Goal: Download file/media

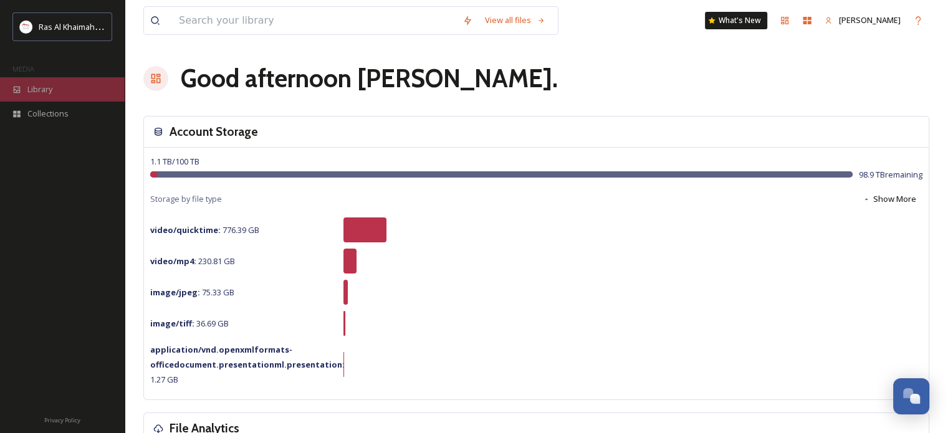
click at [64, 85] on div "Library" at bounding box center [62, 89] width 125 height 24
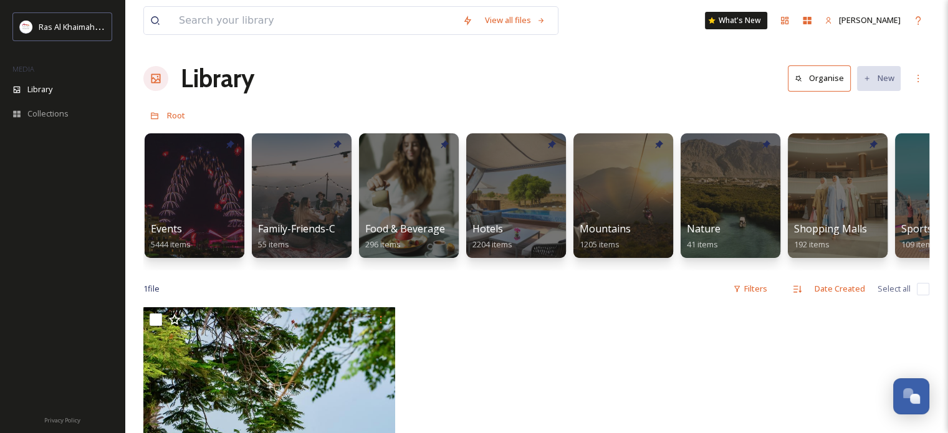
scroll to position [0, 436]
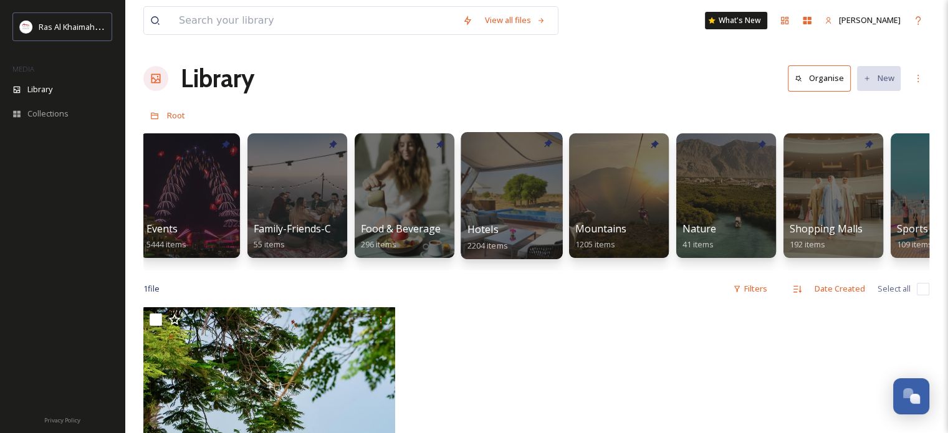
click at [487, 186] on div at bounding box center [512, 195] width 102 height 127
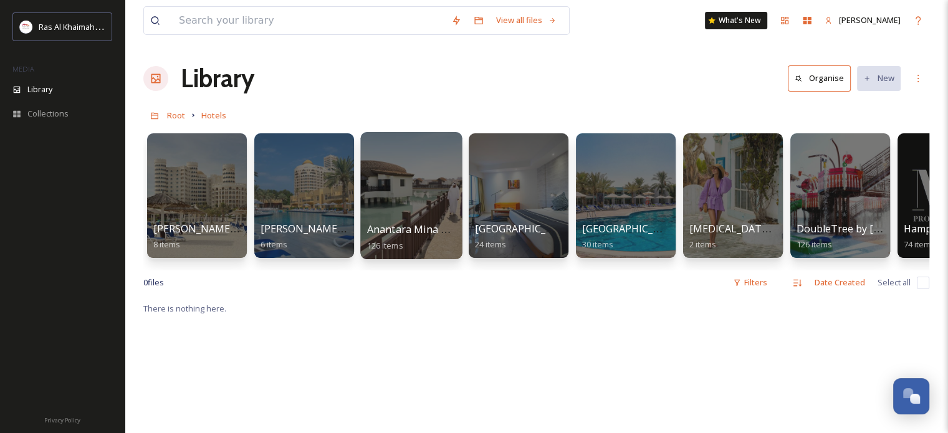
click at [399, 183] on div at bounding box center [411, 195] width 102 height 127
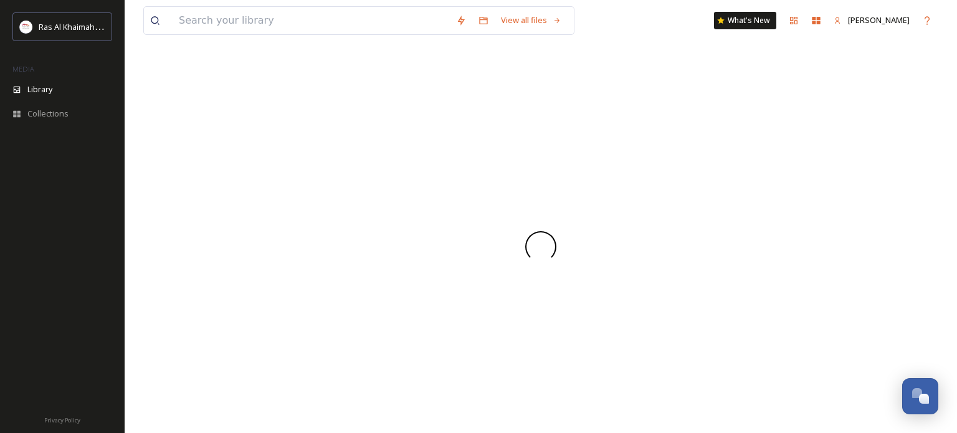
click at [399, 183] on div at bounding box center [540, 246] width 795 height 373
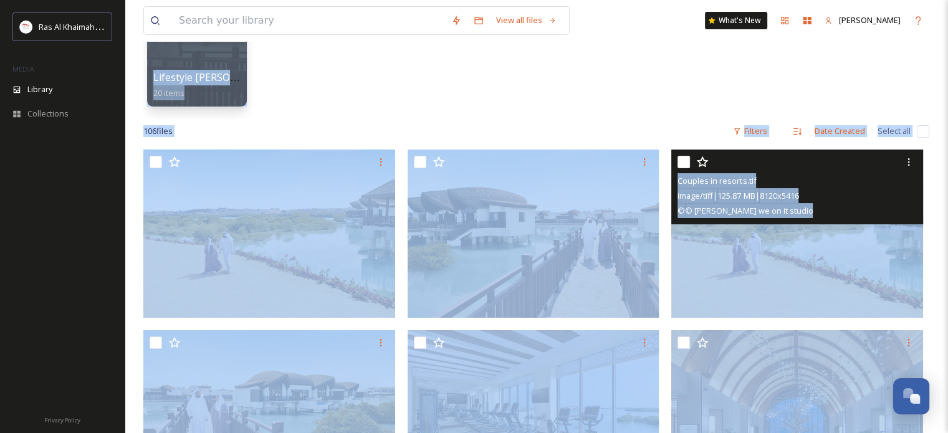
scroll to position [187, 0]
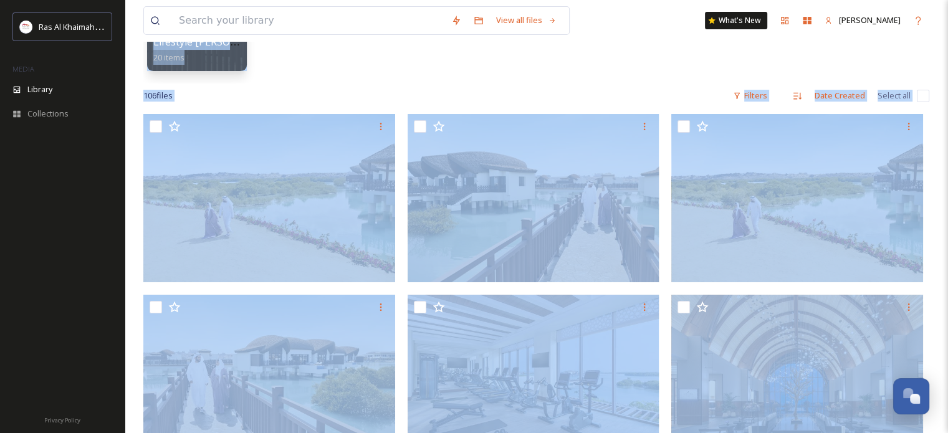
click at [529, 58] on div "Lifestyle [PERSON_NAME] 20 items" at bounding box center [536, 11] width 786 height 143
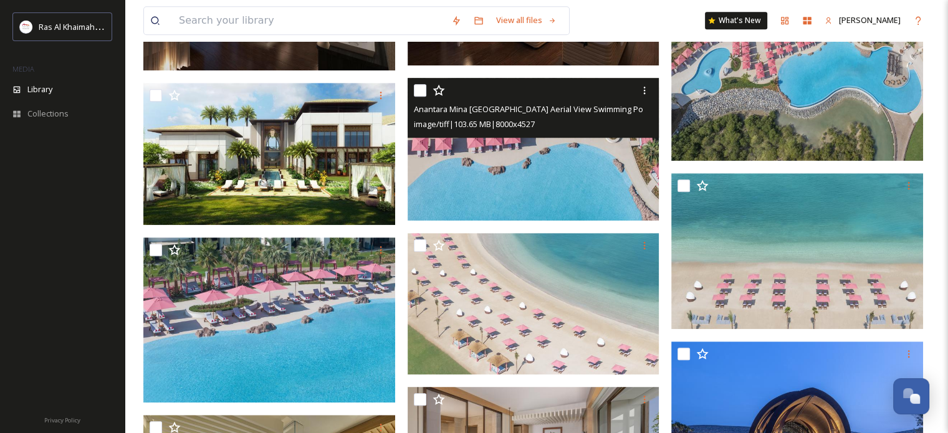
scroll to position [997, 0]
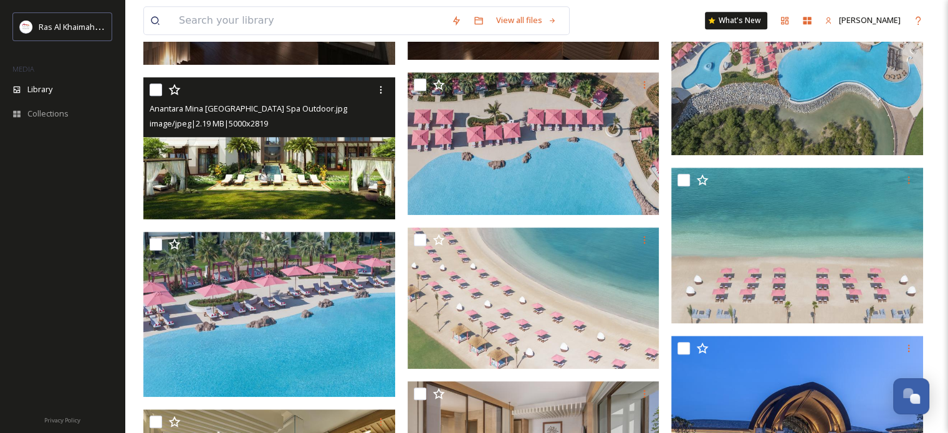
click at [204, 140] on img at bounding box center [269, 148] width 252 height 142
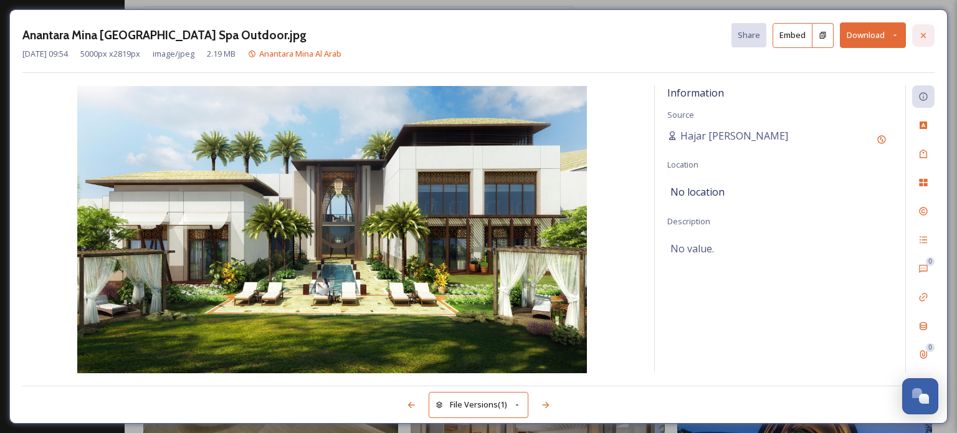
click at [926, 35] on icon at bounding box center [924, 36] width 10 height 10
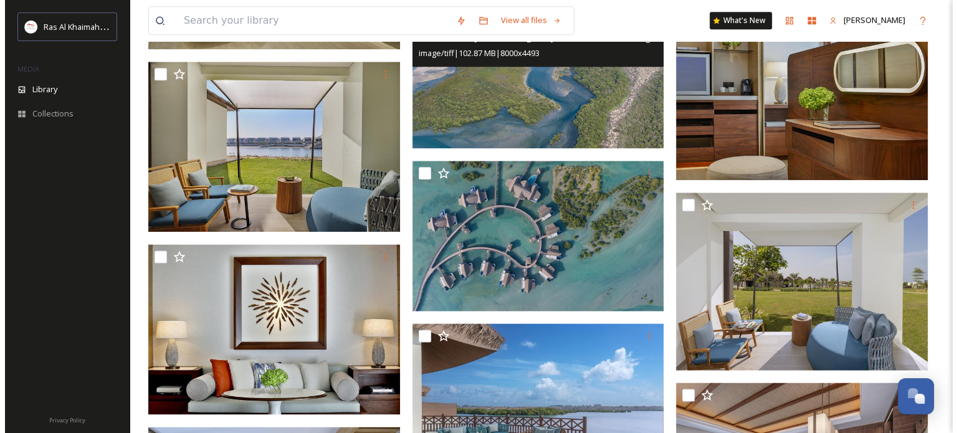
scroll to position [1558, 0]
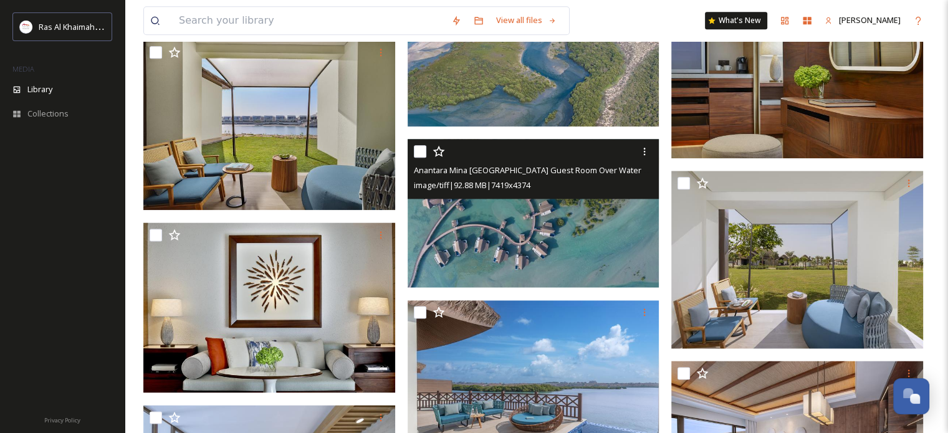
click at [517, 211] on img at bounding box center [534, 213] width 252 height 148
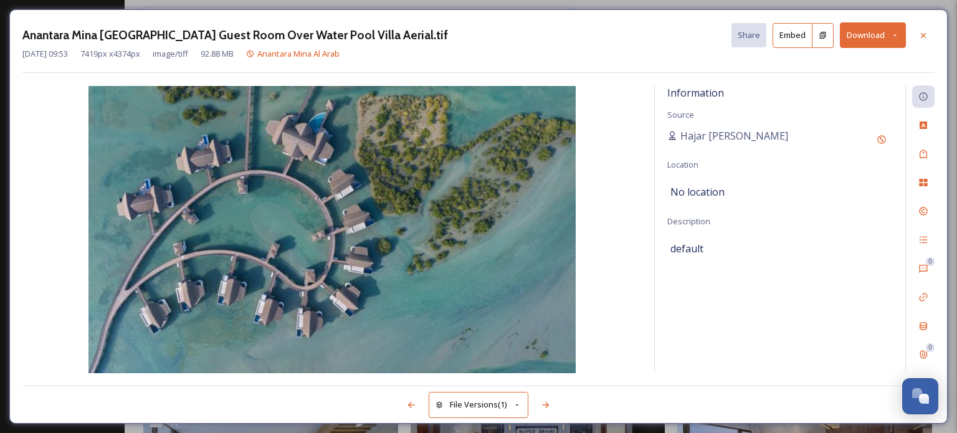
scroll to position [1561, 0]
click at [899, 36] on icon at bounding box center [895, 35] width 8 height 8
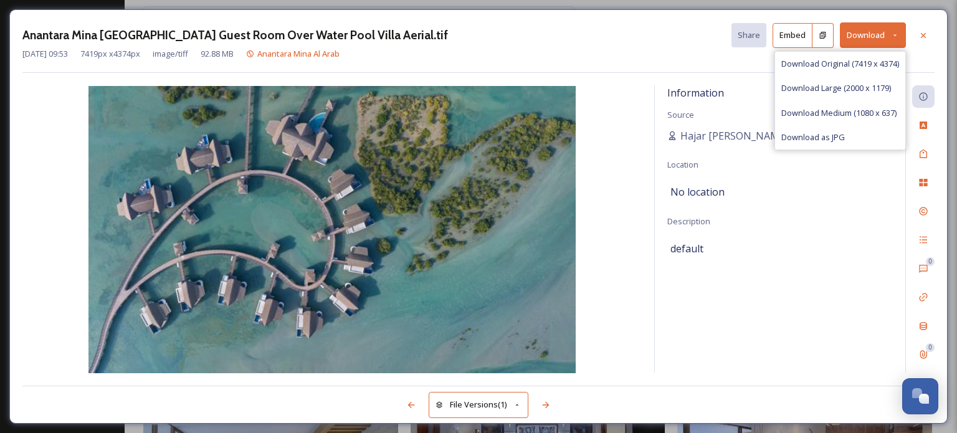
click at [934, 50] on div "[DATE] 09:53 7419 px x 4374 px image/tiff 92.88 MB Anantara Mina Al Arab" at bounding box center [478, 54] width 912 height 12
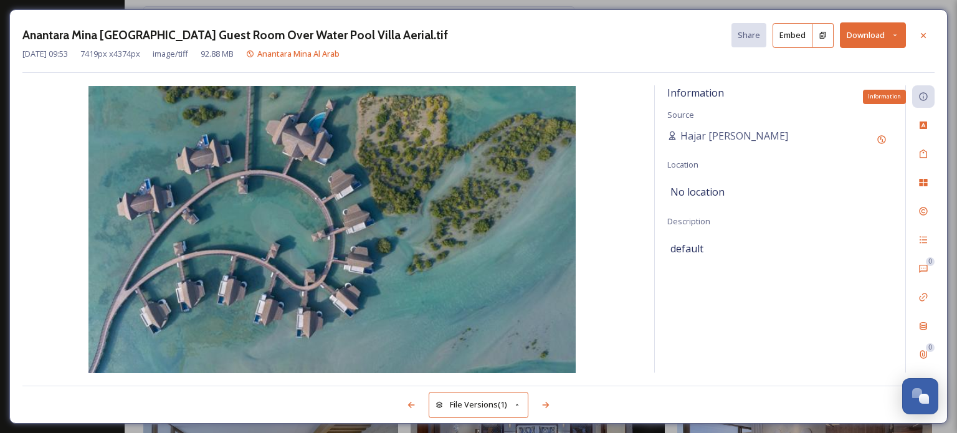
click at [924, 95] on icon at bounding box center [924, 97] width 10 height 10
click at [930, 120] on div "Custom Attributes" at bounding box center [923, 125] width 22 height 22
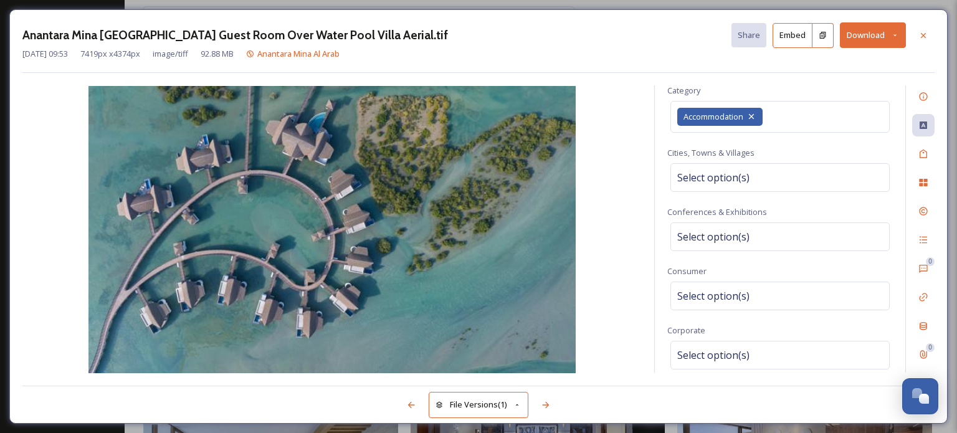
scroll to position [923, 0]
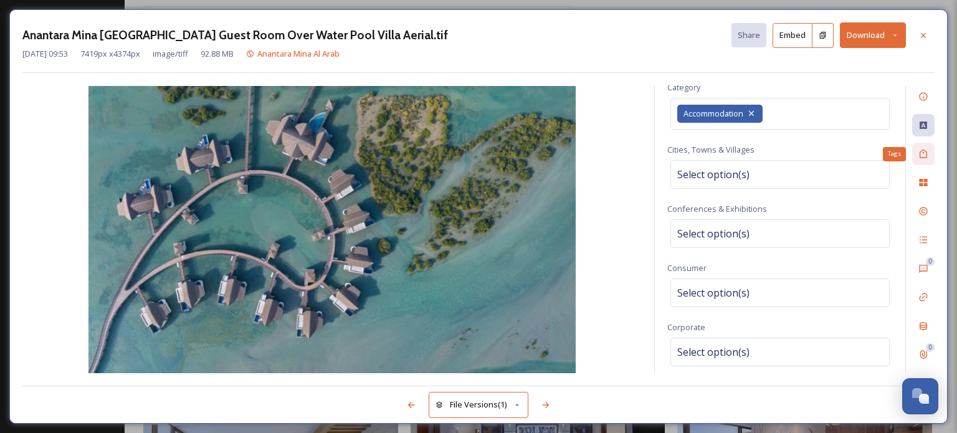
click at [924, 152] on icon at bounding box center [923, 154] width 7 height 9
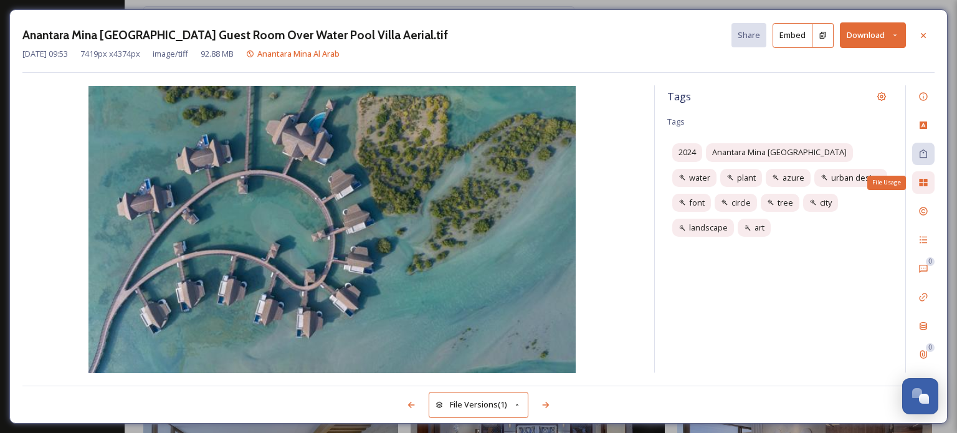
click at [930, 180] on div "File Usage" at bounding box center [923, 182] width 22 height 22
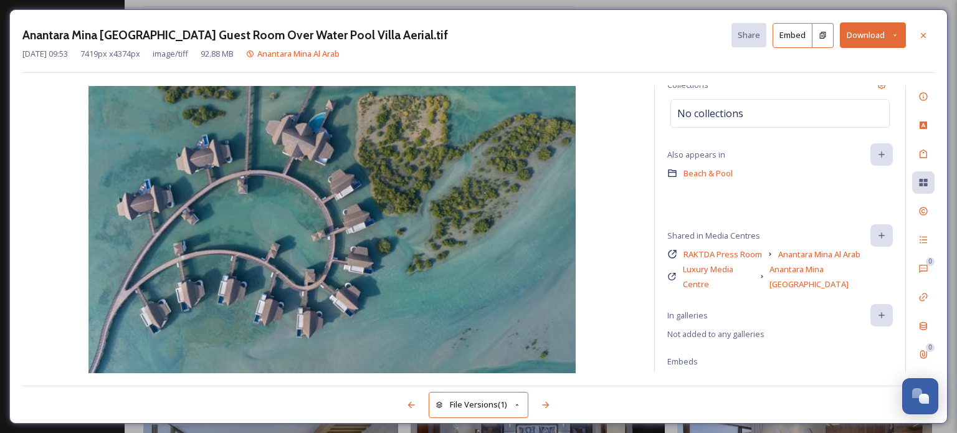
scroll to position [70, 0]
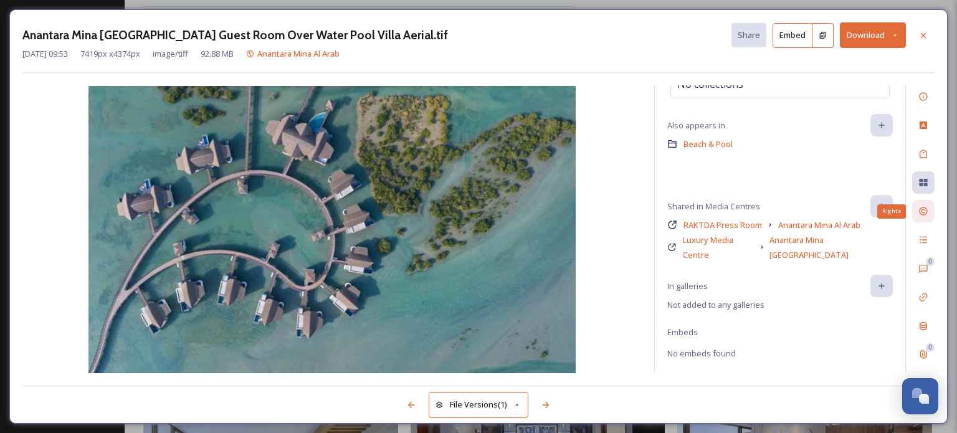
click at [922, 210] on icon at bounding box center [924, 211] width 10 height 10
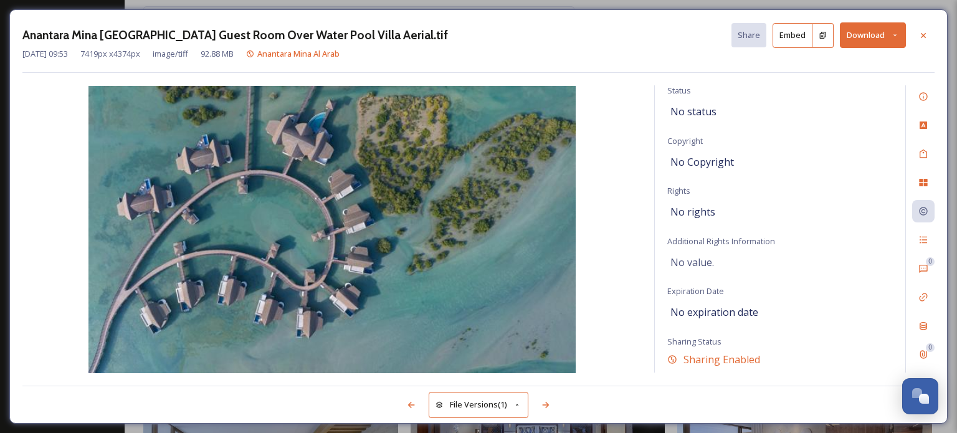
scroll to position [43, 0]
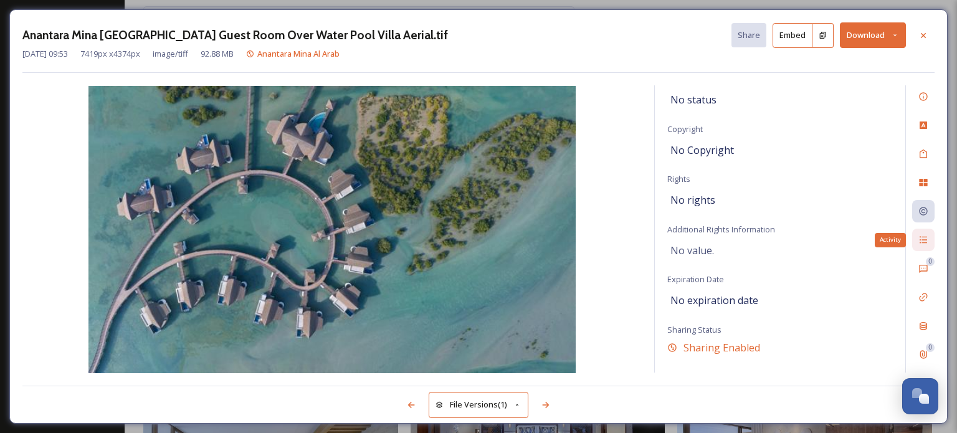
click at [927, 238] on icon at bounding box center [924, 240] width 10 height 10
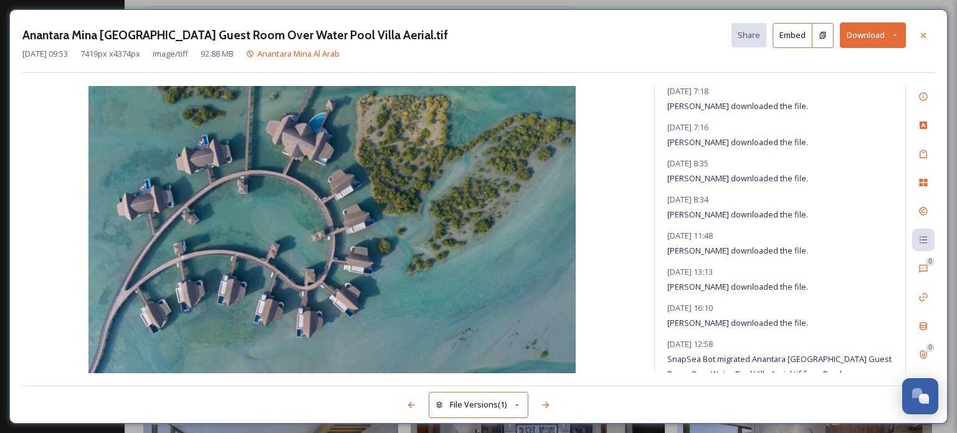
scroll to position [472, 0]
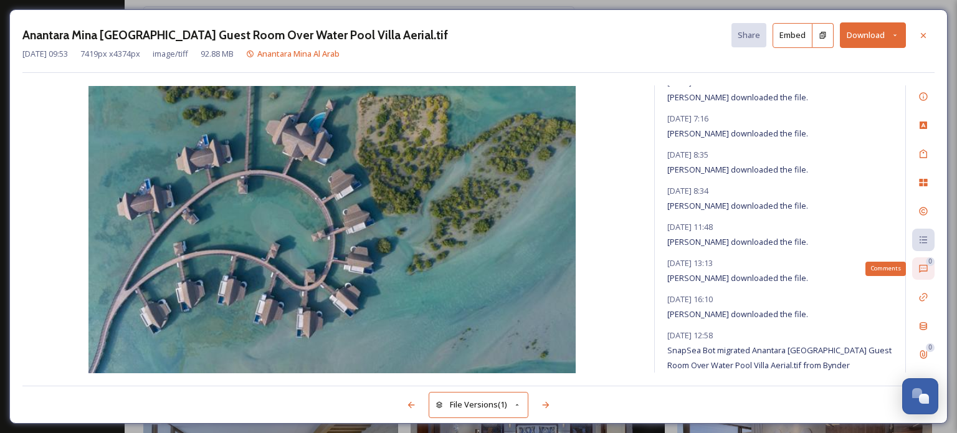
click at [929, 264] on div "0" at bounding box center [930, 261] width 9 height 9
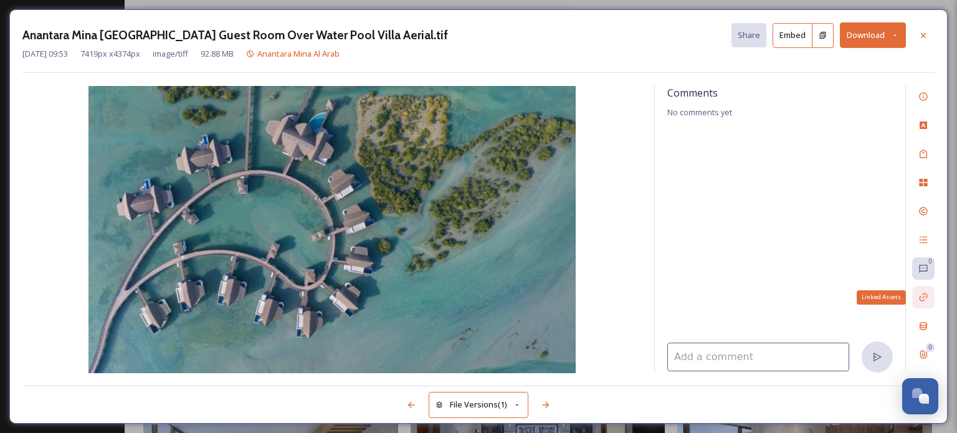
click at [927, 296] on icon at bounding box center [924, 297] width 10 height 10
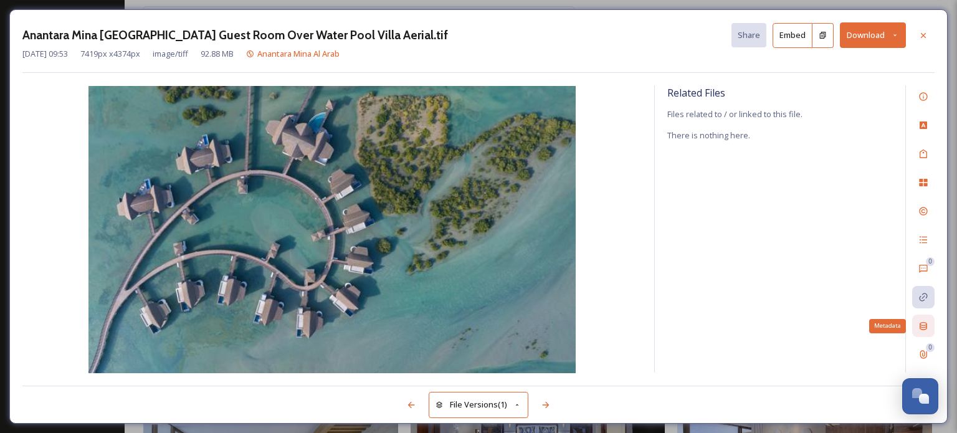
click at [929, 325] on div "Metadata" at bounding box center [923, 326] width 22 height 22
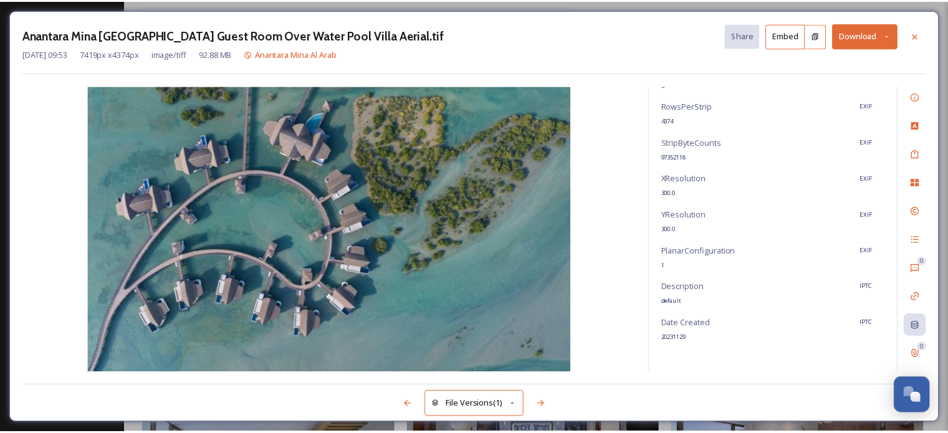
scroll to position [337, 0]
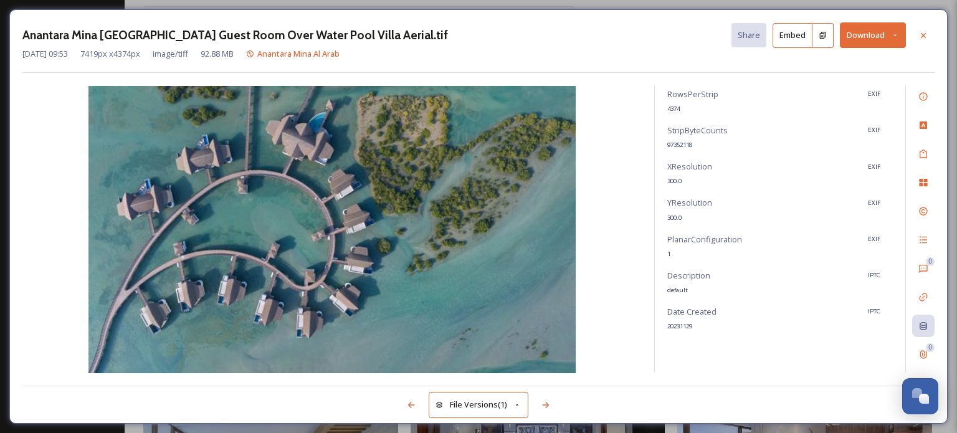
click at [895, 34] on icon at bounding box center [895, 35] width 8 height 8
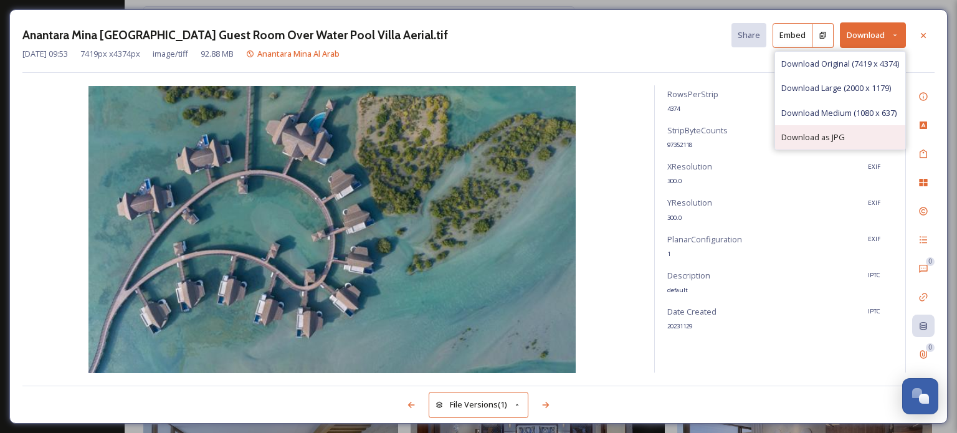
click at [819, 138] on span "Download as JPG" at bounding box center [814, 138] width 64 height 12
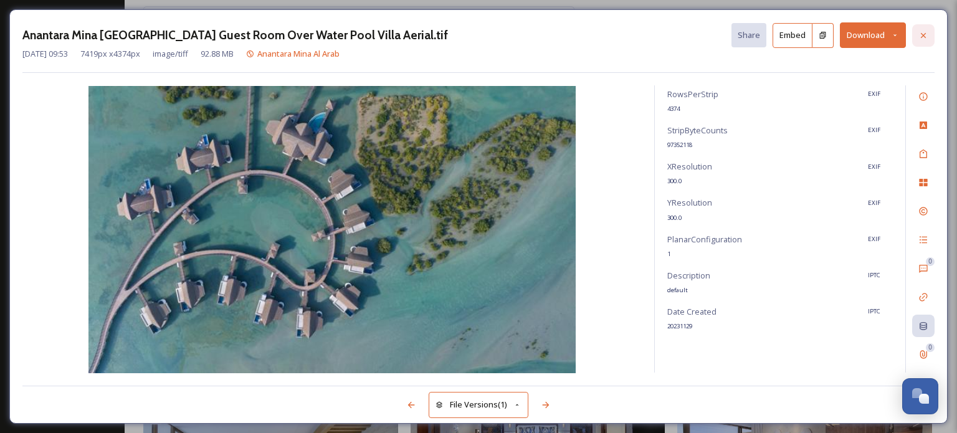
click at [925, 32] on icon at bounding box center [924, 36] width 10 height 10
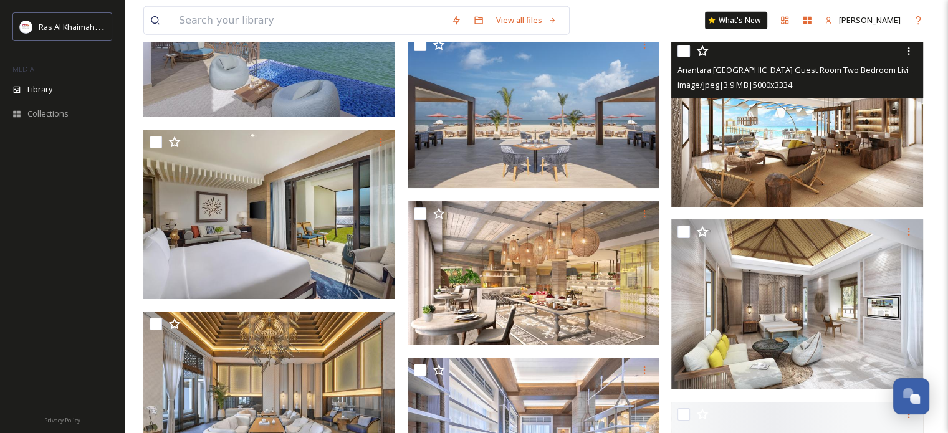
scroll to position [3182, 0]
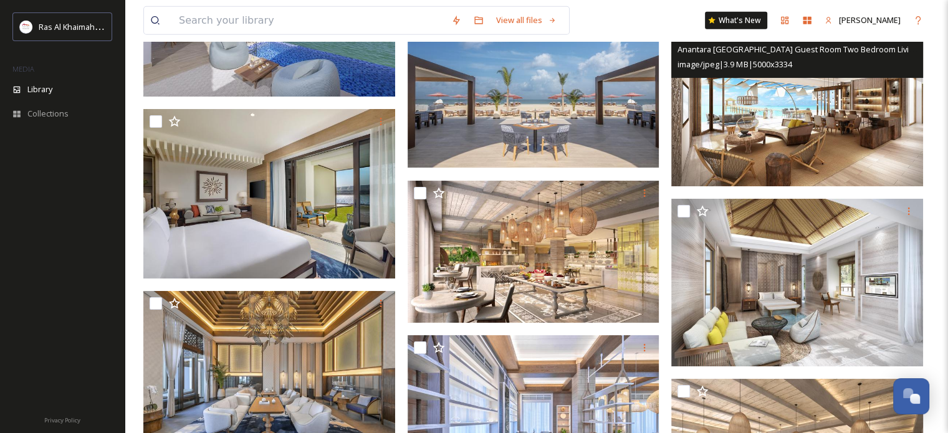
click at [768, 117] on img at bounding box center [797, 102] width 252 height 168
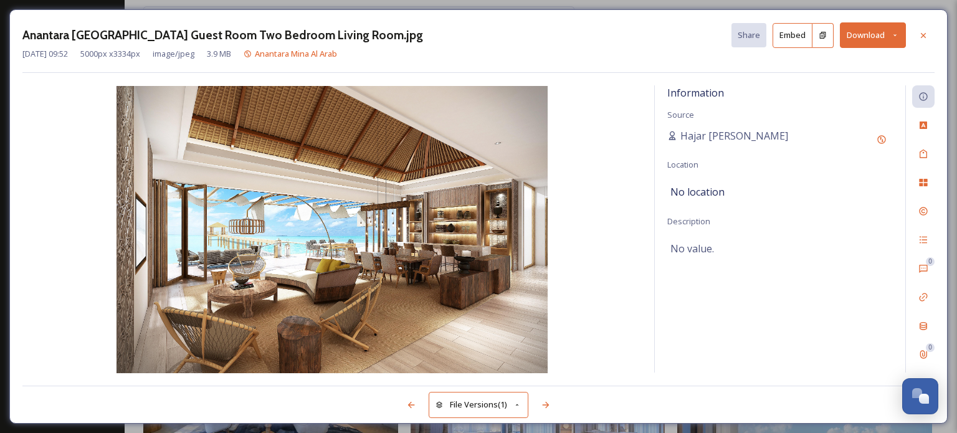
click at [899, 38] on icon at bounding box center [895, 35] width 8 height 8
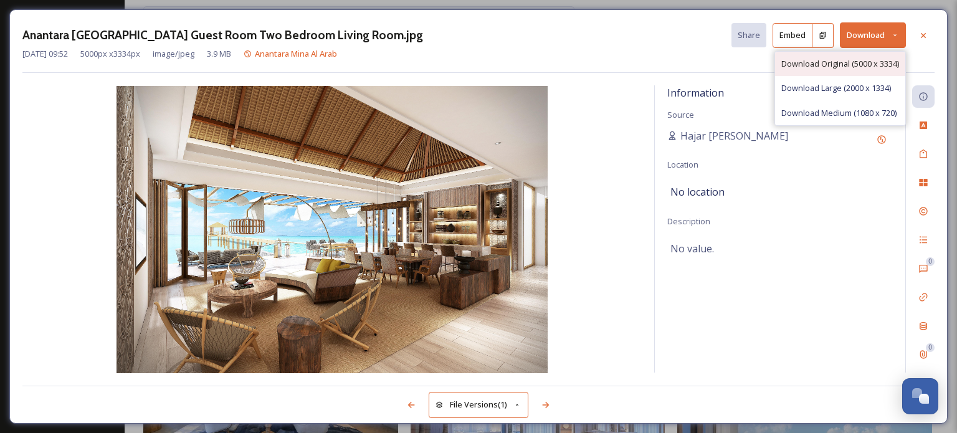
click at [858, 58] on span "Download Original (5000 x 3334)" at bounding box center [841, 64] width 118 height 12
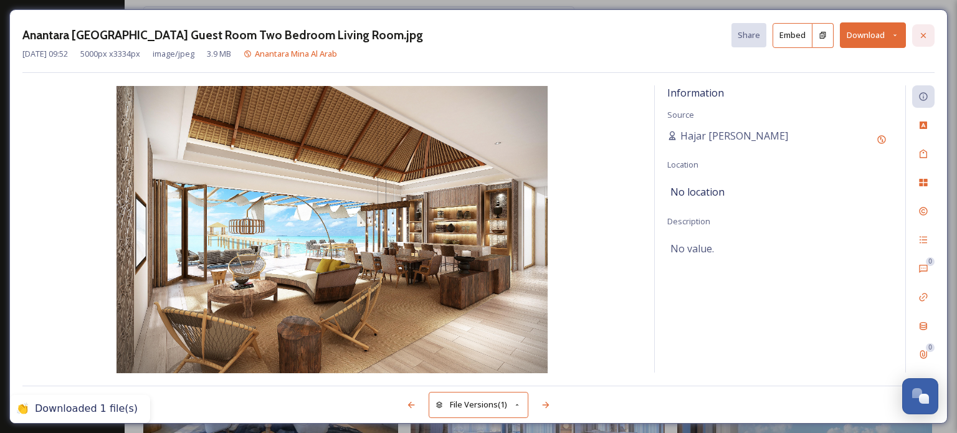
click at [923, 34] on icon at bounding box center [924, 36] width 10 height 10
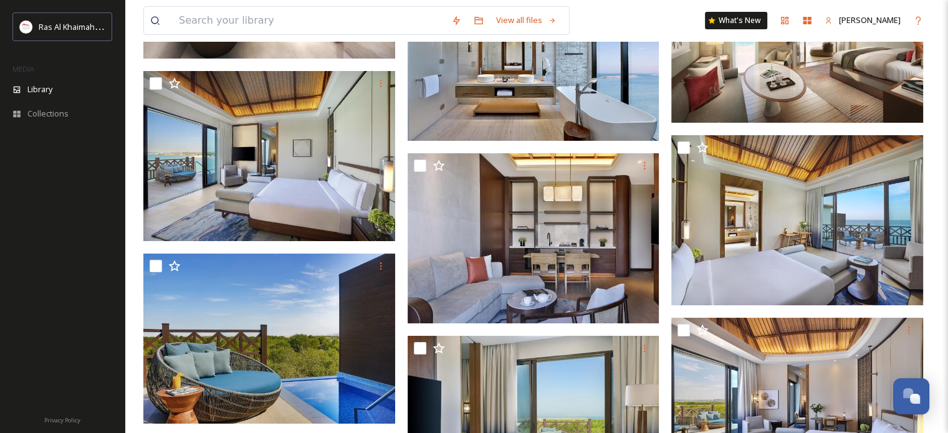
scroll to position [5239, 0]
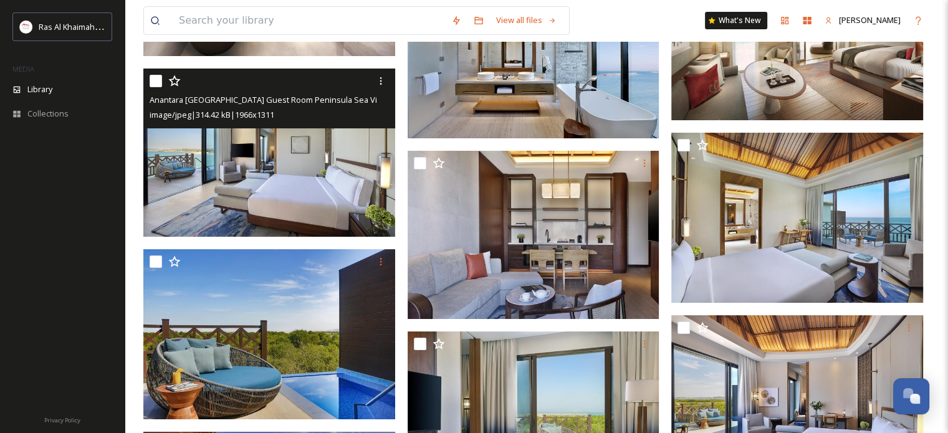
click at [222, 181] on img at bounding box center [269, 153] width 252 height 168
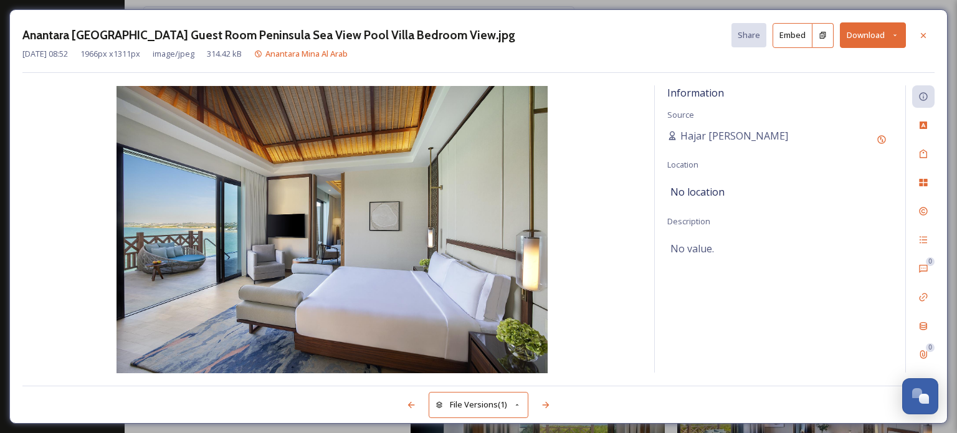
click at [899, 36] on icon at bounding box center [895, 35] width 8 height 8
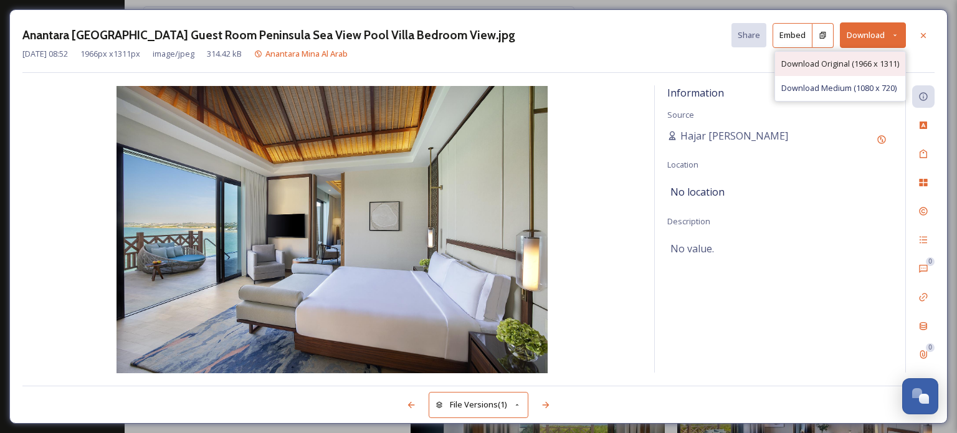
click at [851, 58] on span "Download Original (1966 x 1311)" at bounding box center [841, 64] width 118 height 12
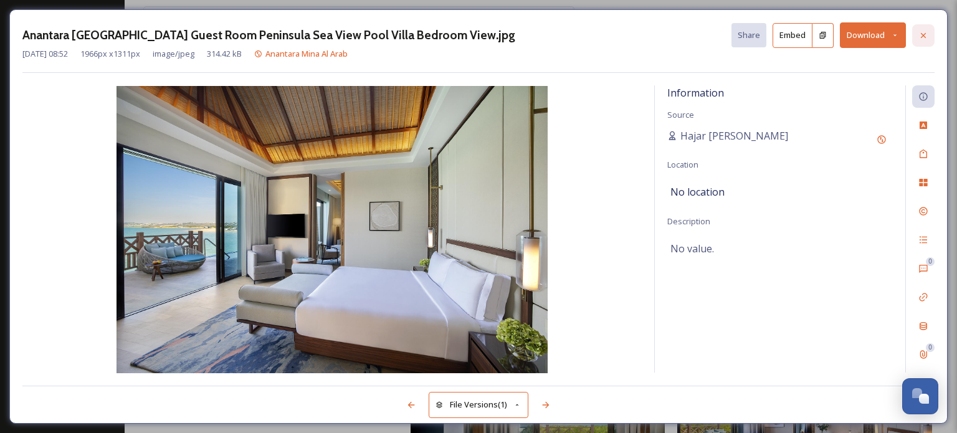
click at [924, 34] on icon at bounding box center [924, 36] width 10 height 10
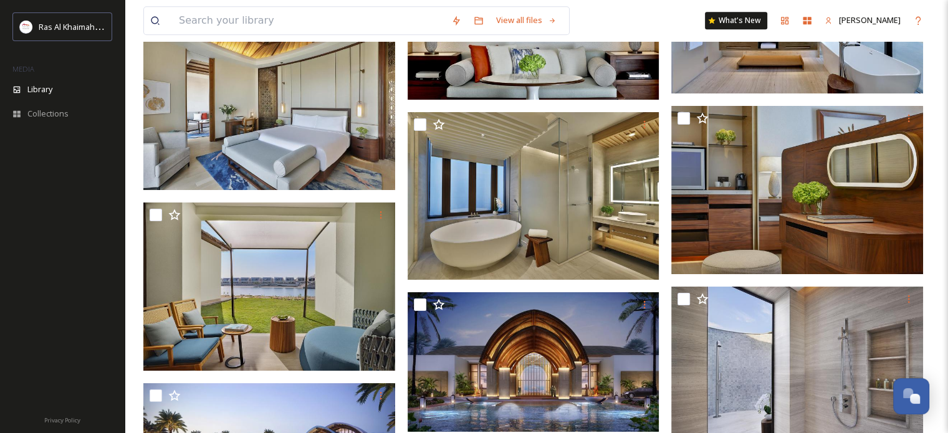
scroll to position [5604, 0]
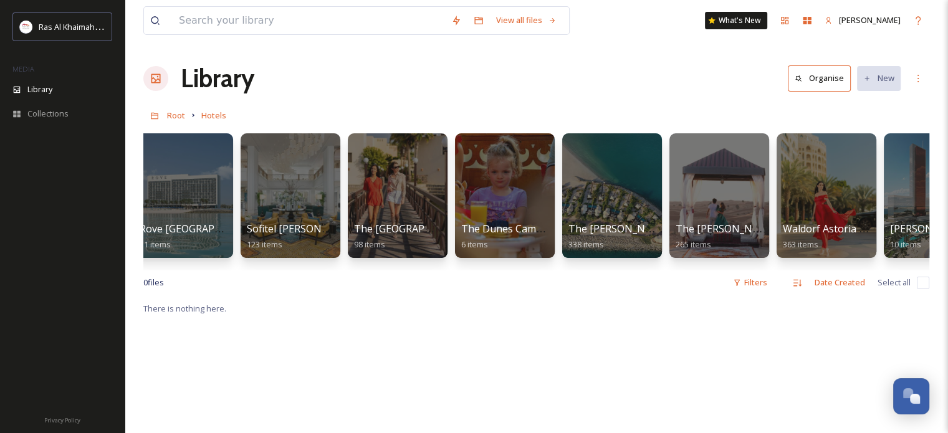
scroll to position [0, 1639]
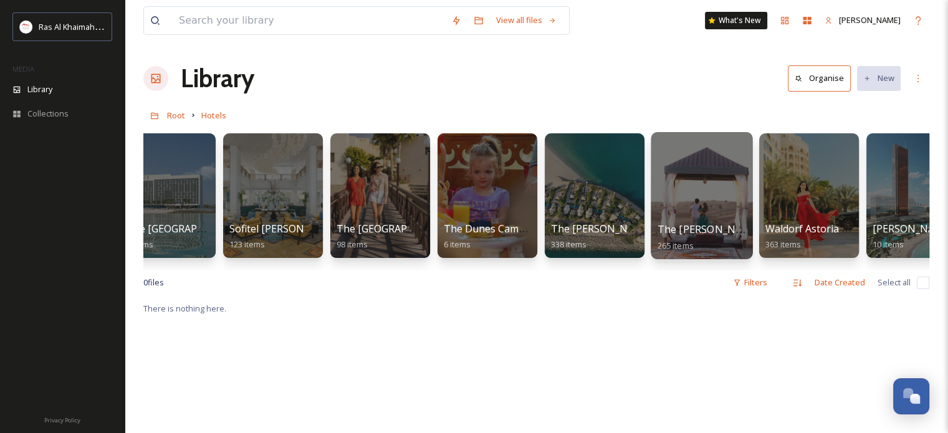
click at [714, 175] on div at bounding box center [702, 195] width 102 height 127
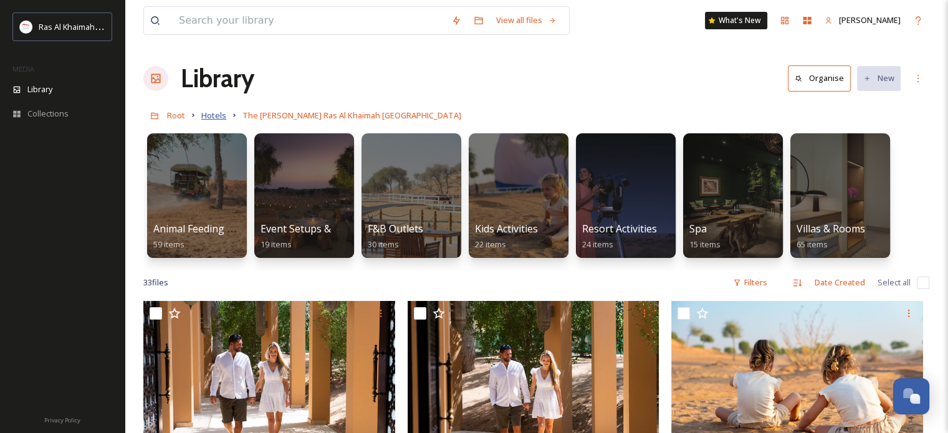
click at [213, 117] on span "Hotels" at bounding box center [213, 115] width 25 height 11
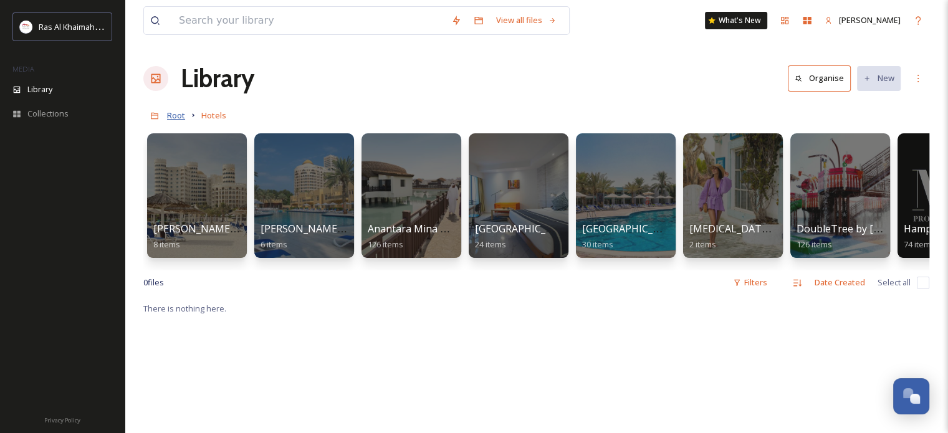
click at [179, 112] on span "Root" at bounding box center [176, 115] width 18 height 11
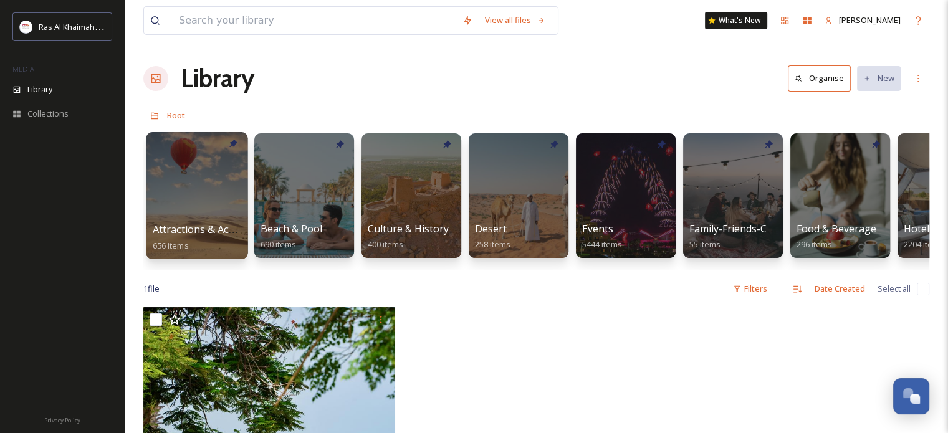
click at [189, 189] on div at bounding box center [197, 195] width 102 height 127
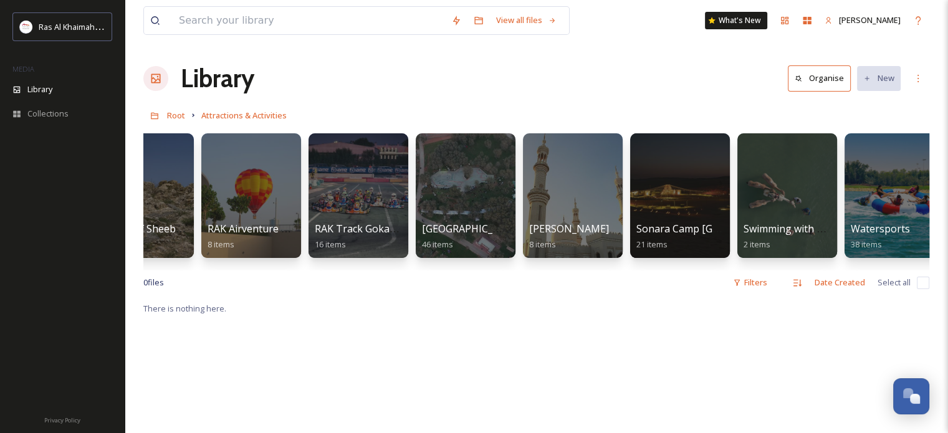
scroll to position [0, 1573]
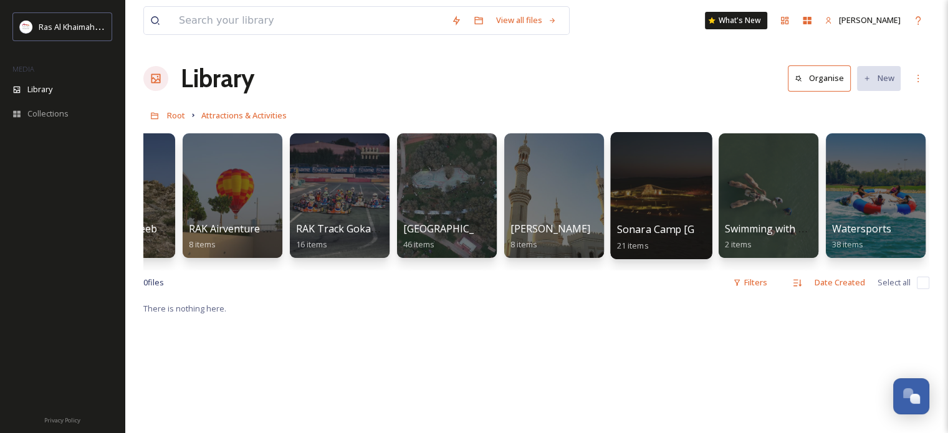
click at [636, 179] on div at bounding box center [661, 195] width 102 height 127
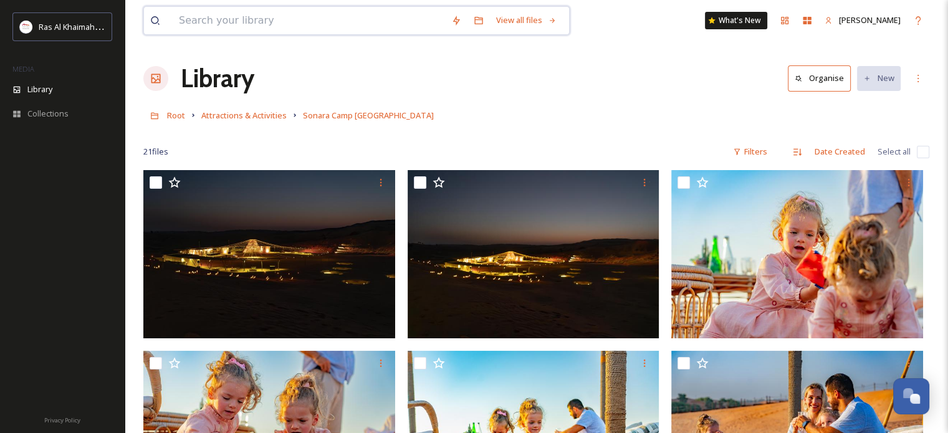
click at [259, 22] on input at bounding box center [309, 20] width 272 height 27
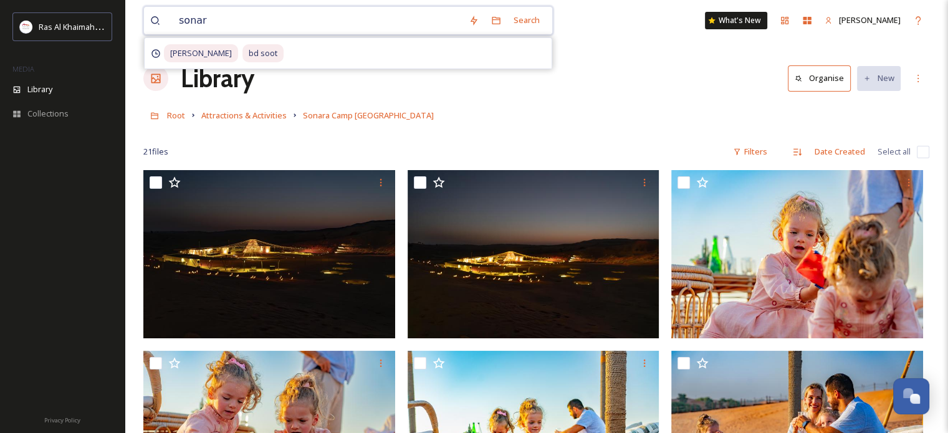
type input "sonara"
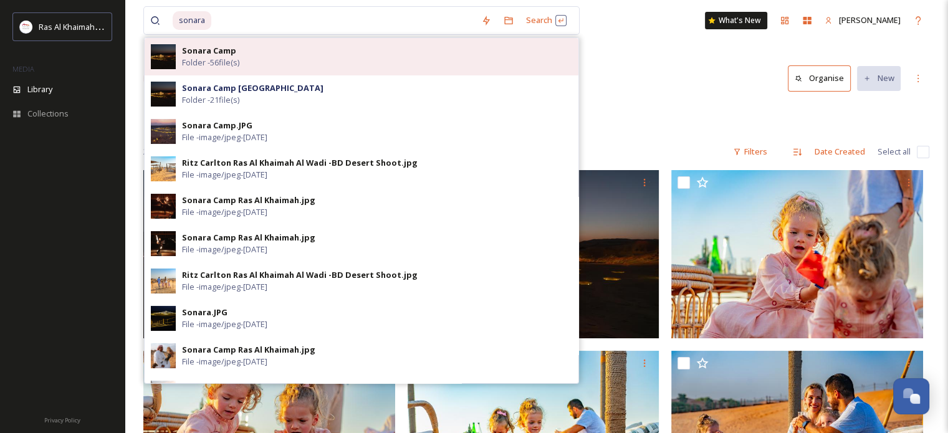
click at [232, 46] on strong "Sonara Camp" at bounding box center [209, 50] width 54 height 11
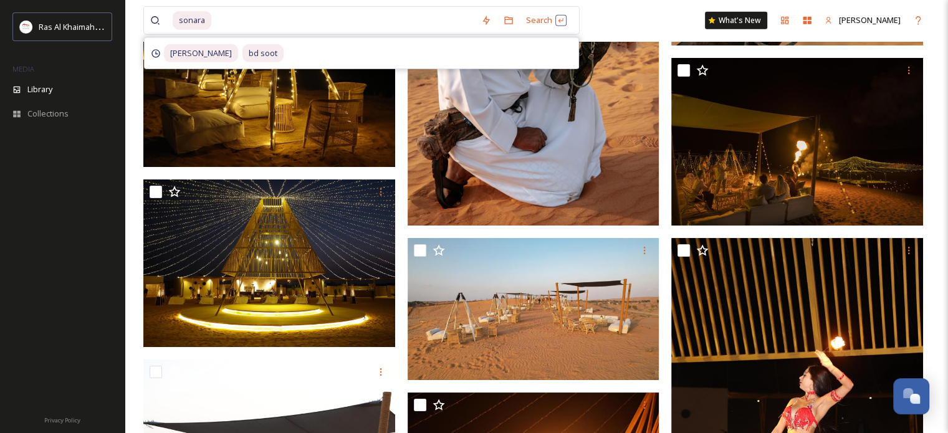
scroll to position [3740, 0]
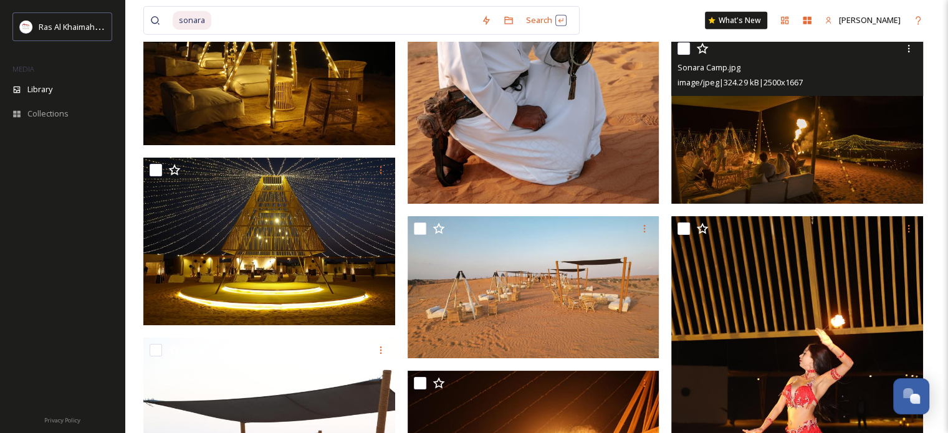
click at [745, 122] on img at bounding box center [797, 120] width 252 height 168
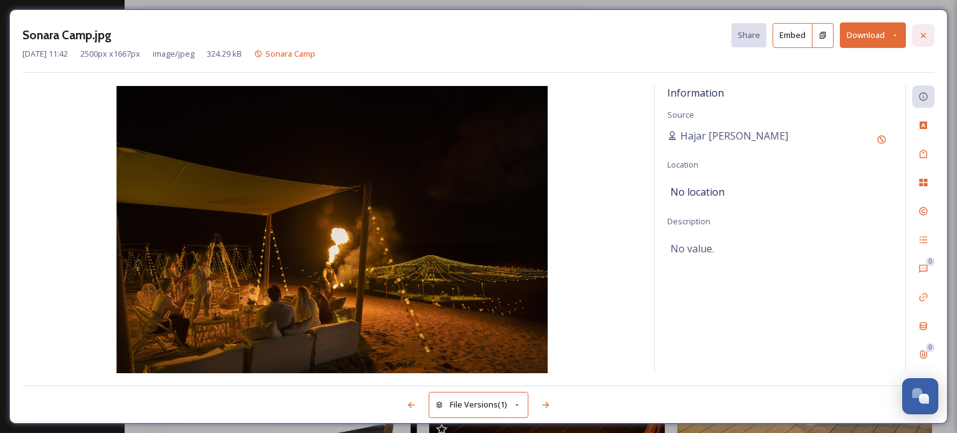
click at [924, 33] on icon at bounding box center [924, 36] width 10 height 10
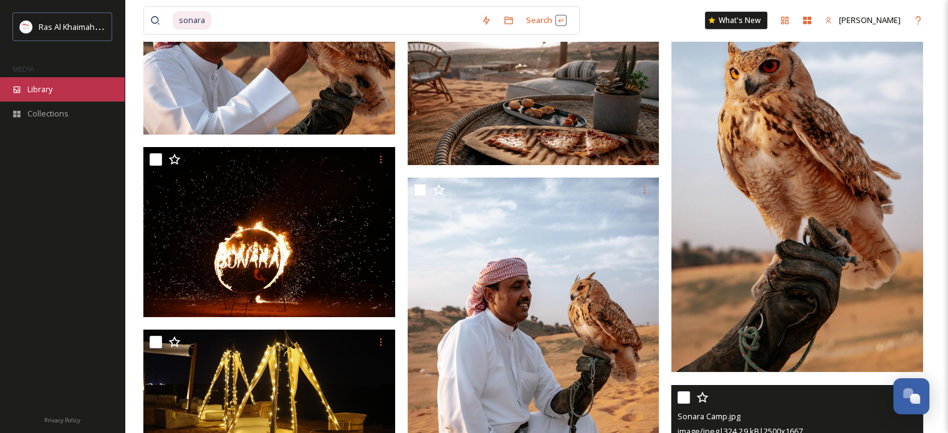
scroll to position [3366, 0]
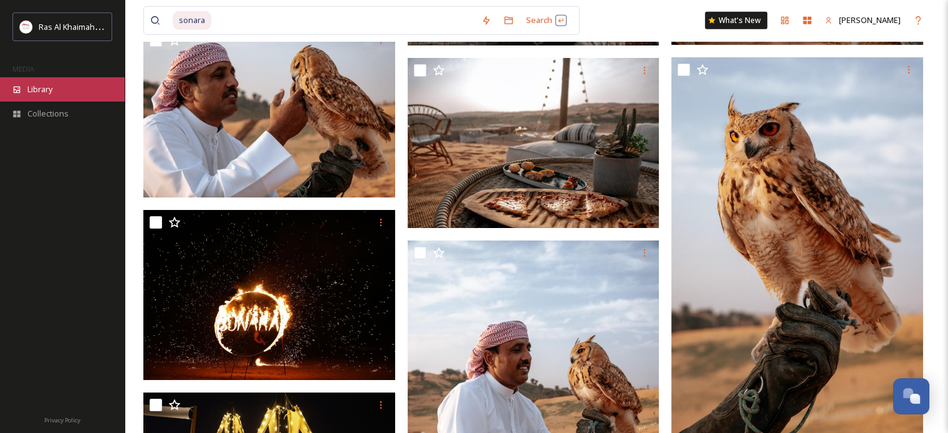
click at [40, 78] on div "Library" at bounding box center [62, 89] width 125 height 24
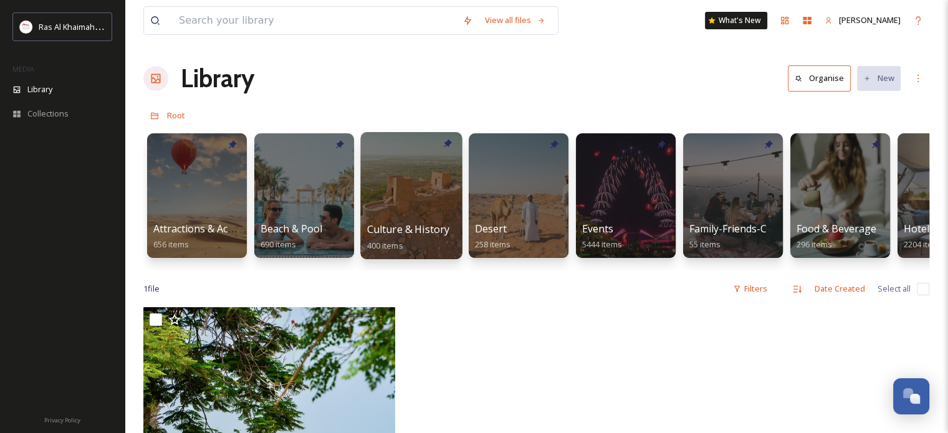
click at [419, 196] on div at bounding box center [411, 195] width 102 height 127
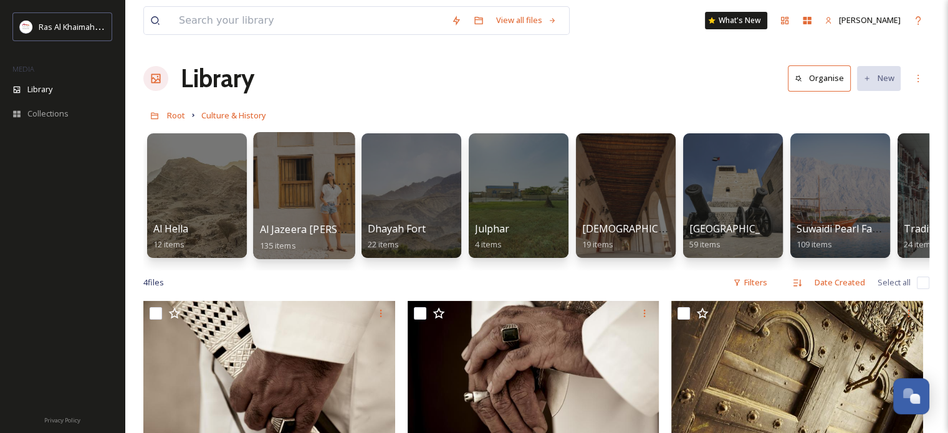
click at [307, 196] on div at bounding box center [304, 195] width 102 height 127
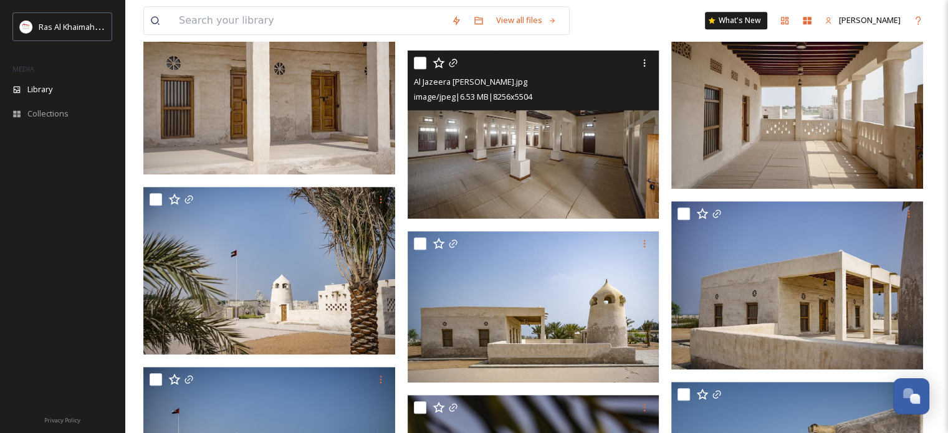
scroll to position [748, 0]
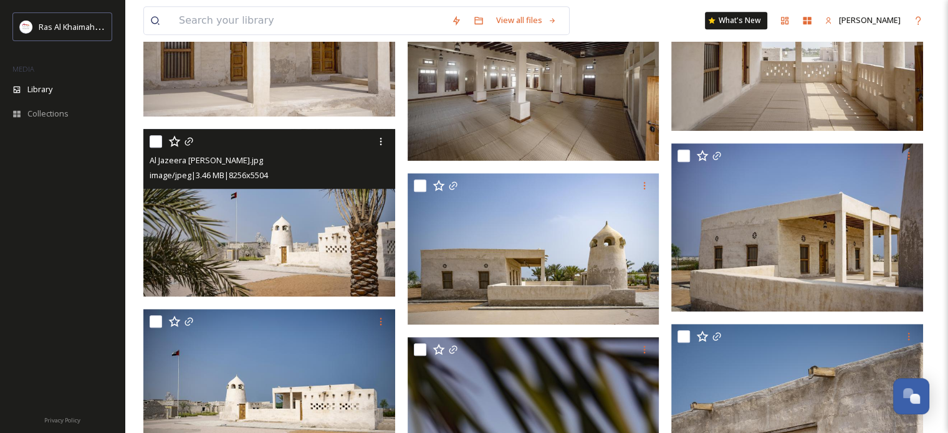
click at [217, 204] on img at bounding box center [269, 213] width 252 height 168
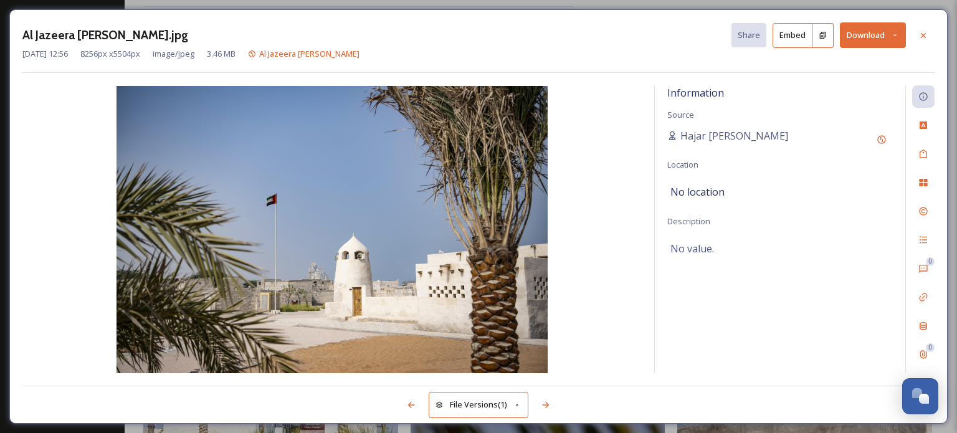
click at [894, 30] on button "Download" at bounding box center [873, 35] width 66 height 26
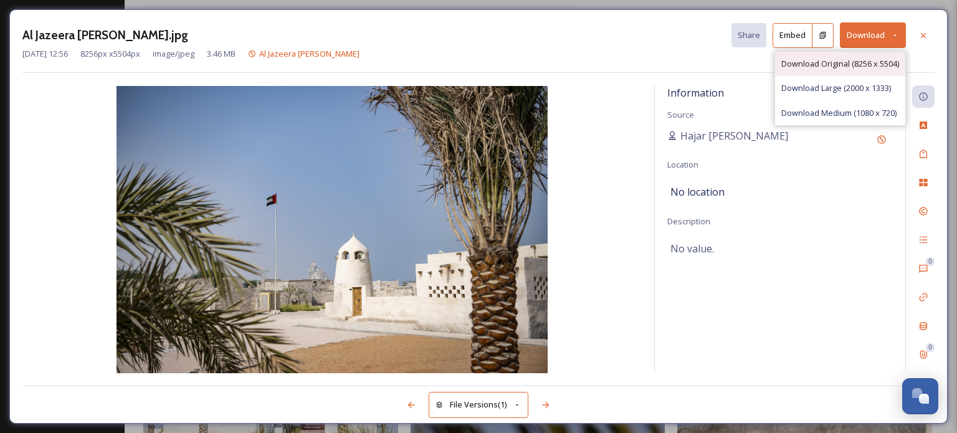
click at [824, 63] on span "Download Original (8256 x 5504)" at bounding box center [841, 64] width 118 height 12
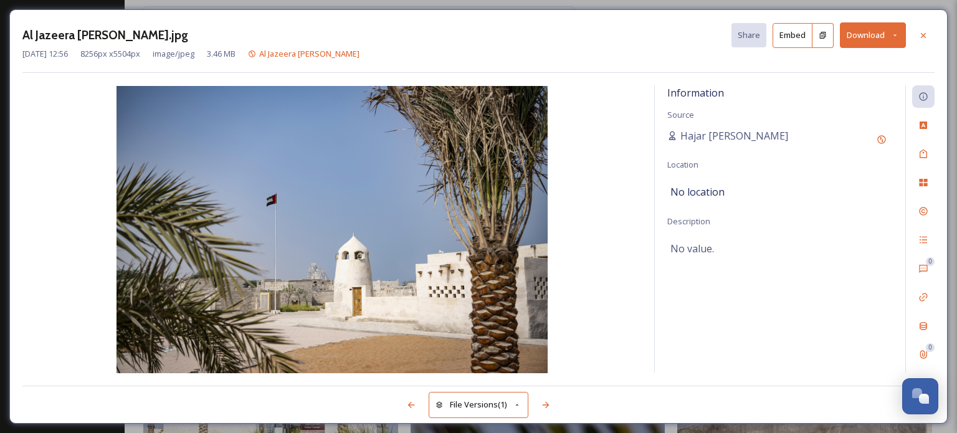
click at [922, 33] on icon at bounding box center [924, 36] width 10 height 10
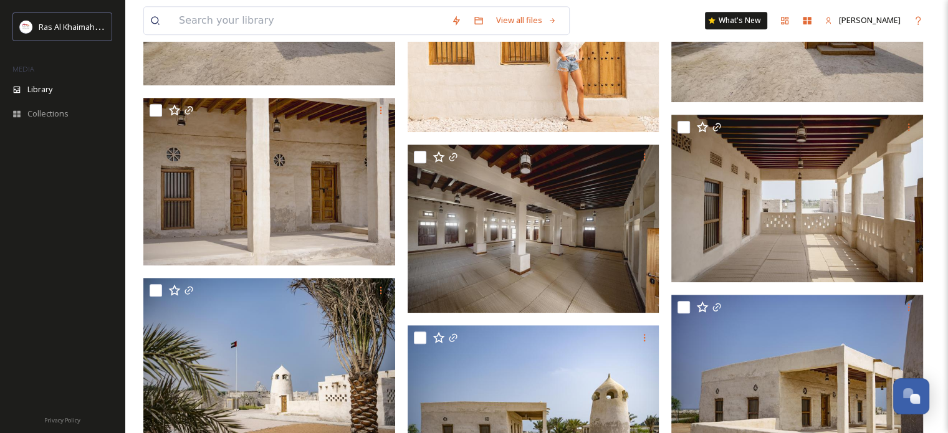
scroll to position [561, 0]
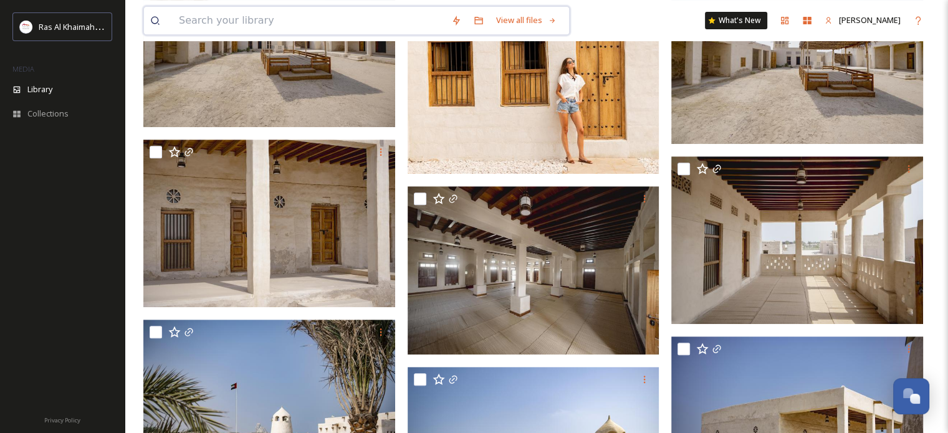
click at [223, 19] on input at bounding box center [309, 20] width 272 height 27
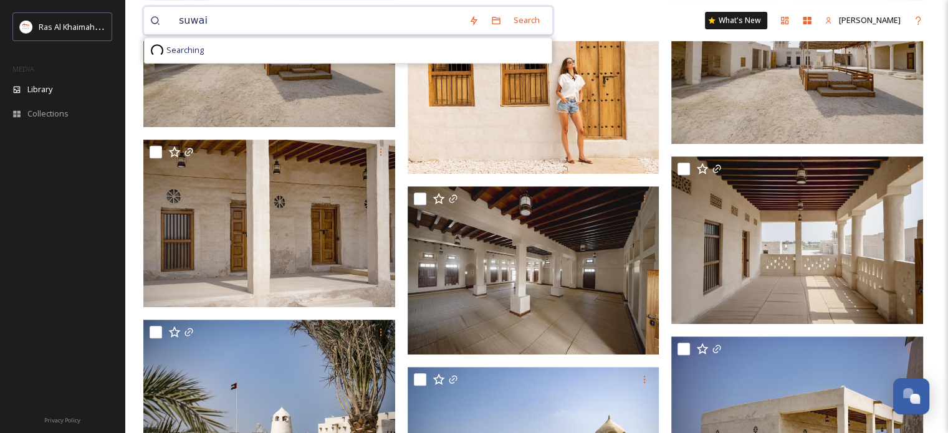
type input "suwaid"
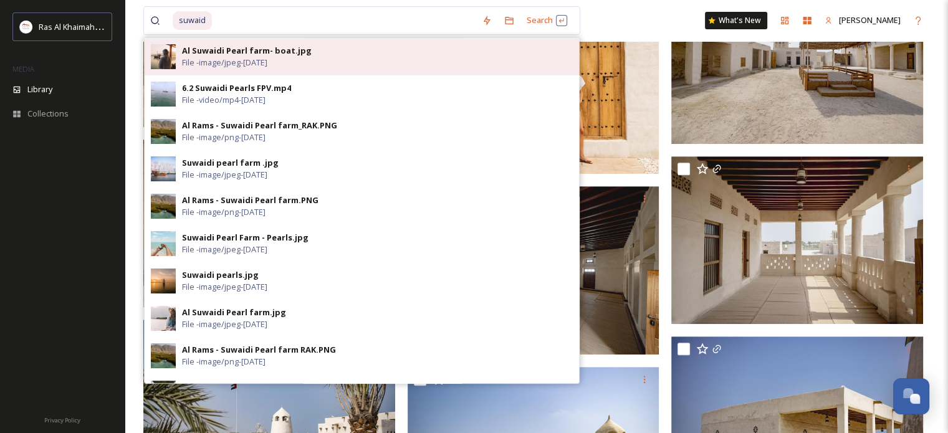
click at [287, 50] on div "Al Suwaidi Pearl farm- boat.jpg" at bounding box center [247, 51] width 130 height 12
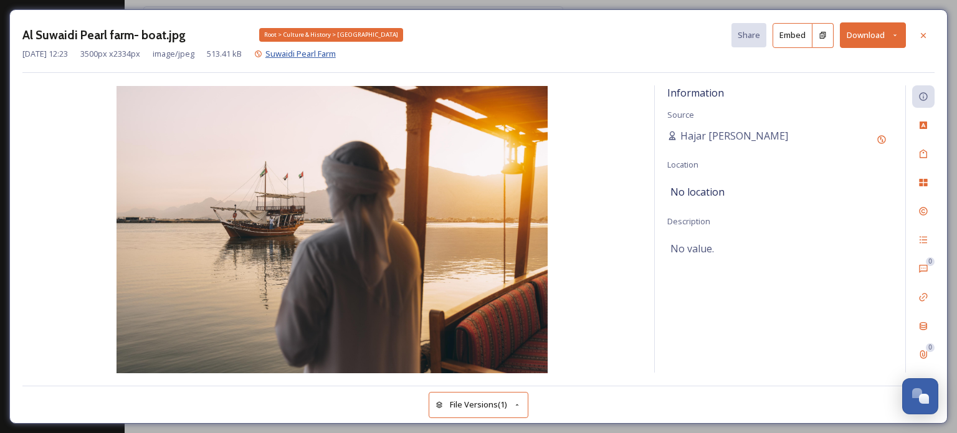
click at [332, 54] on span "Suwaidi Pearl Farm" at bounding box center [301, 53] width 70 height 11
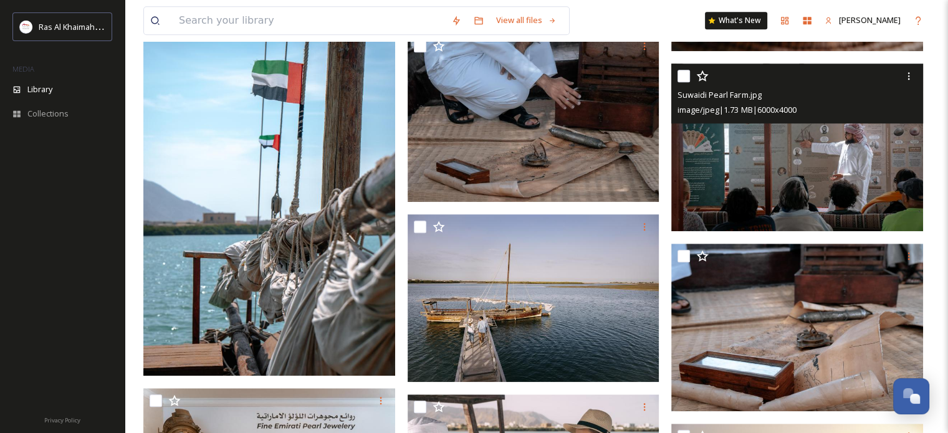
scroll to position [1247, 0]
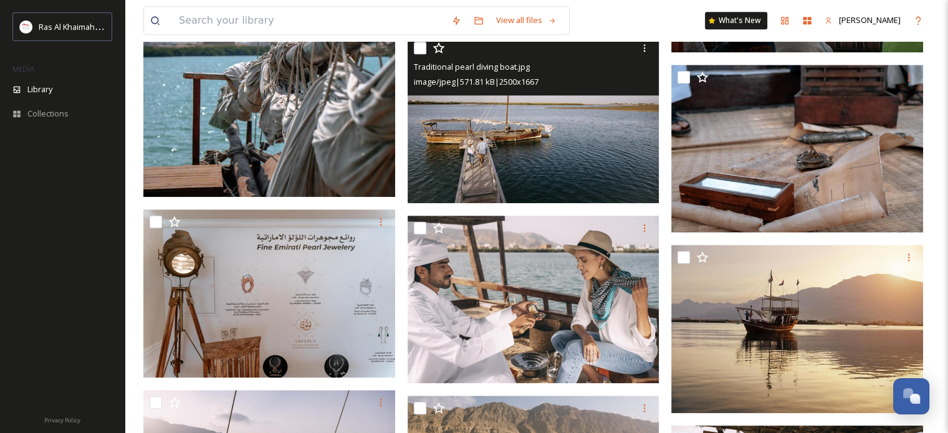
click at [548, 138] on img at bounding box center [534, 119] width 252 height 168
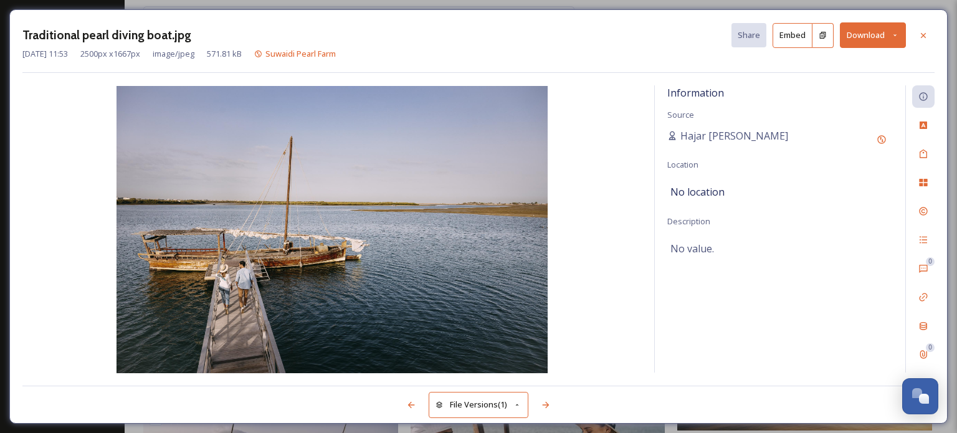
click at [894, 37] on icon at bounding box center [895, 35] width 8 height 8
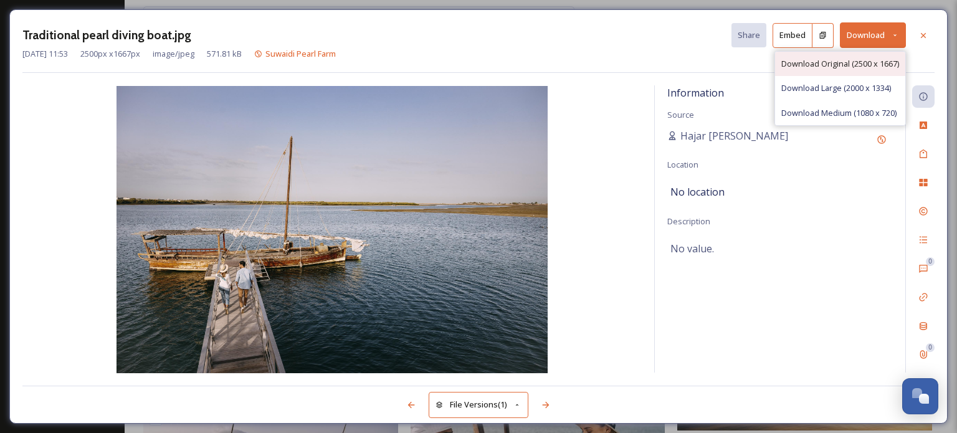
click at [866, 59] on span "Download Original (2500 x 1667)" at bounding box center [841, 64] width 118 height 12
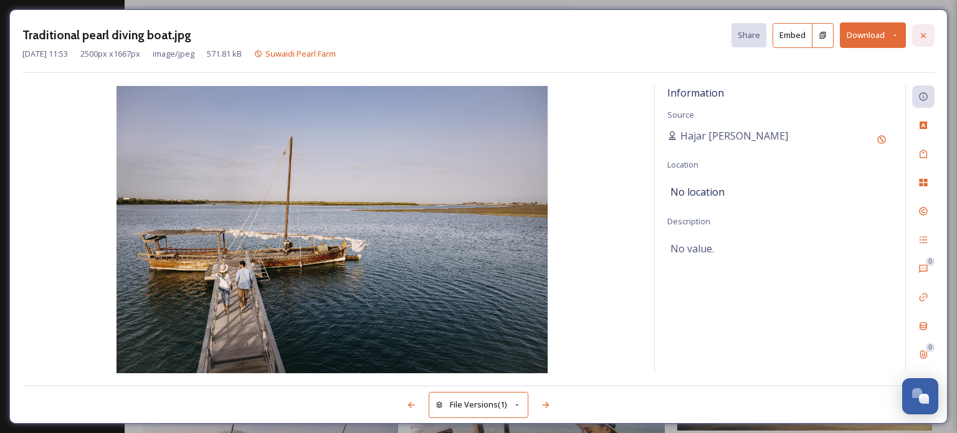
click at [926, 35] on icon at bounding box center [924, 36] width 10 height 10
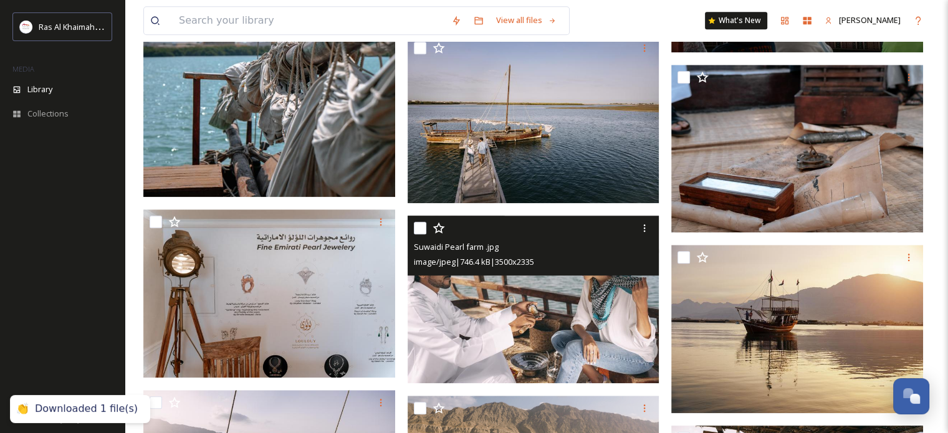
click at [524, 305] on img at bounding box center [534, 300] width 252 height 168
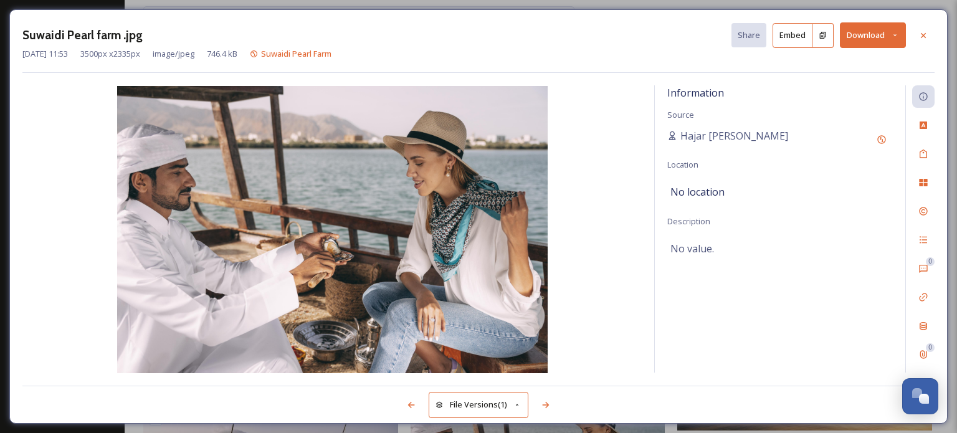
click at [894, 35] on icon at bounding box center [895, 35] width 8 height 8
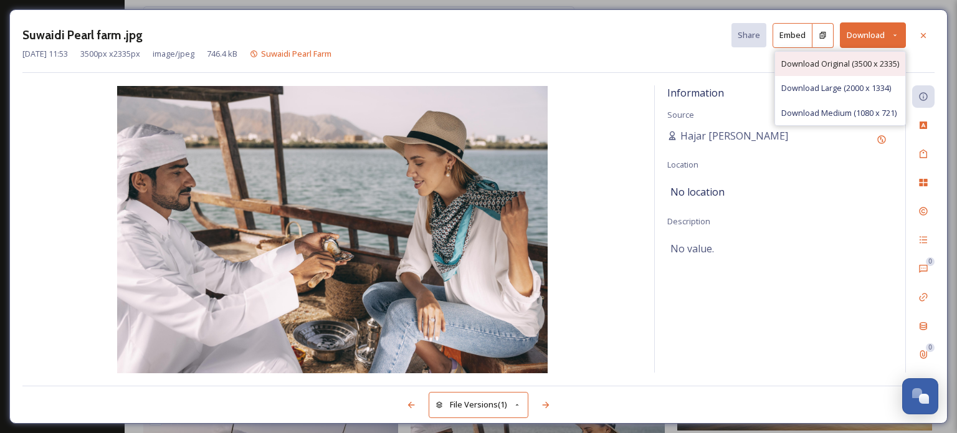
click at [851, 59] on span "Download Original (3500 x 2335)" at bounding box center [841, 64] width 118 height 12
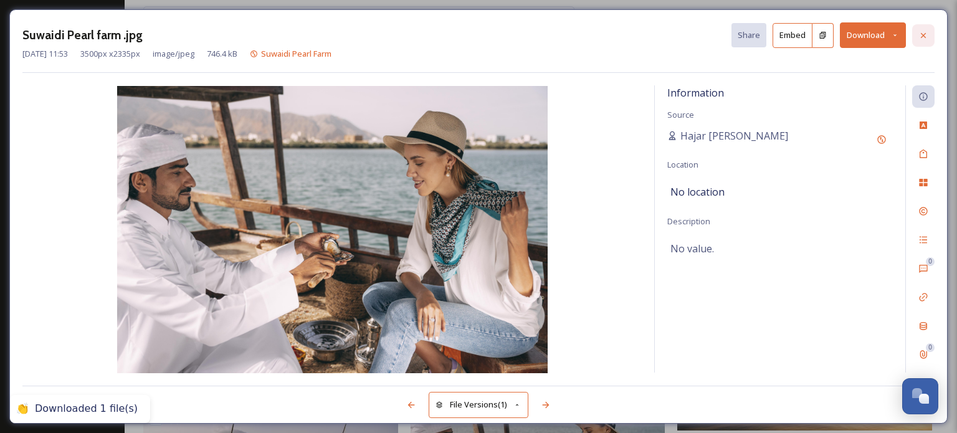
click at [922, 32] on icon at bounding box center [924, 36] width 10 height 10
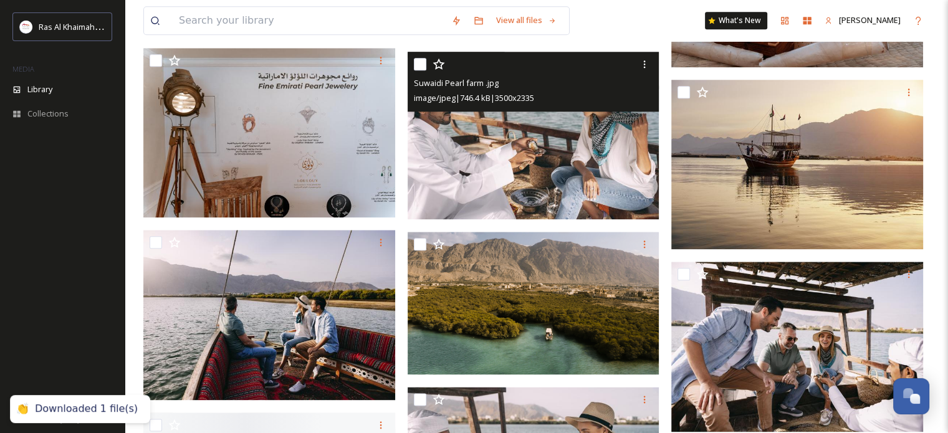
scroll to position [1558, 0]
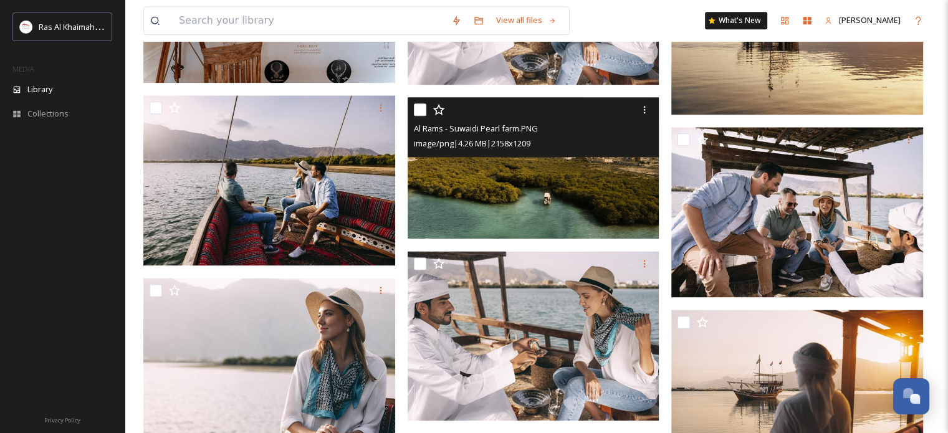
click at [538, 189] on img at bounding box center [534, 167] width 252 height 141
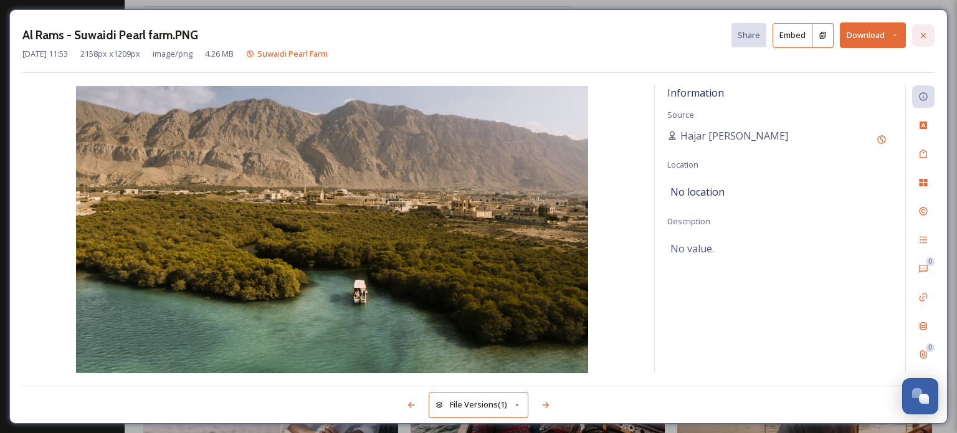
click at [930, 39] on div at bounding box center [923, 35] width 22 height 22
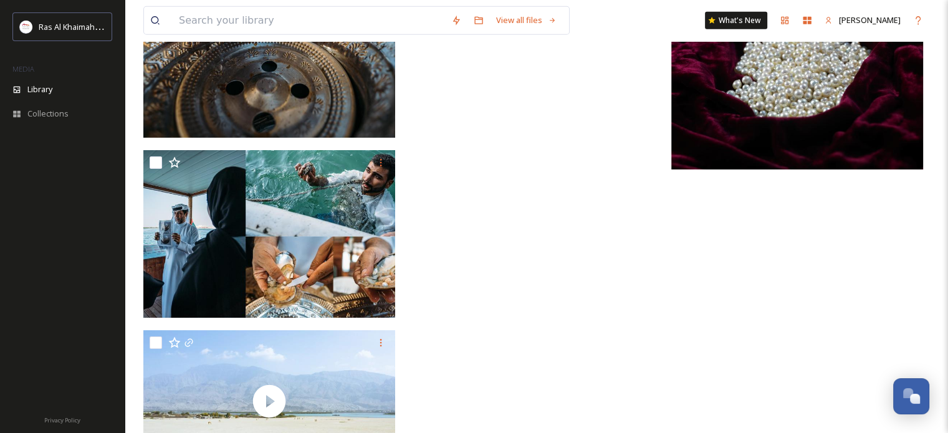
scroll to position [7851, 0]
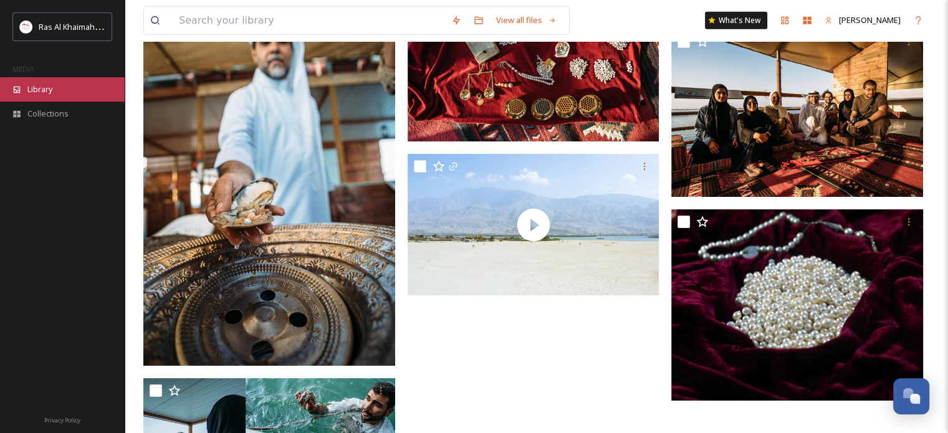
click at [37, 82] on div "Library" at bounding box center [62, 89] width 125 height 24
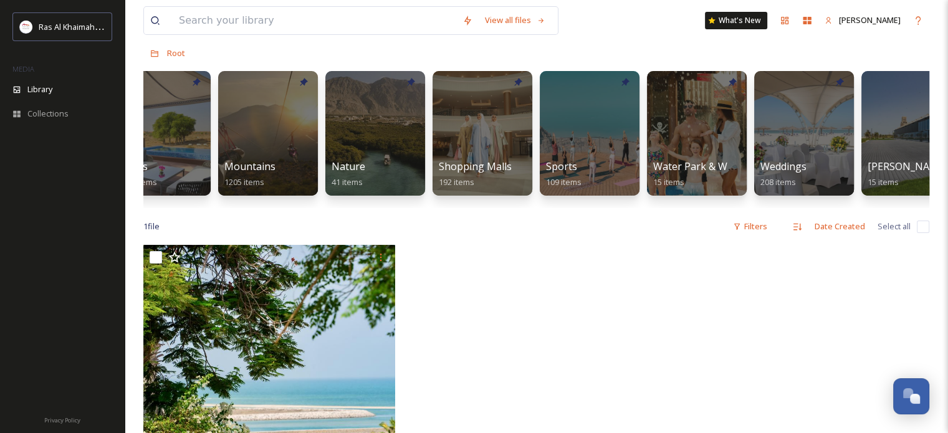
scroll to position [0, 790]
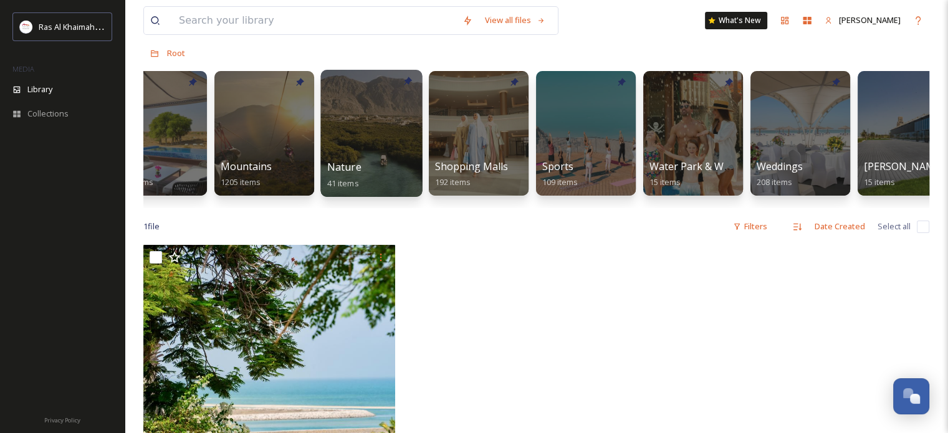
click at [363, 132] on div at bounding box center [371, 133] width 102 height 127
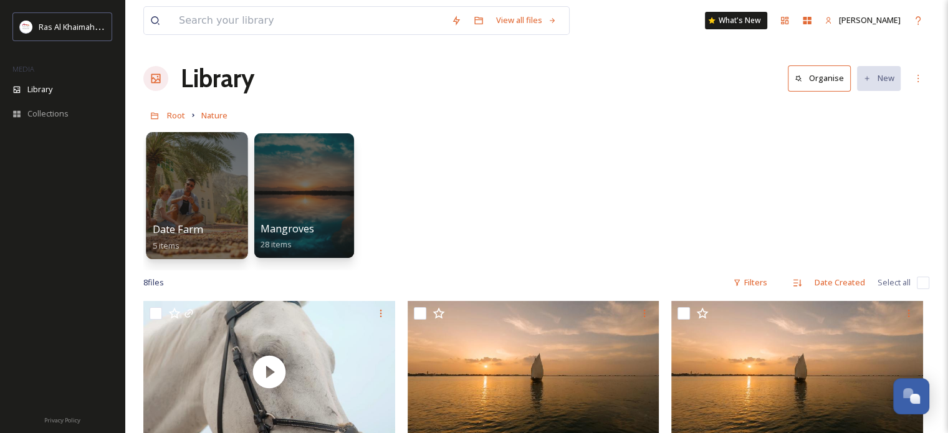
click at [180, 192] on div at bounding box center [197, 195] width 102 height 127
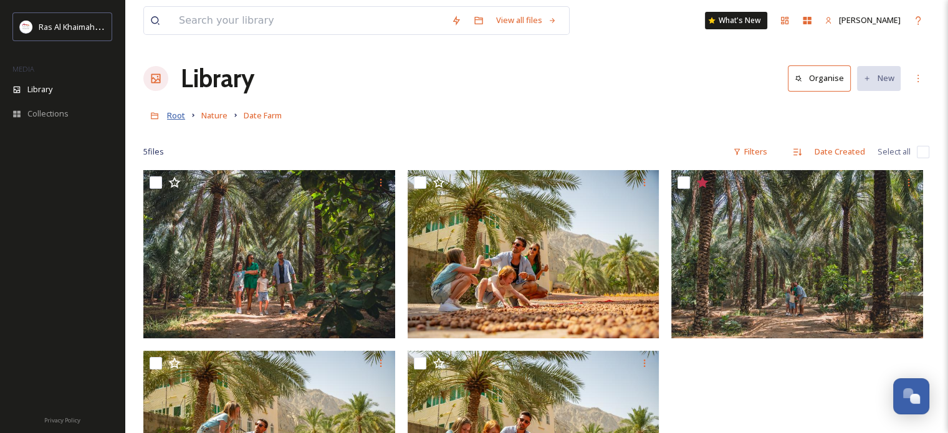
click at [175, 115] on span "Root" at bounding box center [176, 115] width 18 height 11
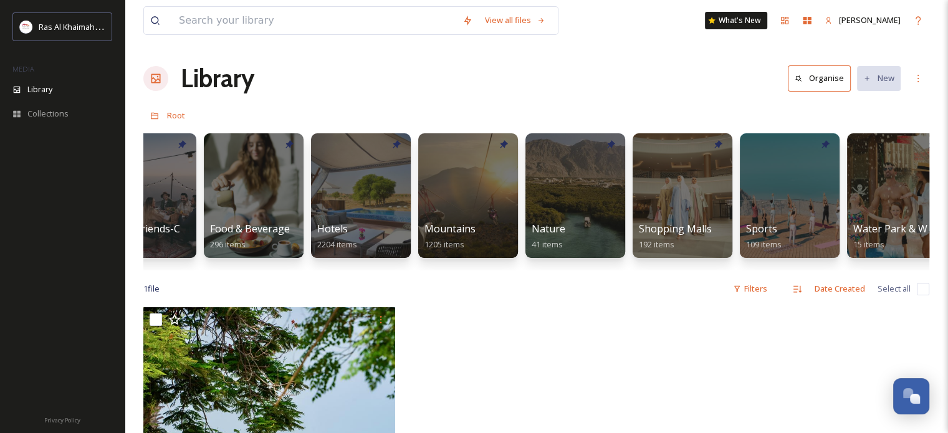
scroll to position [0, 591]
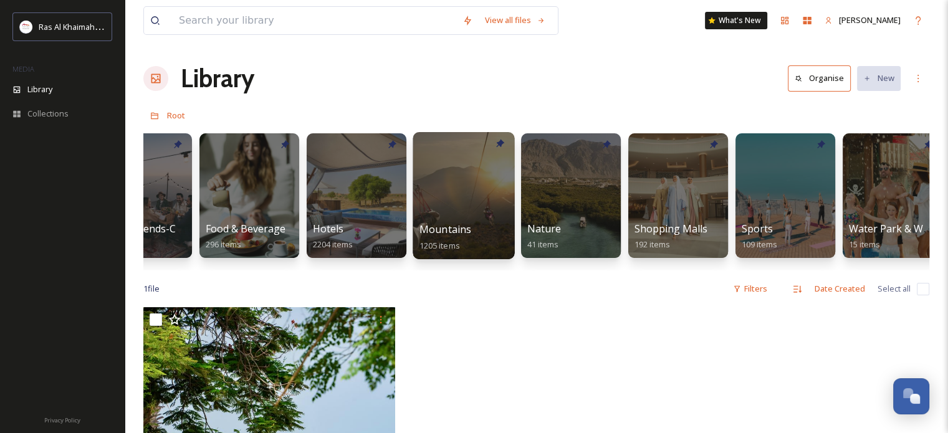
click at [457, 174] on div at bounding box center [464, 195] width 102 height 127
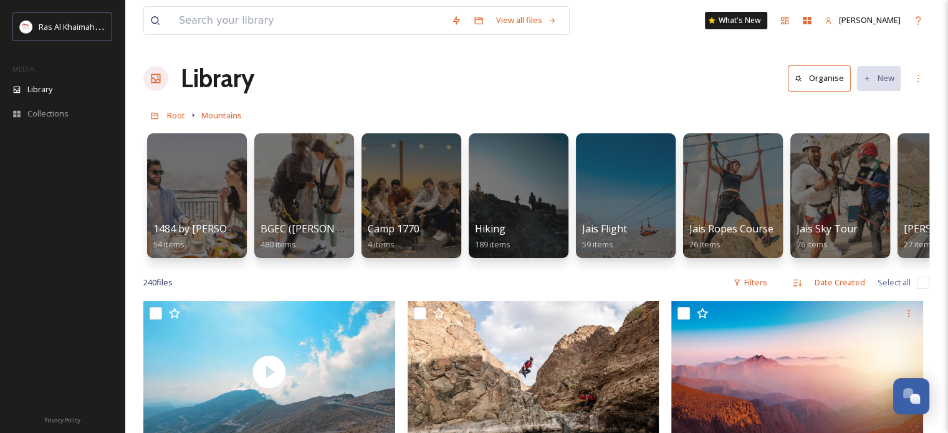
scroll to position [62, 0]
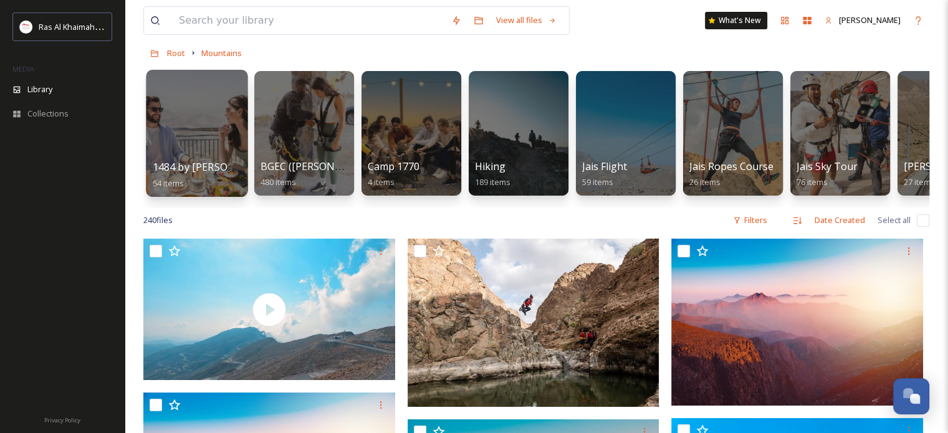
click at [193, 129] on div at bounding box center [197, 133] width 102 height 127
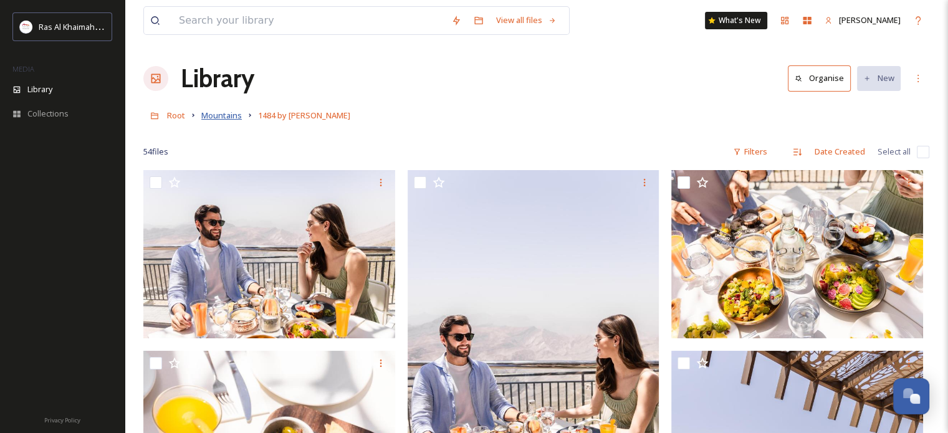
click at [215, 113] on span "Mountains" at bounding box center [221, 115] width 41 height 11
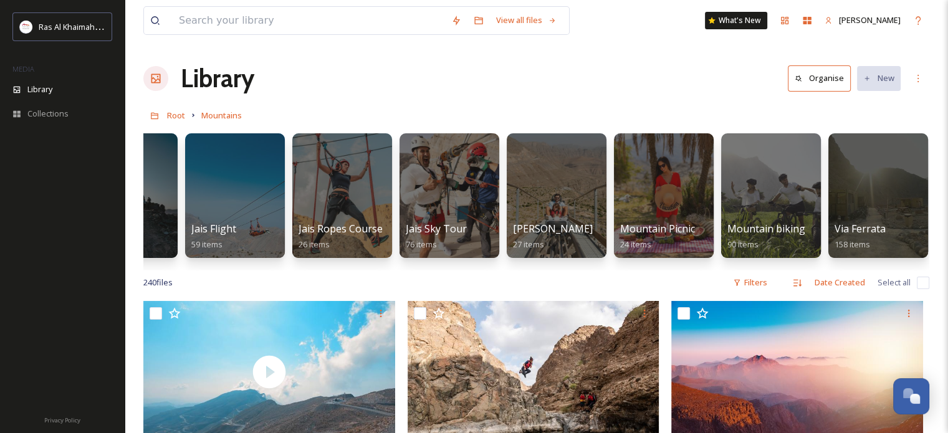
scroll to position [0, 393]
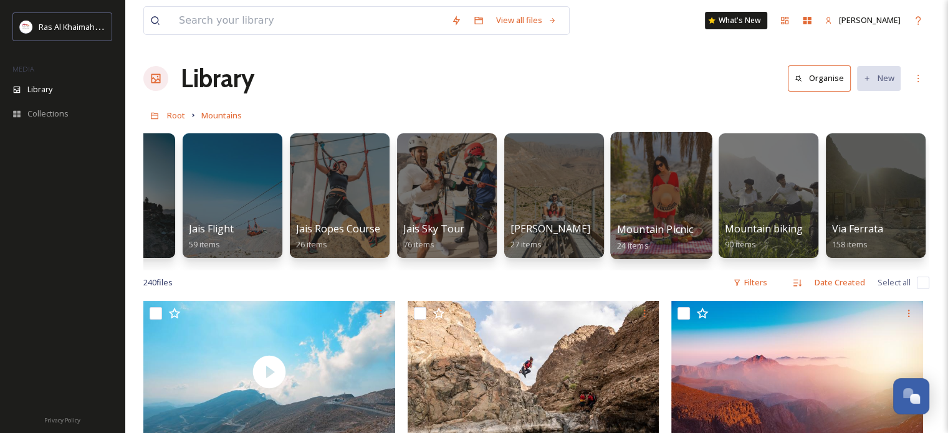
click at [658, 184] on div at bounding box center [661, 195] width 102 height 127
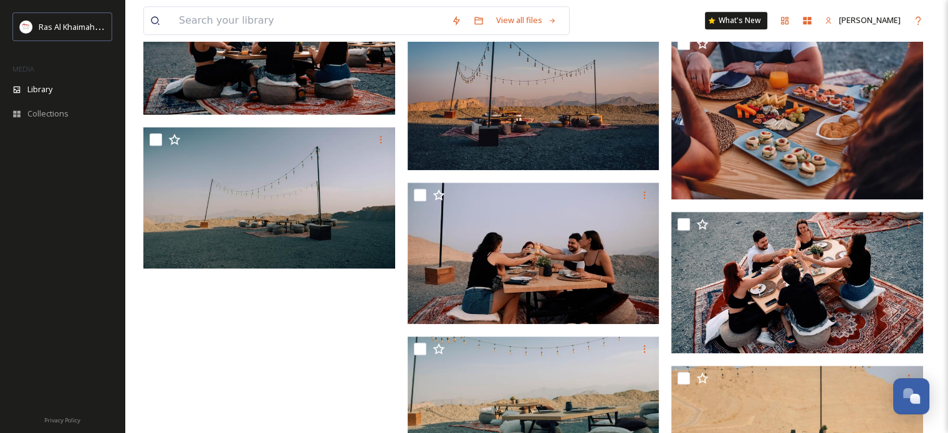
scroll to position [1280, 0]
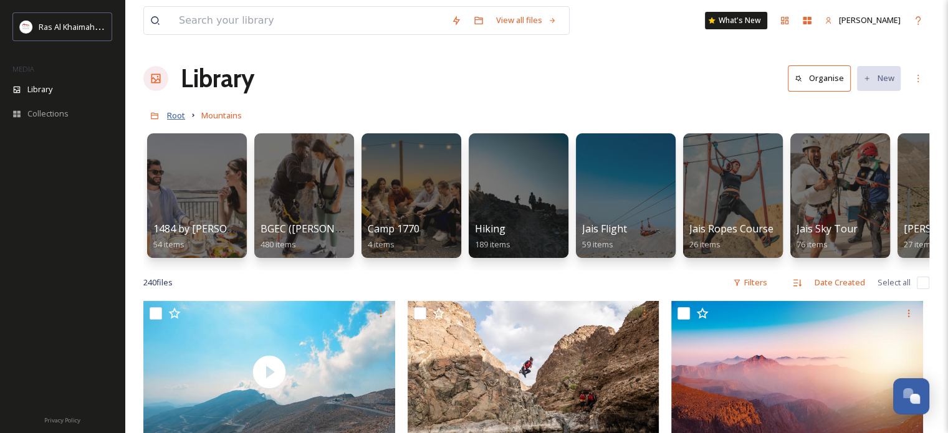
click at [172, 119] on span "Root" at bounding box center [176, 115] width 18 height 11
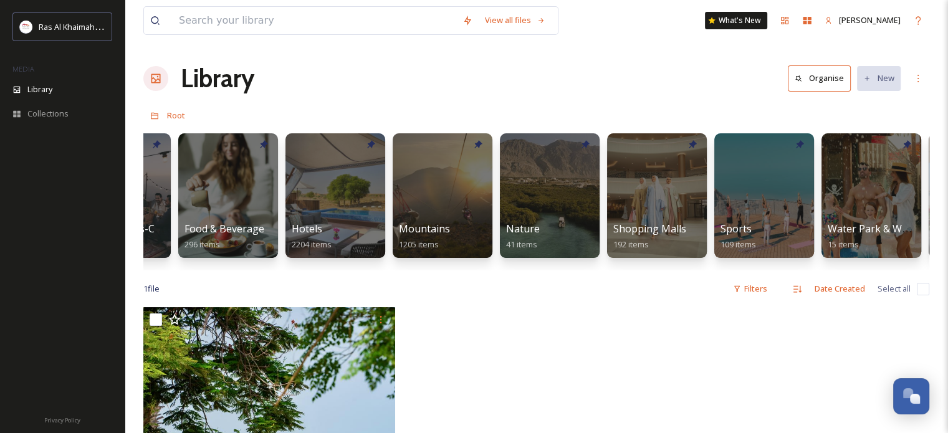
scroll to position [0, 628]
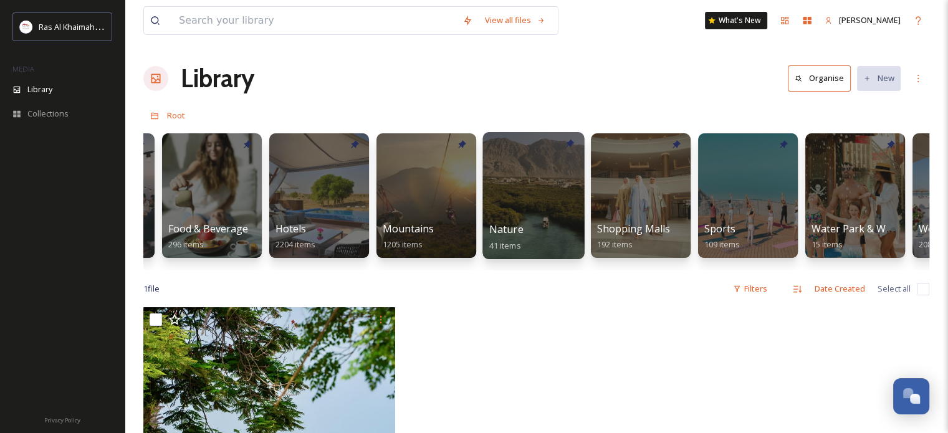
click at [514, 196] on div at bounding box center [533, 195] width 102 height 127
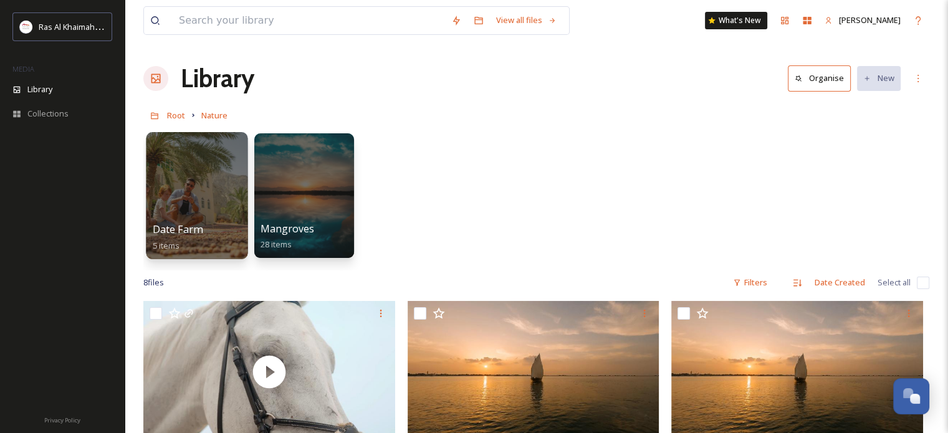
click at [183, 179] on div at bounding box center [197, 195] width 102 height 127
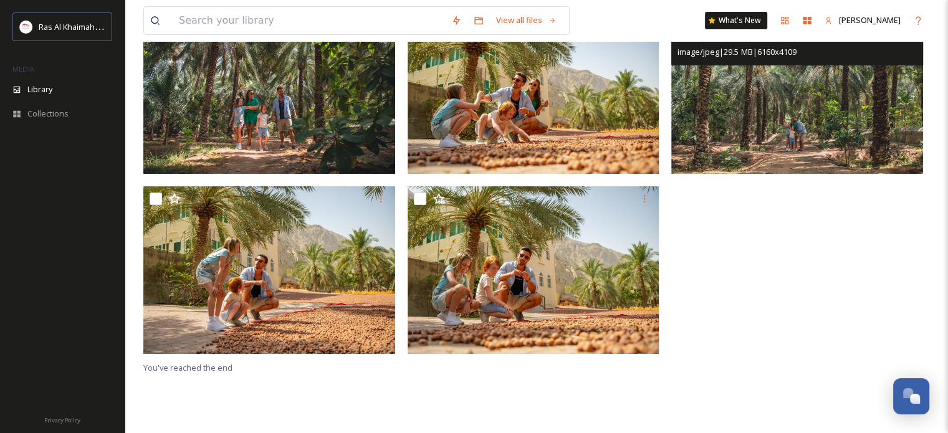
scroll to position [170, 0]
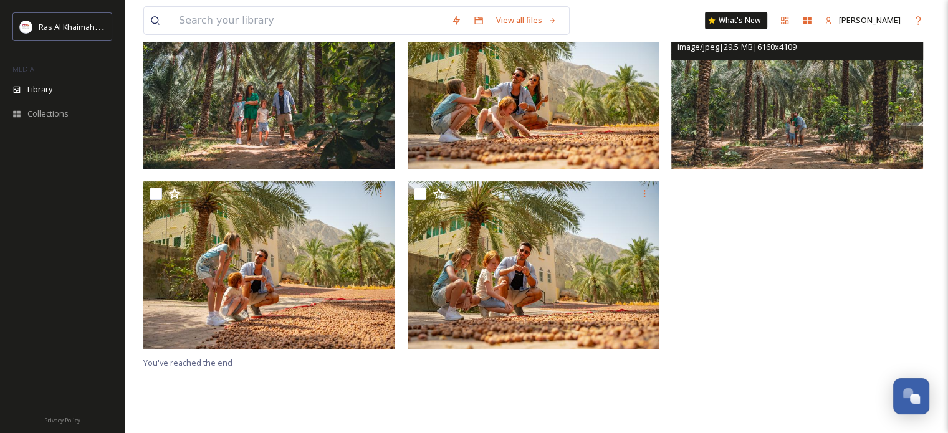
click at [807, 95] on img at bounding box center [797, 85] width 252 height 168
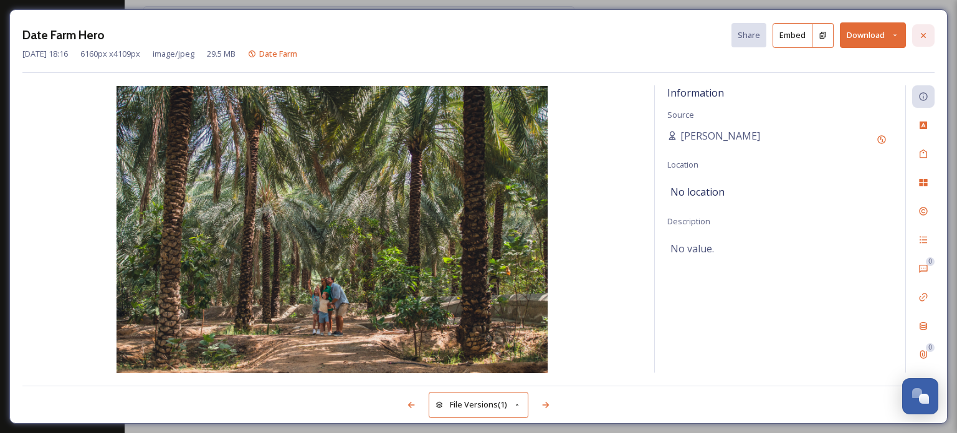
click at [929, 37] on div at bounding box center [923, 35] width 22 height 22
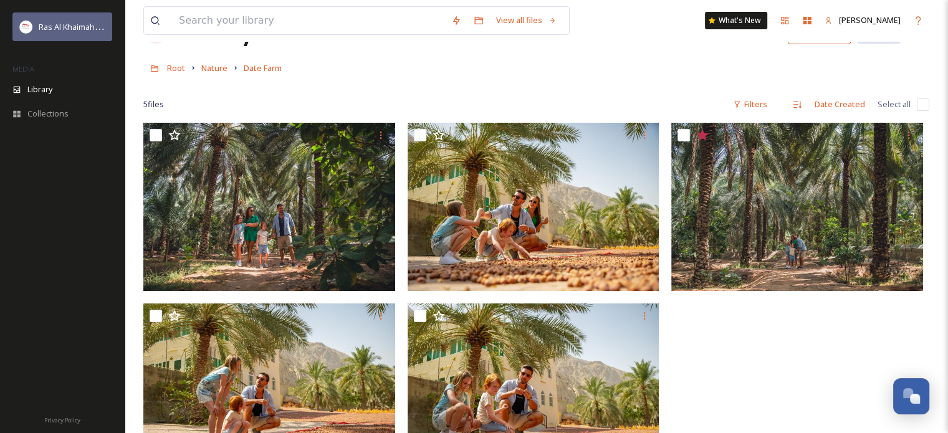
scroll to position [45, 0]
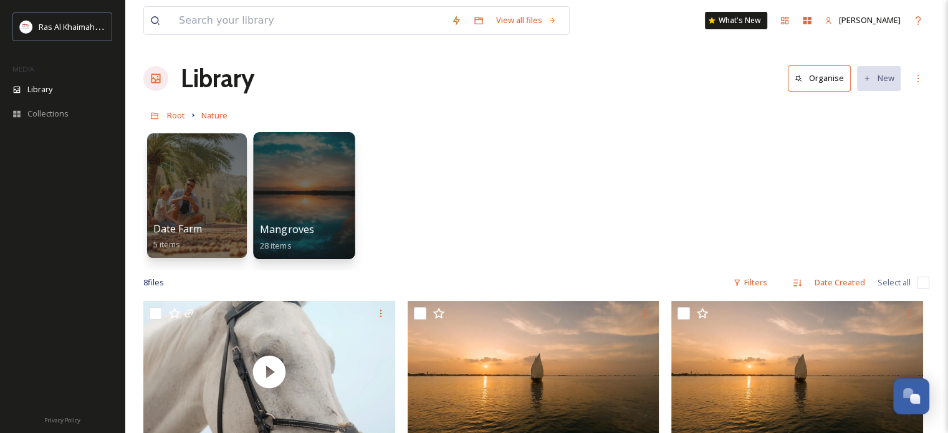
click at [308, 189] on div at bounding box center [304, 195] width 102 height 127
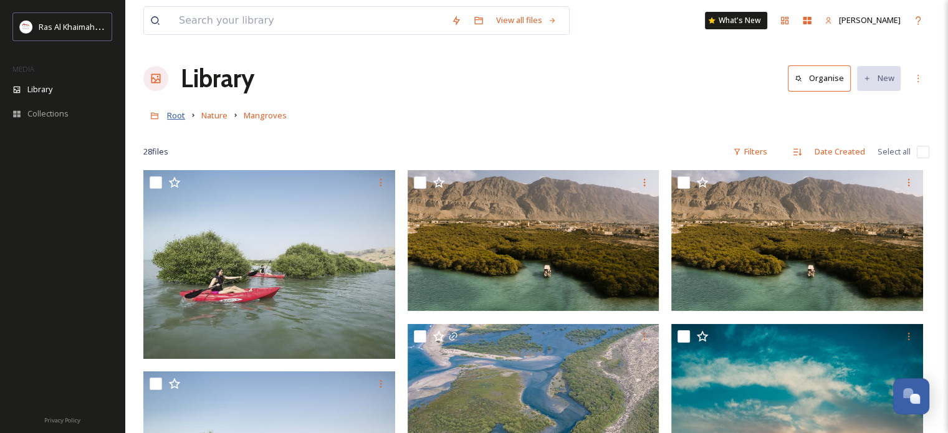
click at [177, 118] on span "Root" at bounding box center [176, 115] width 18 height 11
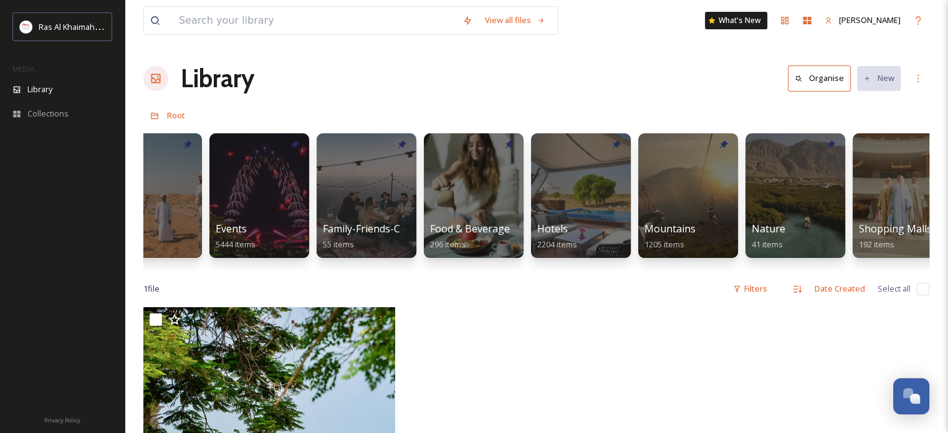
scroll to position [0, 371]
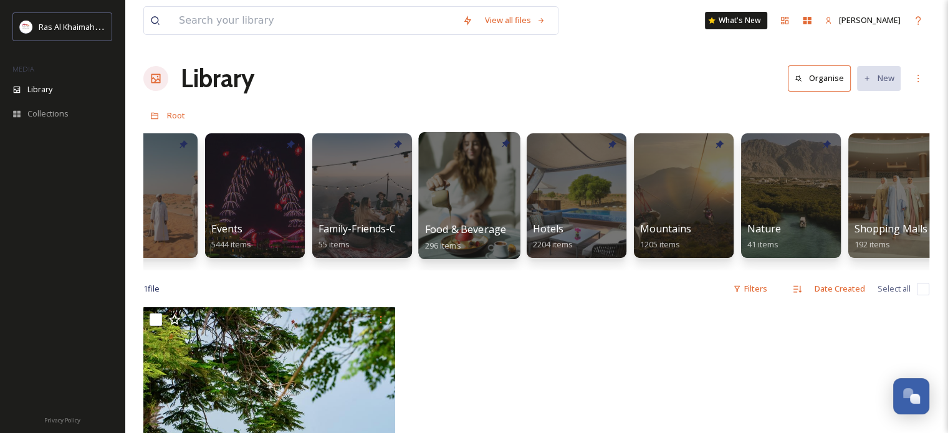
click at [459, 180] on div at bounding box center [469, 195] width 102 height 127
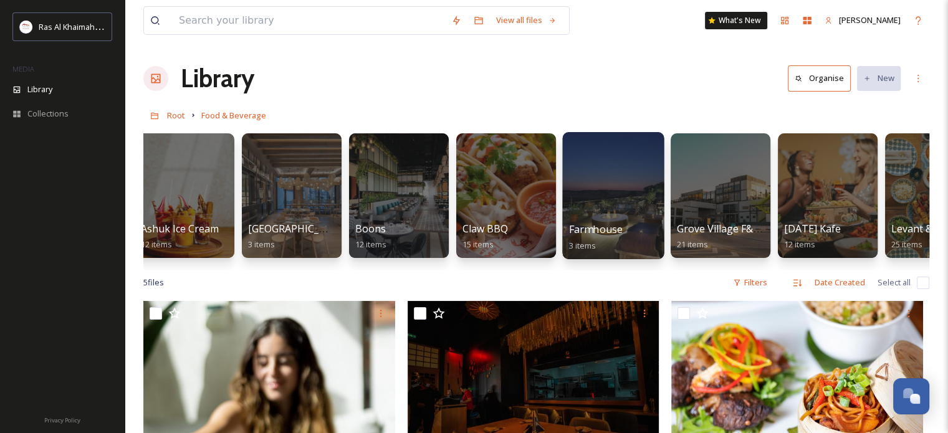
scroll to position [0, 341]
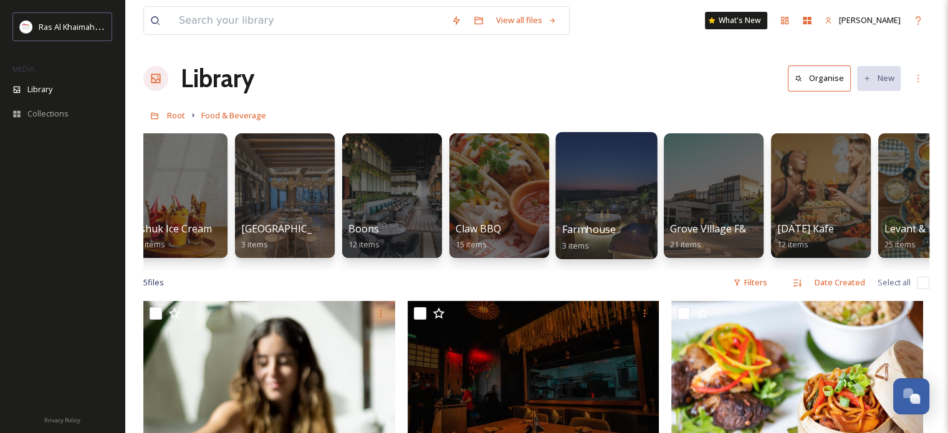
click at [593, 195] on div at bounding box center [606, 195] width 102 height 127
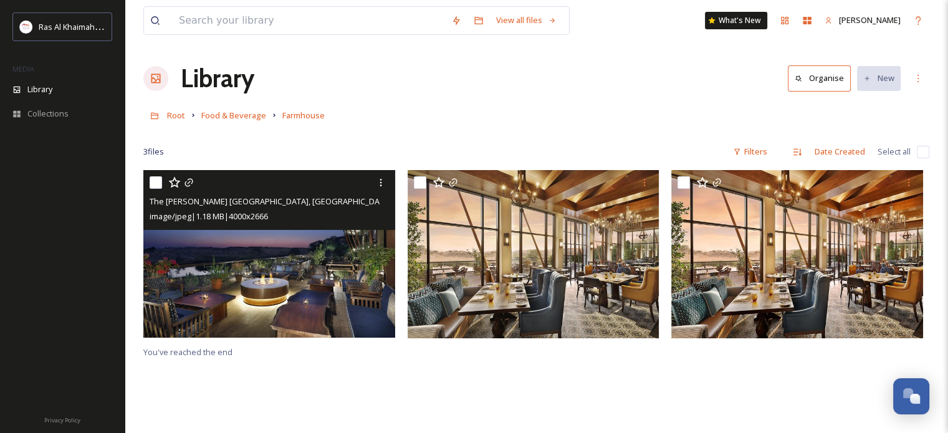
click at [268, 251] on img at bounding box center [269, 254] width 252 height 168
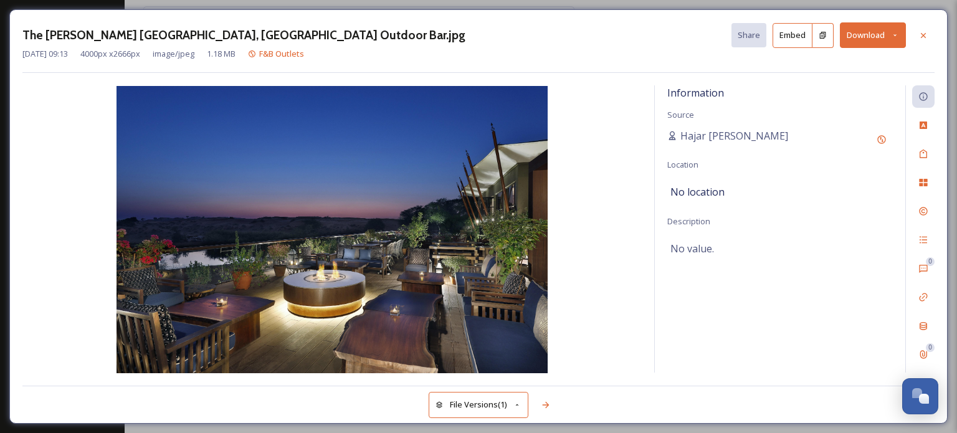
click at [898, 34] on icon at bounding box center [895, 35] width 8 height 8
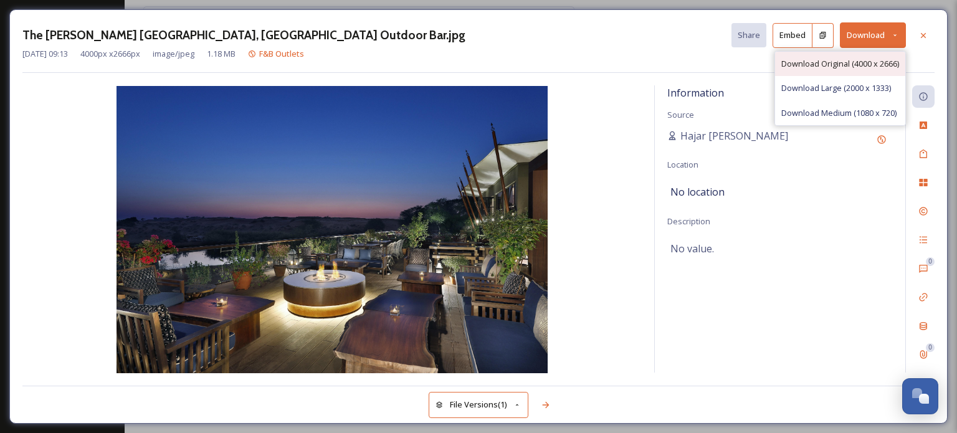
click at [869, 62] on span "Download Original (4000 x 2666)" at bounding box center [841, 64] width 118 height 12
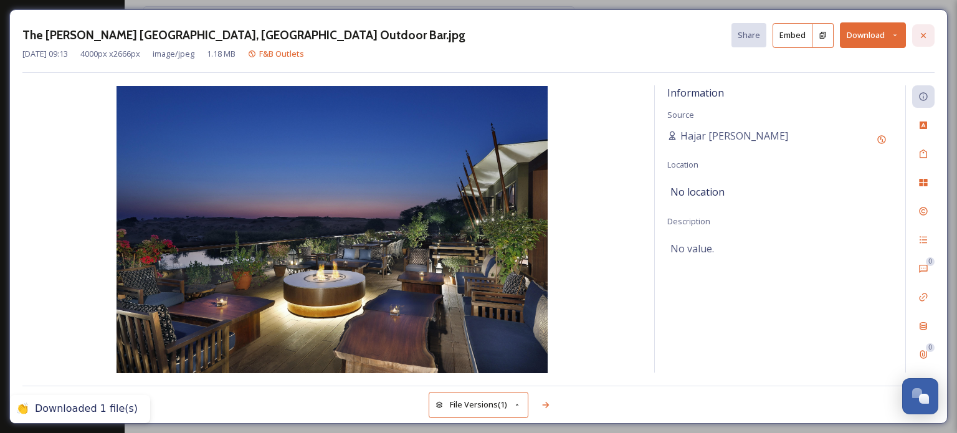
click at [927, 34] on icon at bounding box center [924, 36] width 10 height 10
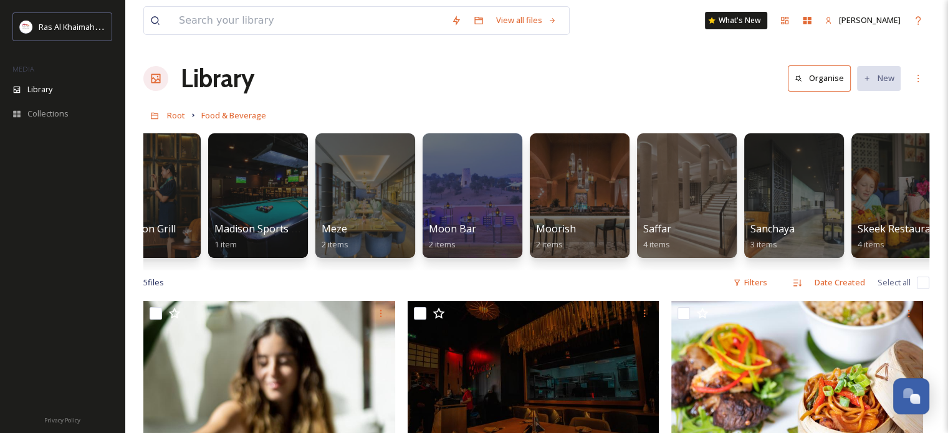
scroll to position [0, 1232]
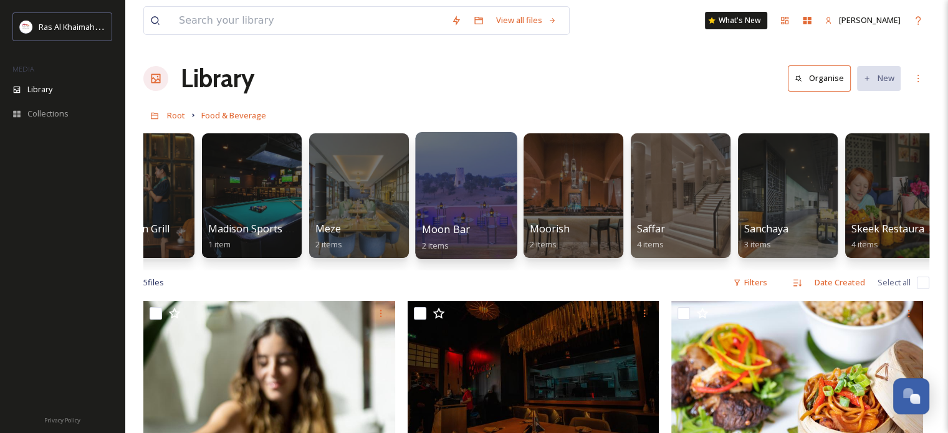
click at [424, 158] on div at bounding box center [466, 195] width 102 height 127
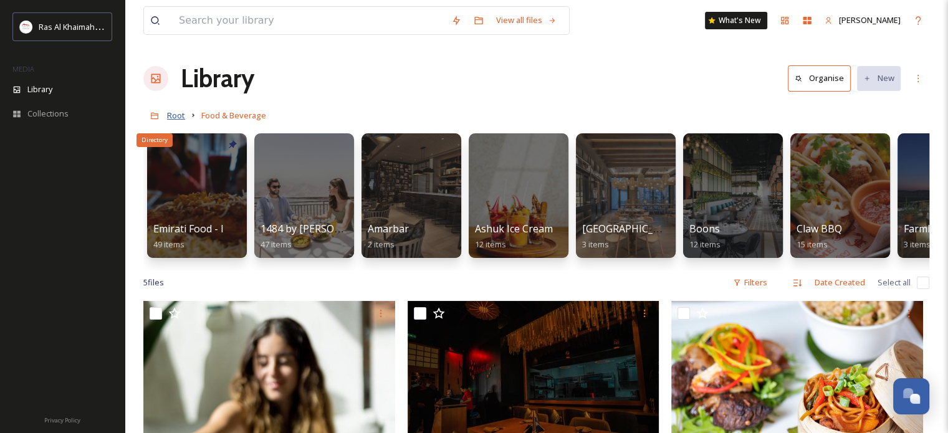
click at [168, 119] on span "Root" at bounding box center [176, 115] width 18 height 11
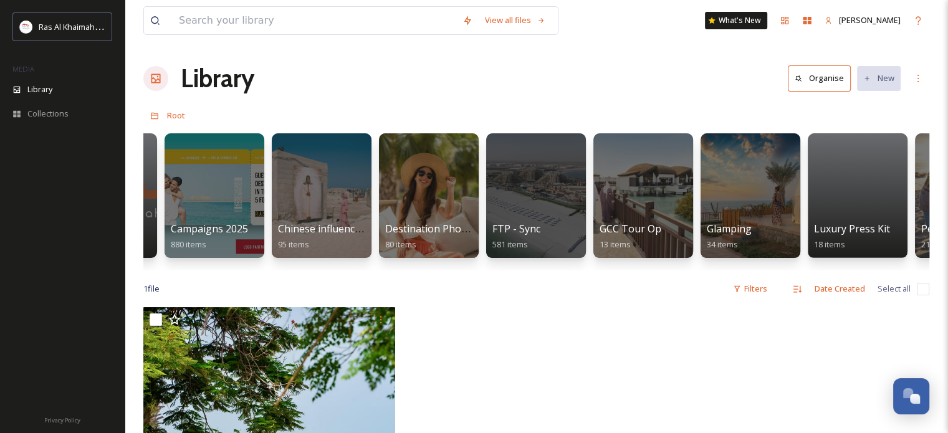
scroll to position [0, 1705]
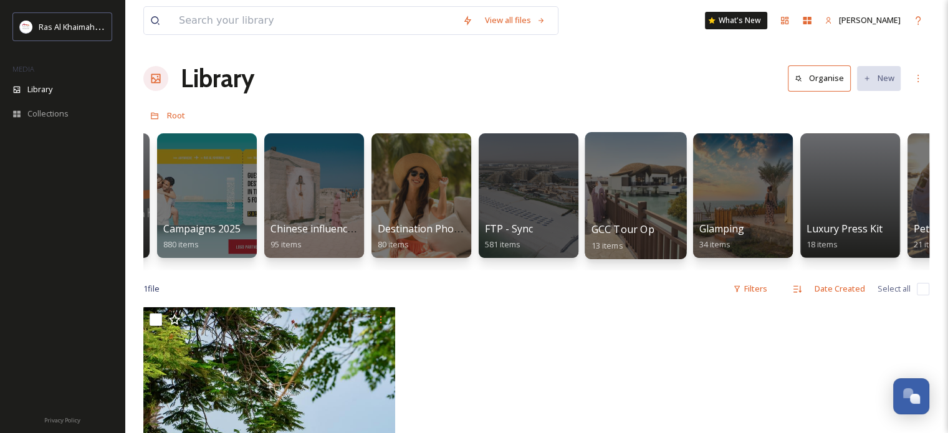
click at [661, 188] on div at bounding box center [636, 195] width 102 height 127
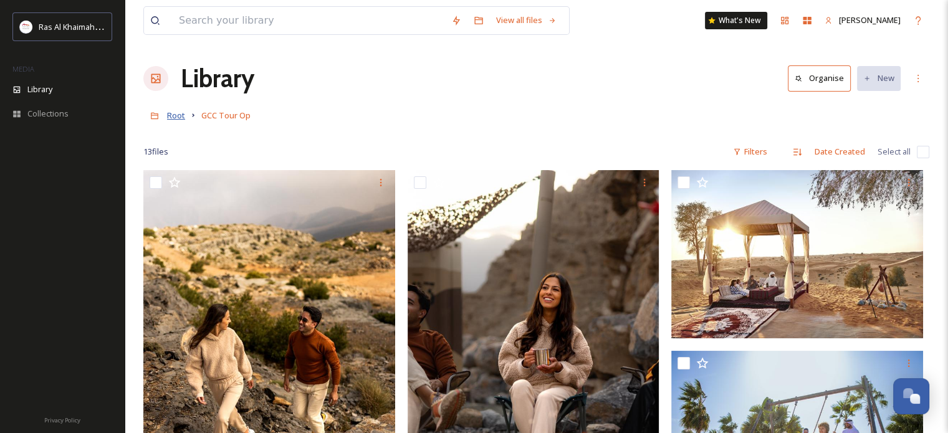
click at [180, 117] on span "Root" at bounding box center [176, 115] width 18 height 11
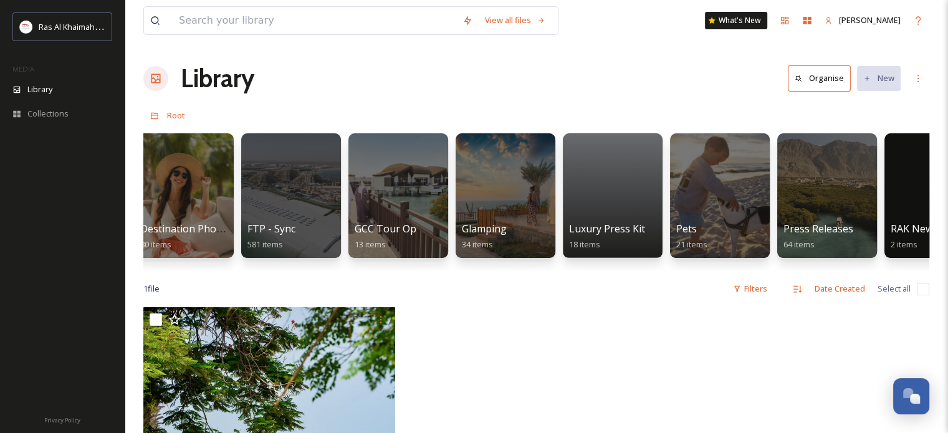
scroll to position [0, 1949]
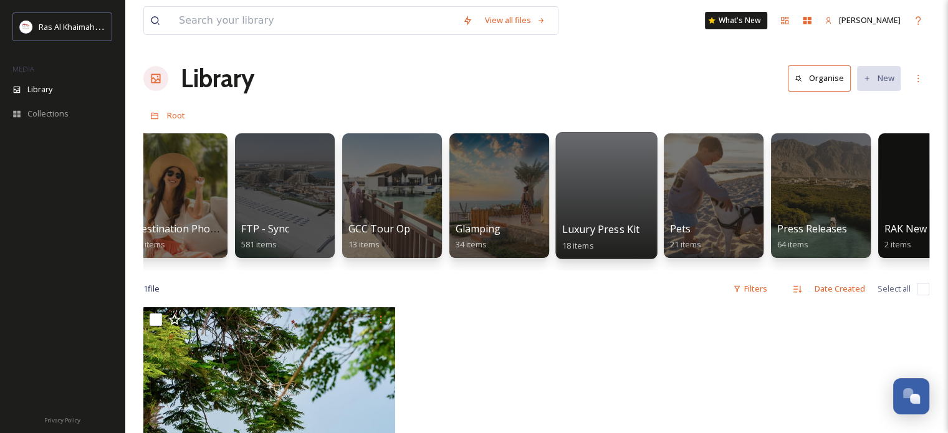
click at [604, 201] on div at bounding box center [606, 195] width 102 height 127
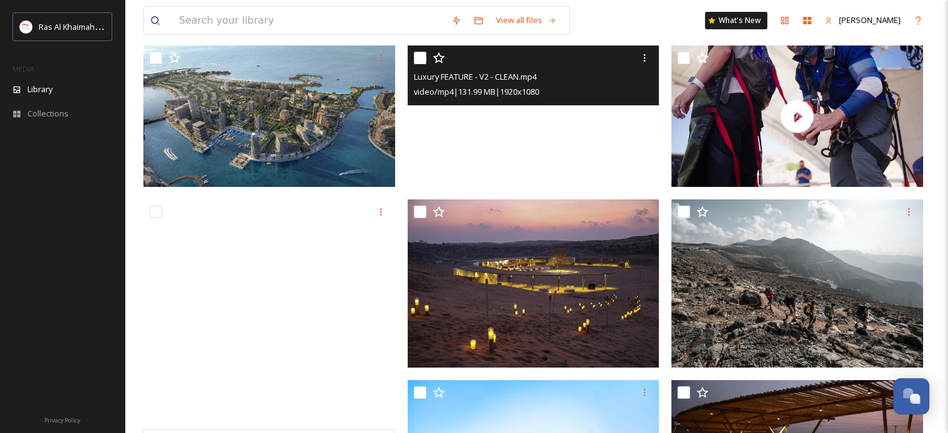
scroll to position [187, 0]
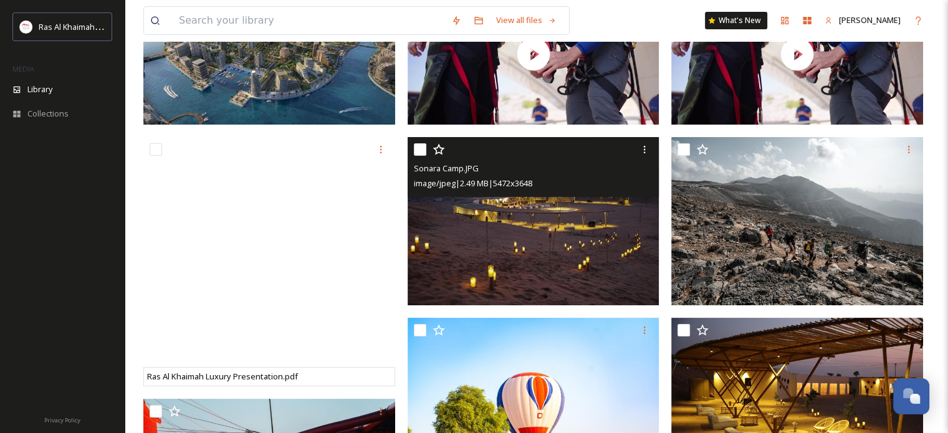
click at [489, 221] on img at bounding box center [534, 221] width 252 height 168
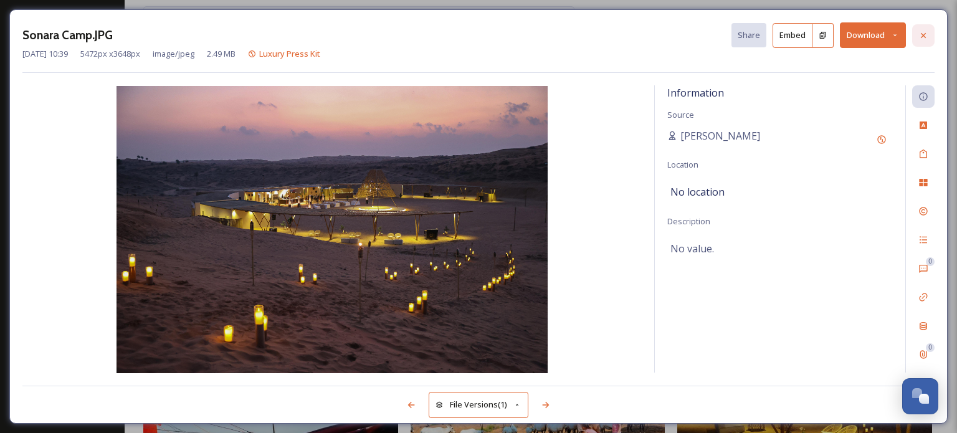
click at [925, 38] on icon at bounding box center [924, 36] width 10 height 10
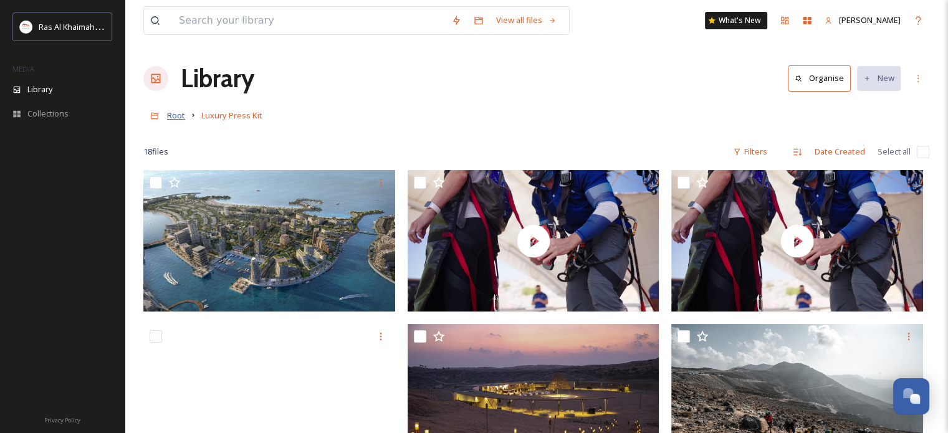
click at [178, 118] on span "Root" at bounding box center [176, 115] width 18 height 11
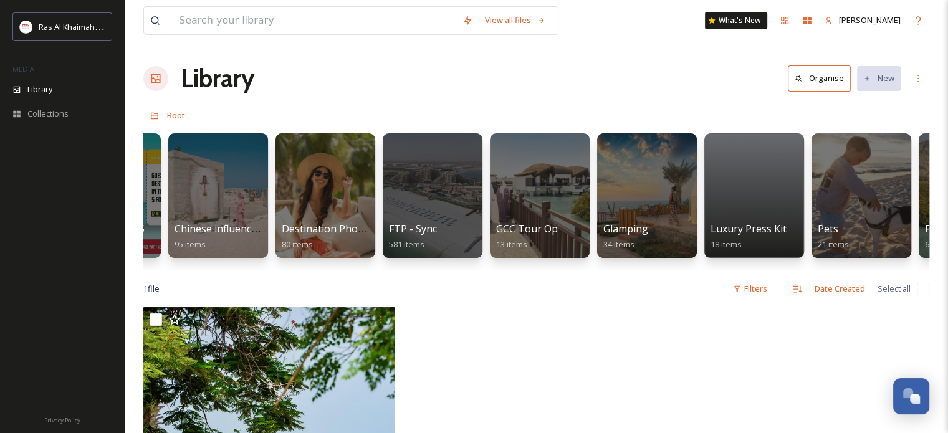
scroll to position [0, 1740]
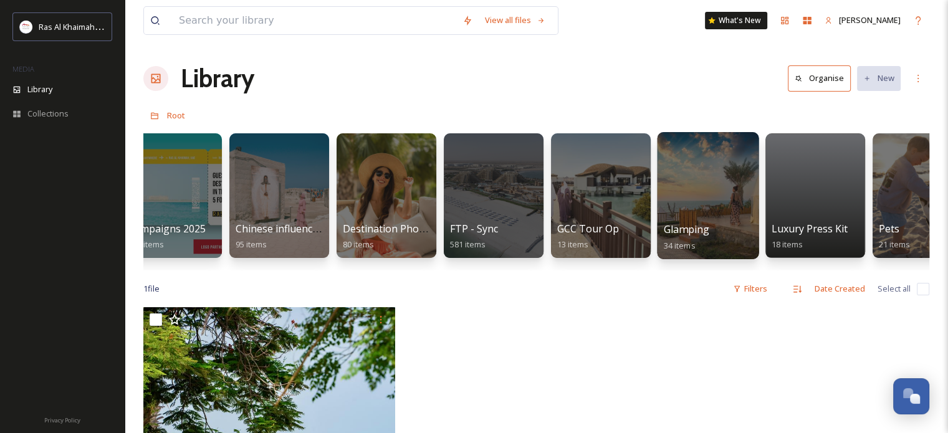
click at [721, 191] on div at bounding box center [708, 195] width 102 height 127
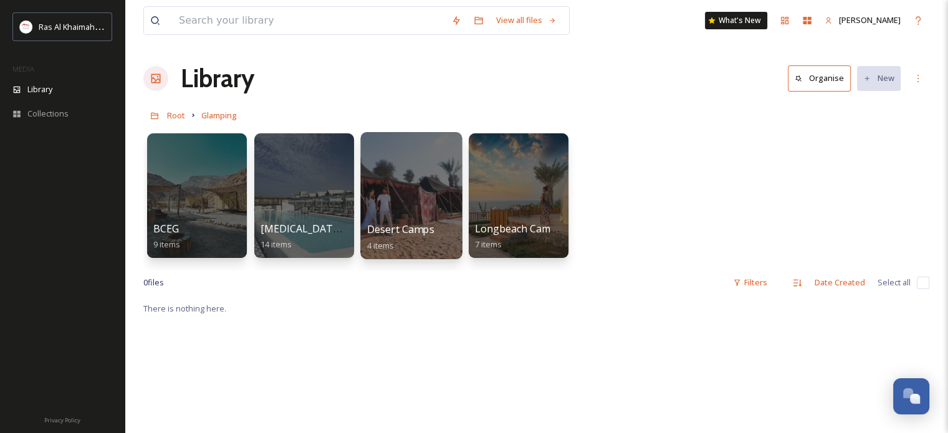
click at [404, 171] on div at bounding box center [411, 195] width 102 height 127
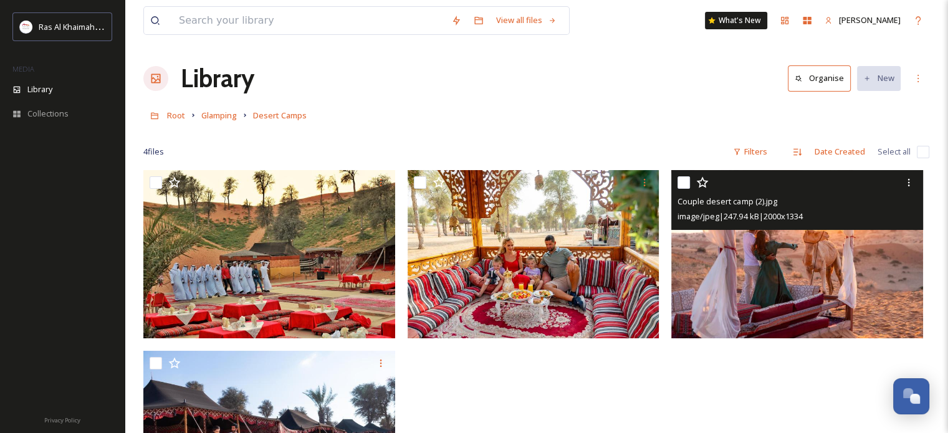
scroll to position [125, 0]
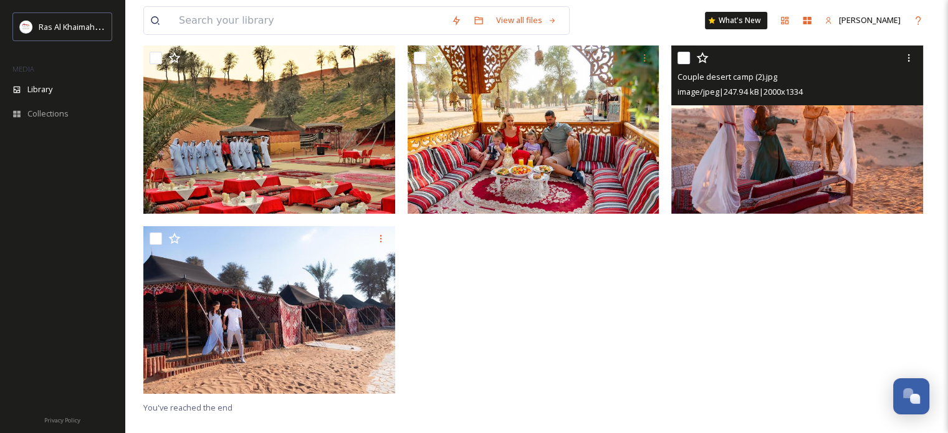
click at [815, 132] on img at bounding box center [797, 129] width 252 height 168
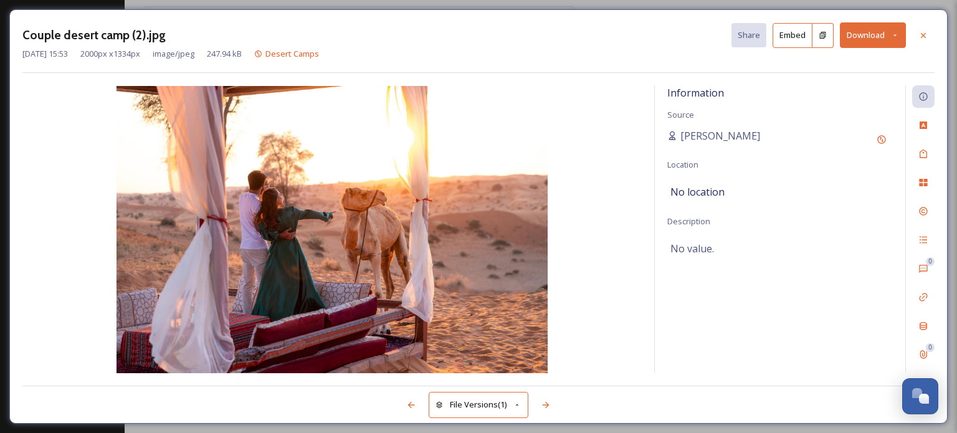
click at [896, 32] on icon at bounding box center [895, 35] width 8 height 8
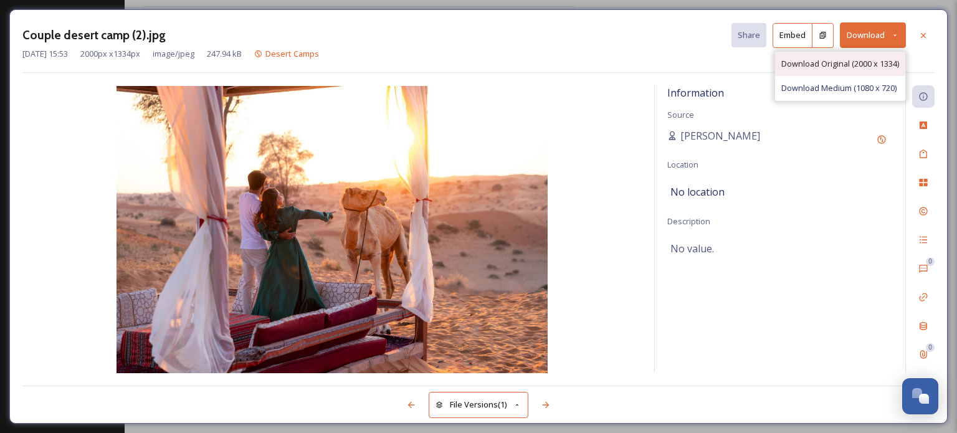
click at [835, 59] on span "Download Original (2000 x 1334)" at bounding box center [841, 64] width 118 height 12
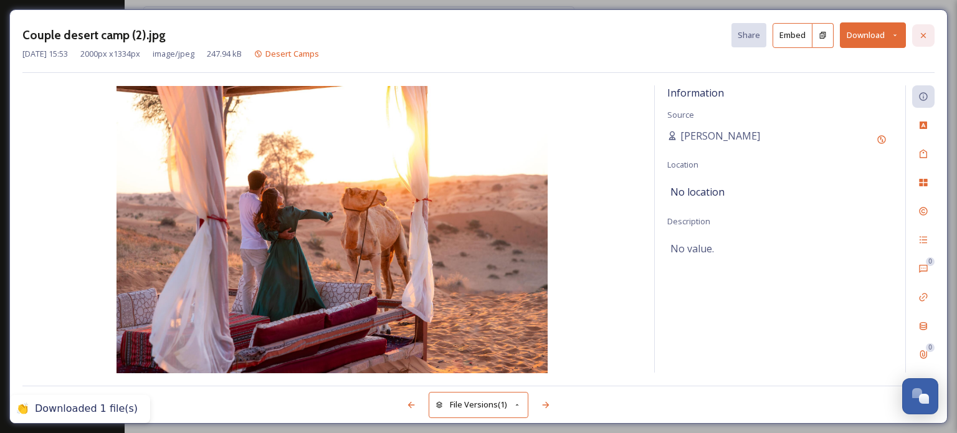
click at [926, 37] on icon at bounding box center [923, 34] width 5 height 5
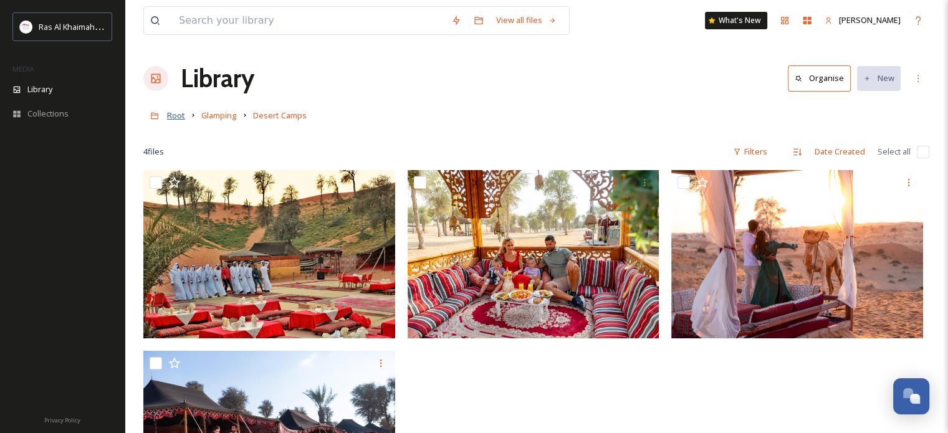
click at [176, 115] on span "Root" at bounding box center [176, 115] width 18 height 11
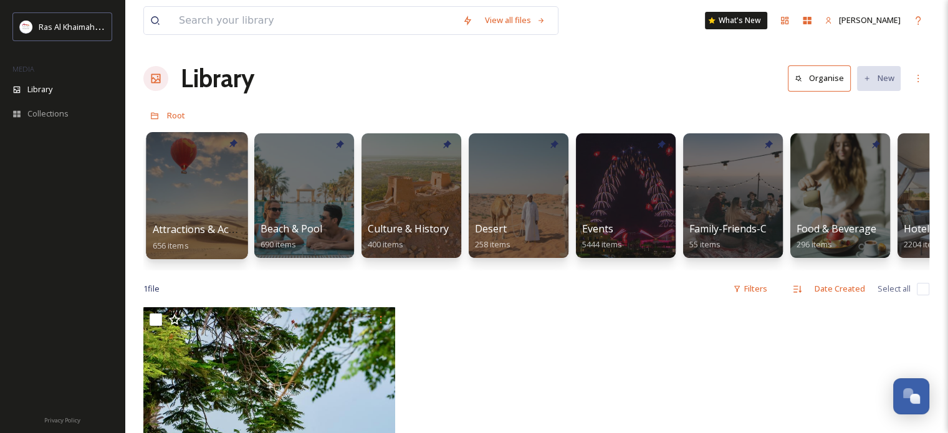
click at [194, 183] on div at bounding box center [197, 195] width 102 height 127
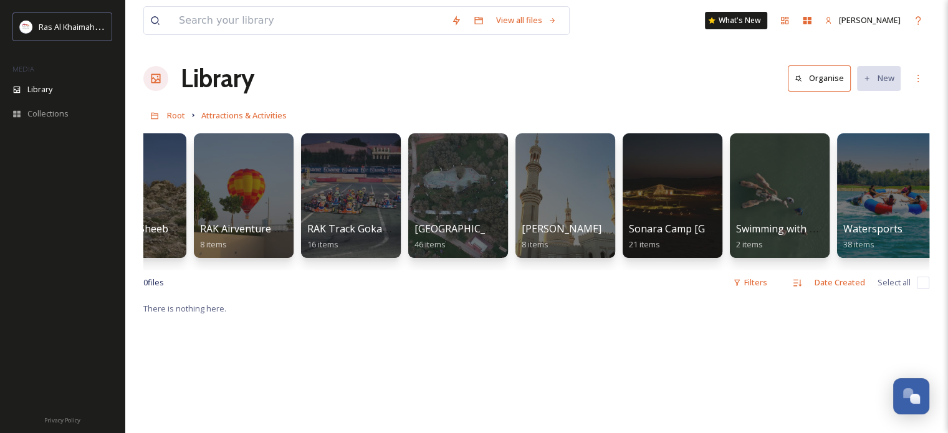
scroll to position [0, 1573]
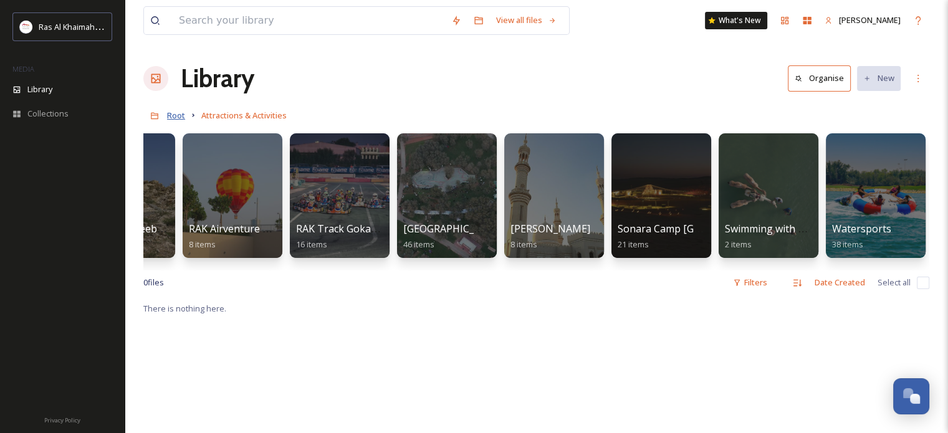
click at [177, 117] on span "Root" at bounding box center [176, 115] width 18 height 11
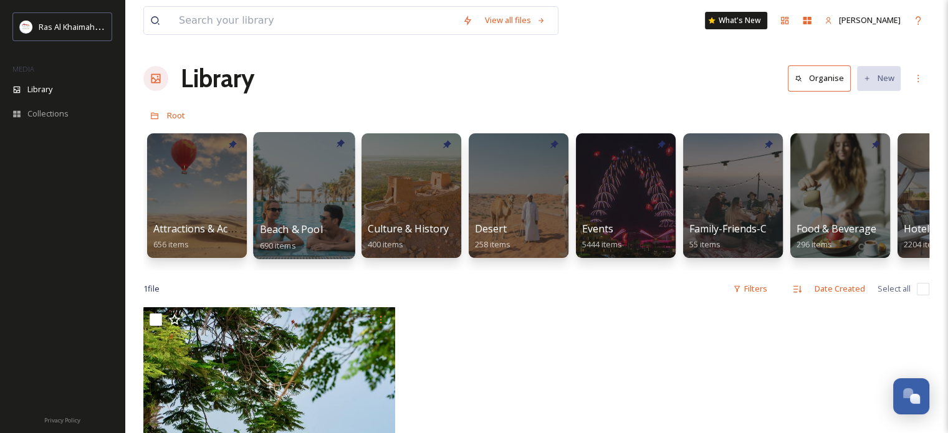
click at [297, 193] on div at bounding box center [304, 195] width 102 height 127
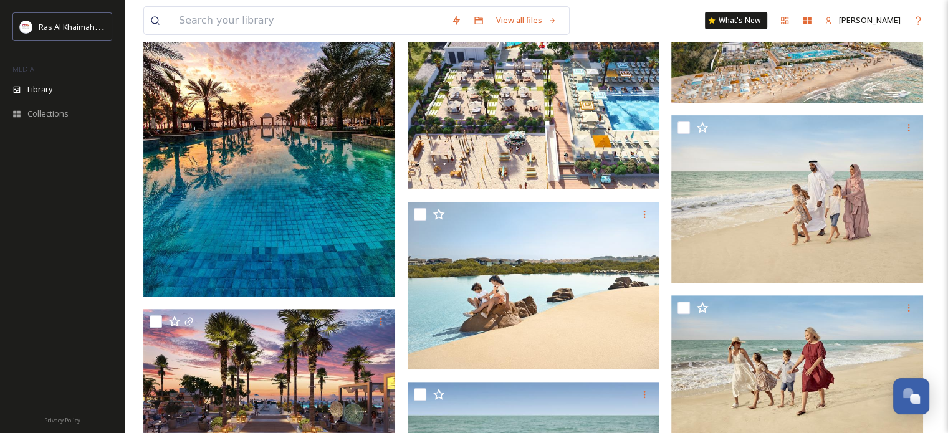
scroll to position [312, 0]
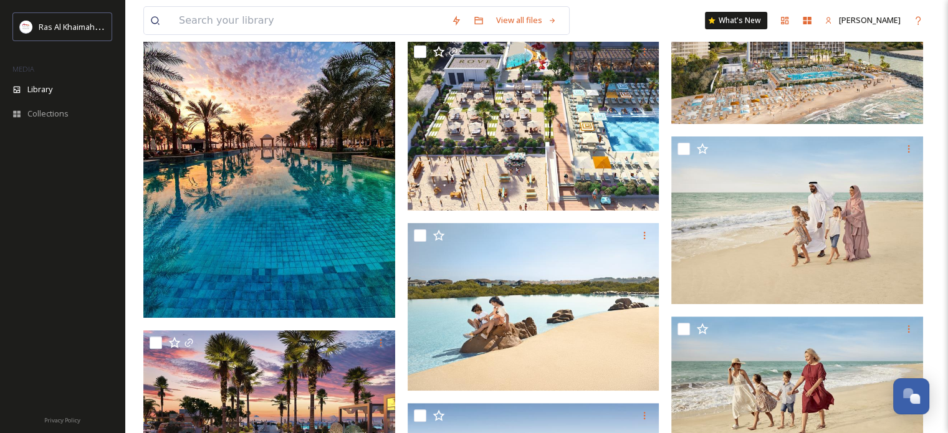
click at [282, 213] on img at bounding box center [269, 149] width 252 height 335
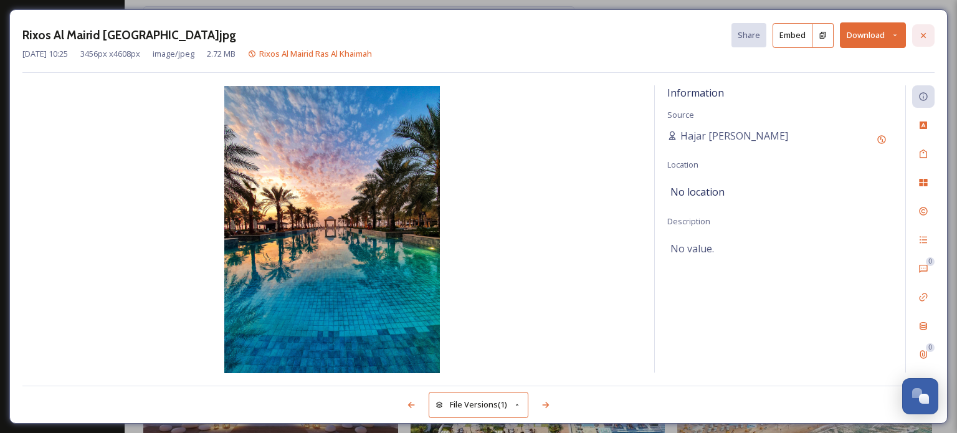
click at [919, 36] on icon at bounding box center [924, 36] width 10 height 10
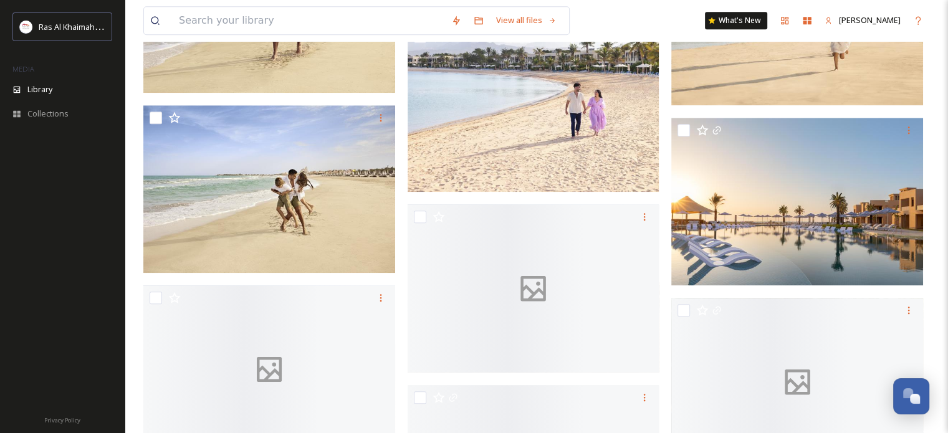
scroll to position [932, 0]
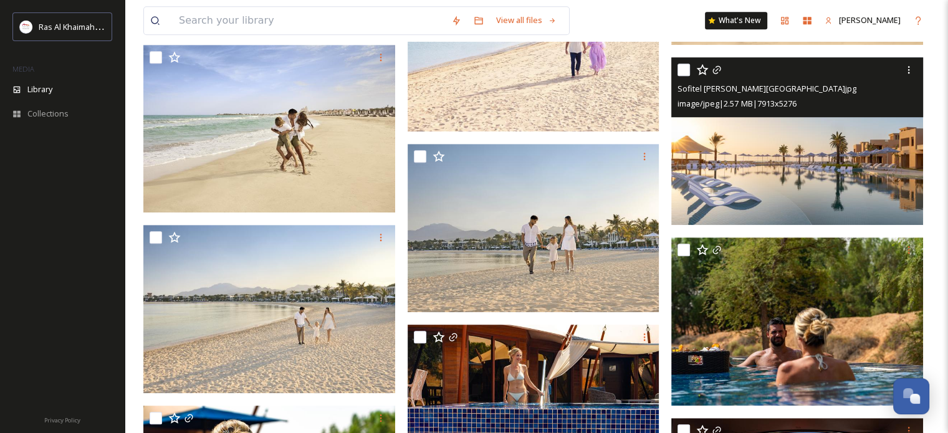
click at [807, 146] on img at bounding box center [797, 141] width 252 height 168
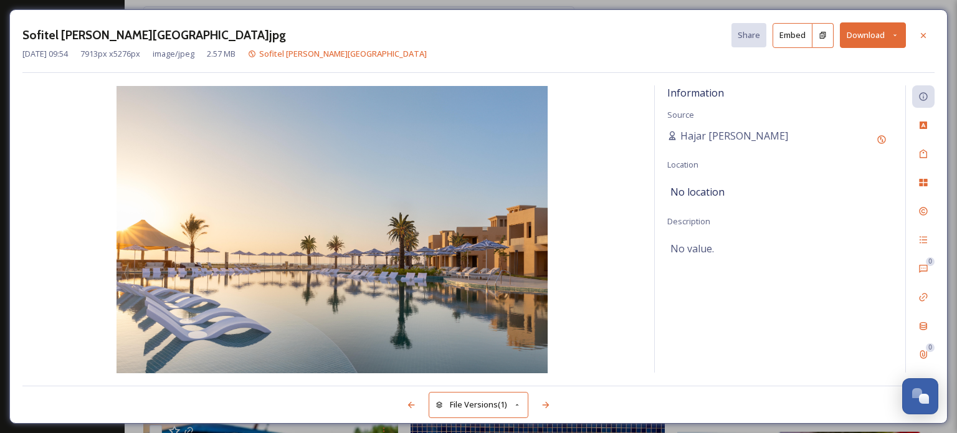
click at [895, 34] on icon at bounding box center [895, 35] width 8 height 8
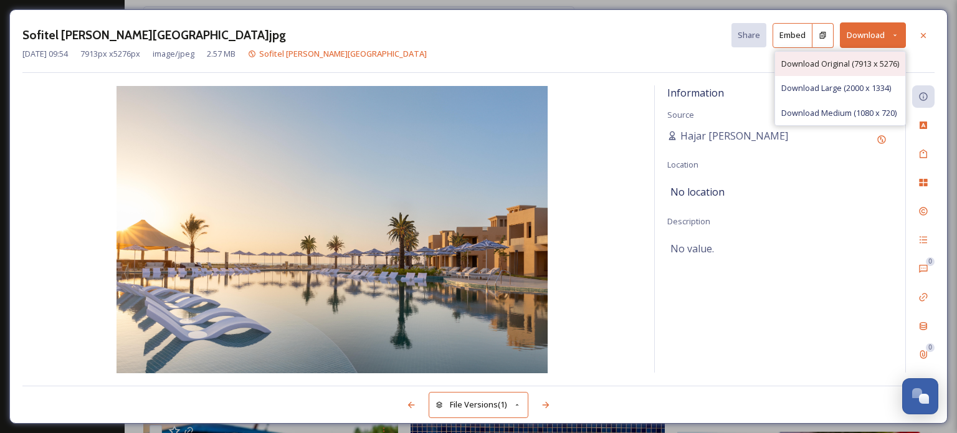
click at [878, 60] on span "Download Original (7913 x 5276)" at bounding box center [841, 64] width 118 height 12
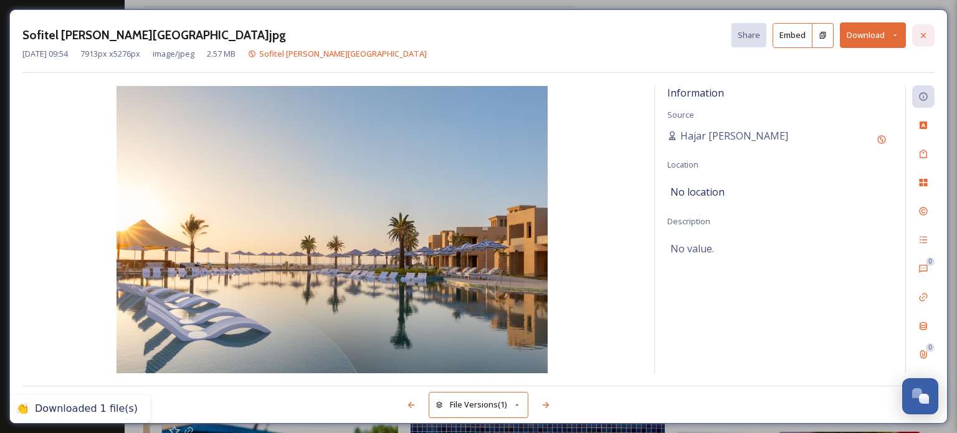
click at [926, 36] on icon at bounding box center [924, 36] width 10 height 10
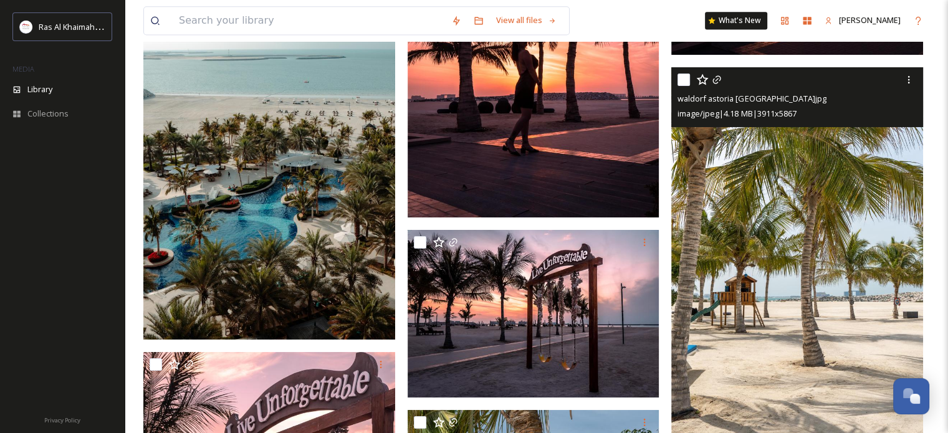
scroll to position [16077, 0]
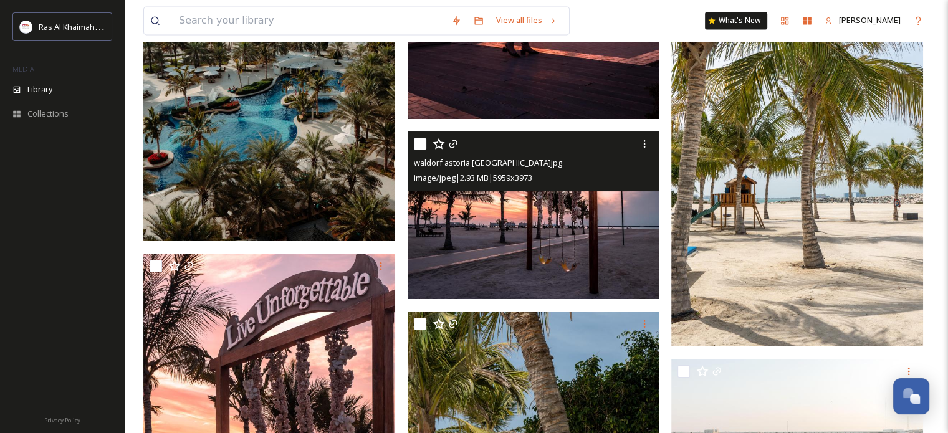
click at [525, 203] on img at bounding box center [534, 215] width 252 height 168
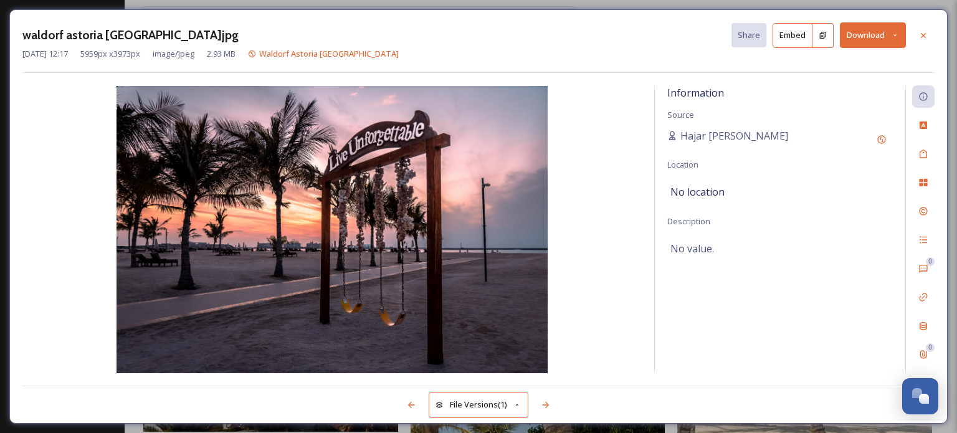
click at [898, 36] on icon at bounding box center [895, 35] width 8 height 8
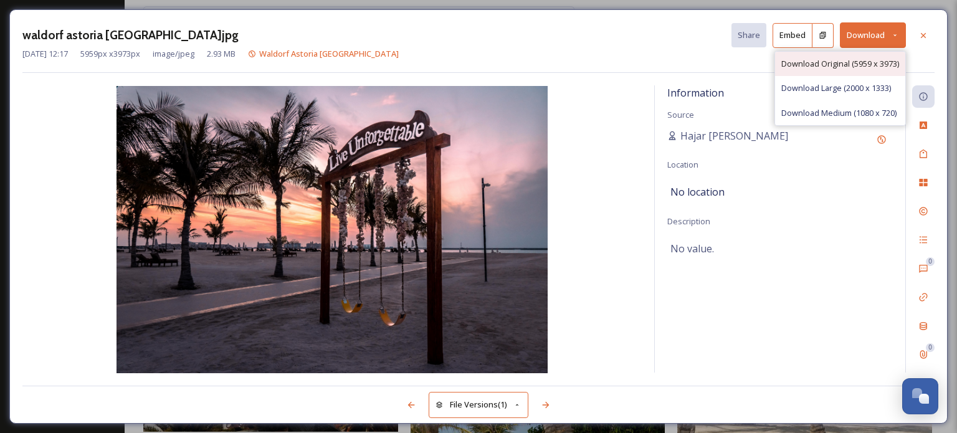
click at [863, 64] on span "Download Original (5959 x 3973)" at bounding box center [841, 64] width 118 height 12
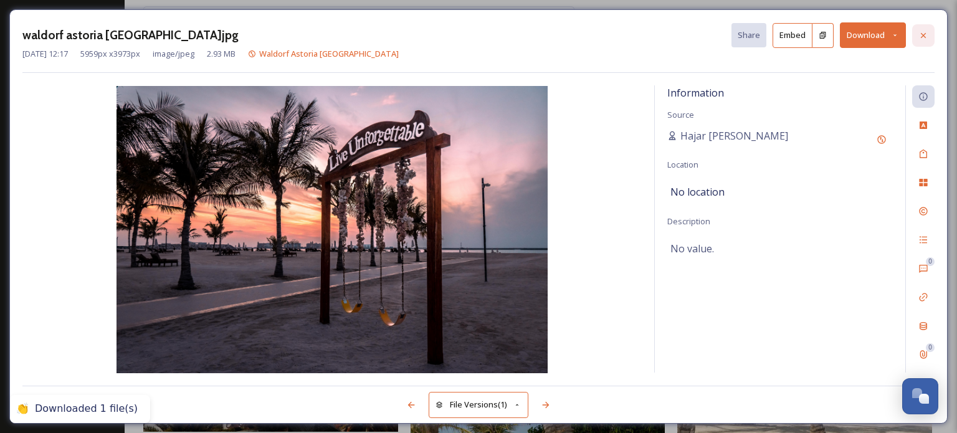
click at [924, 34] on icon at bounding box center [923, 34] width 5 height 5
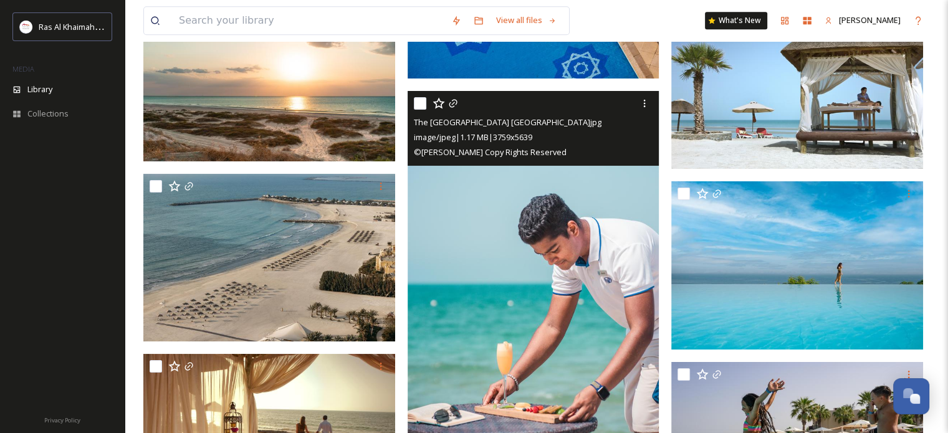
scroll to position [20253, 0]
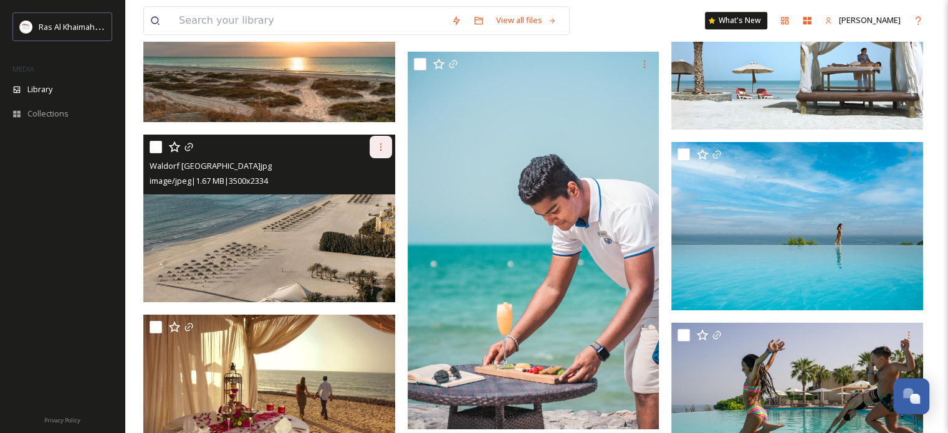
click at [379, 145] on icon at bounding box center [381, 147] width 10 height 10
click at [366, 194] on span "Download" at bounding box center [366, 199] width 38 height 12
click at [242, 234] on img at bounding box center [269, 219] width 252 height 168
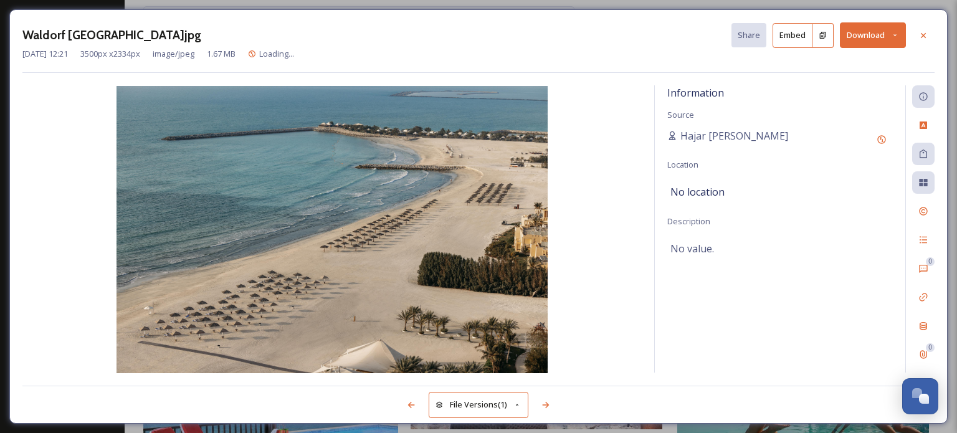
click at [895, 36] on icon at bounding box center [895, 35] width 3 height 2
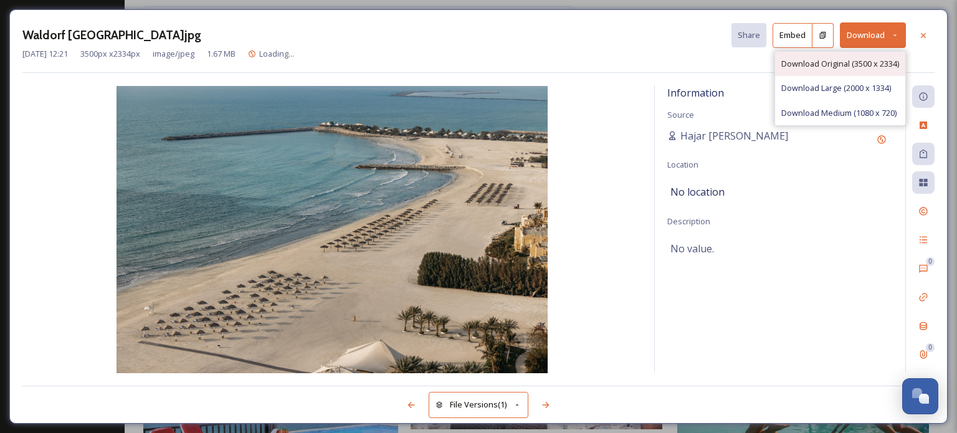
click at [878, 53] on div "Download Original (3500 x 2334)" at bounding box center [840, 64] width 130 height 24
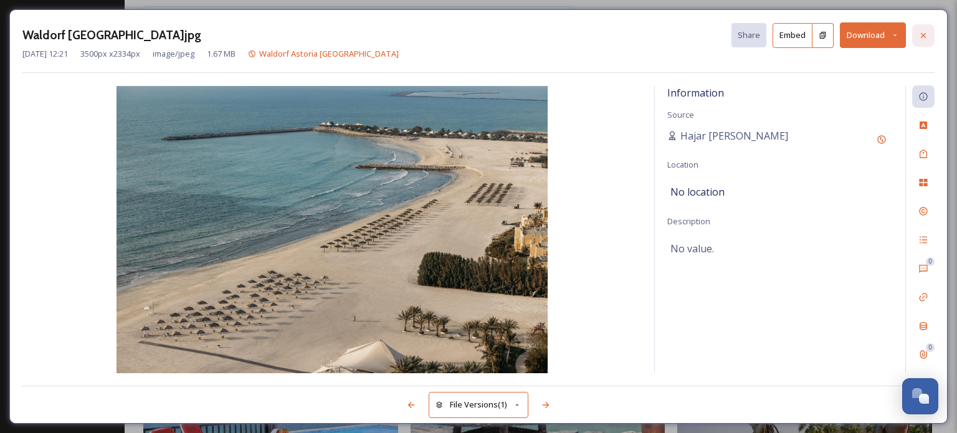
click at [922, 34] on icon at bounding box center [924, 36] width 10 height 10
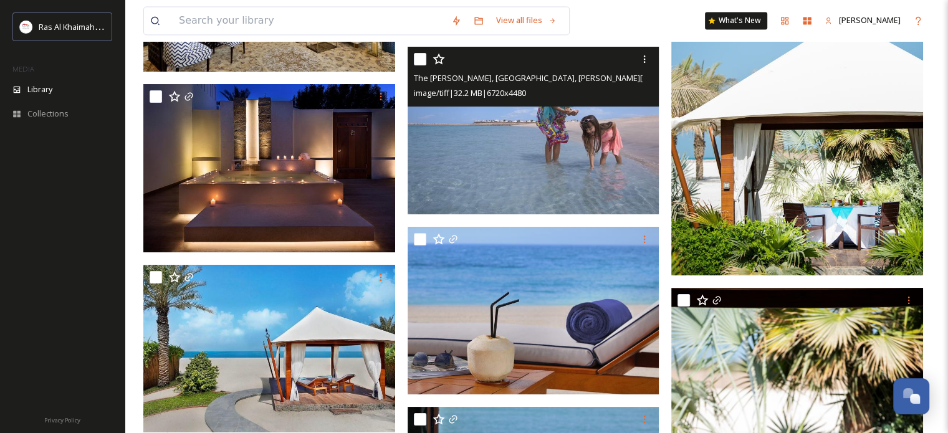
scroll to position [35524, 0]
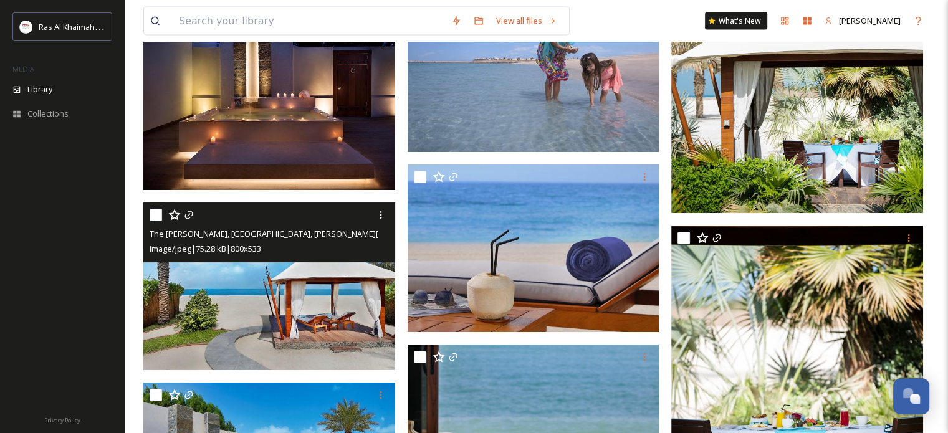
click at [269, 292] on img at bounding box center [269, 287] width 252 height 168
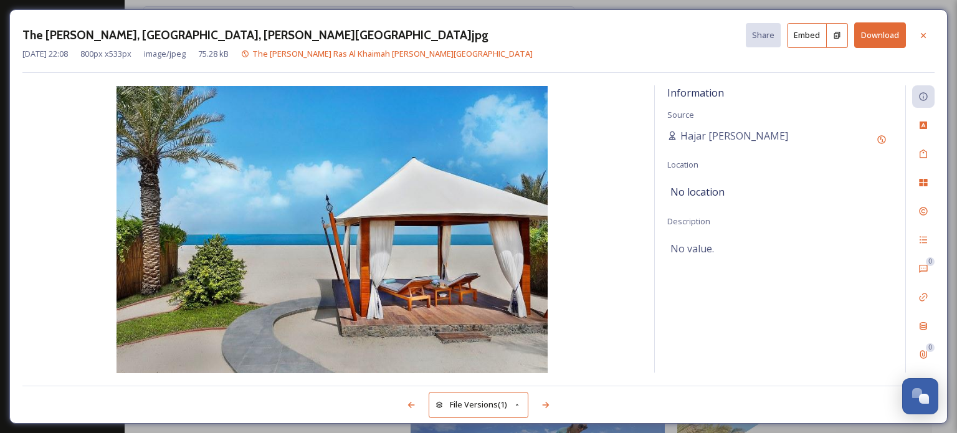
click at [873, 29] on button "Download" at bounding box center [881, 35] width 52 height 26
click at [925, 35] on icon at bounding box center [924, 36] width 10 height 10
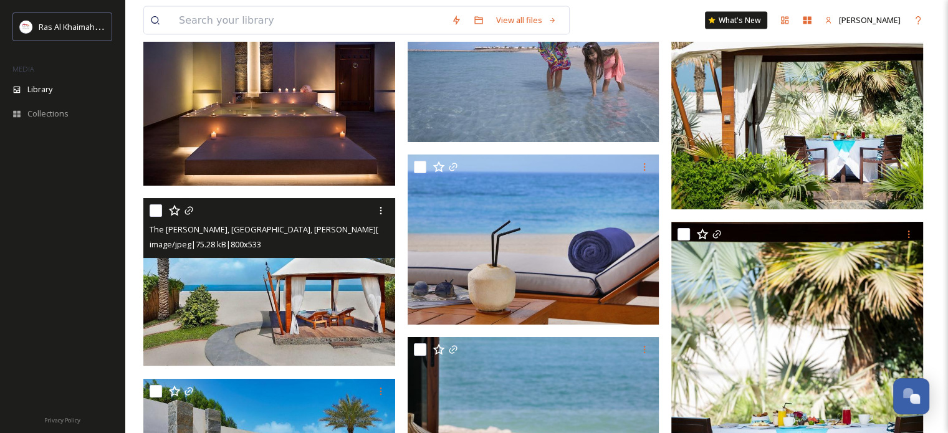
scroll to position [35960, 0]
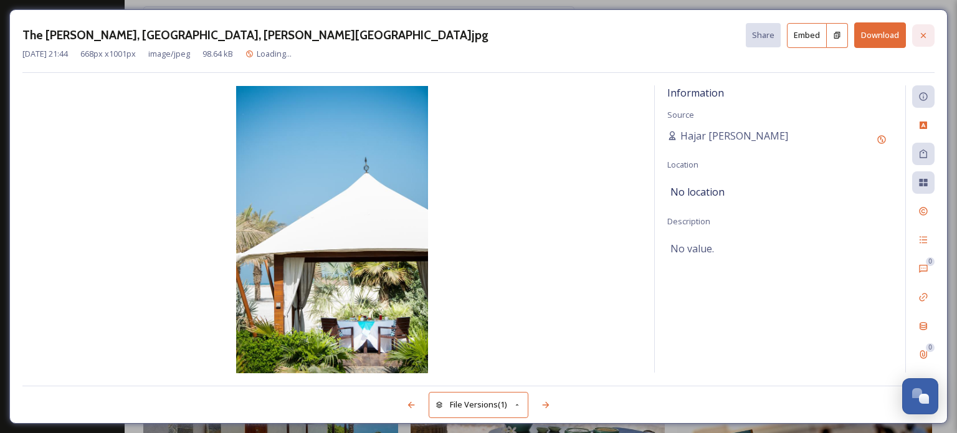
click at [930, 29] on div at bounding box center [923, 35] width 22 height 22
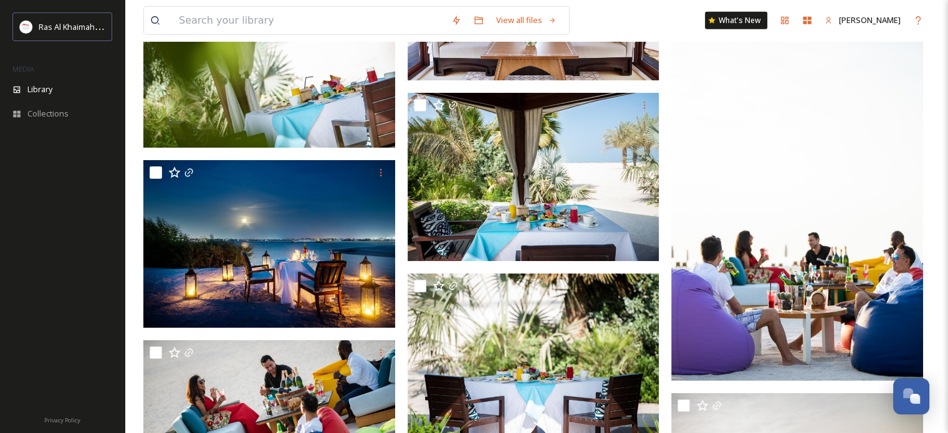
scroll to position [36708, 0]
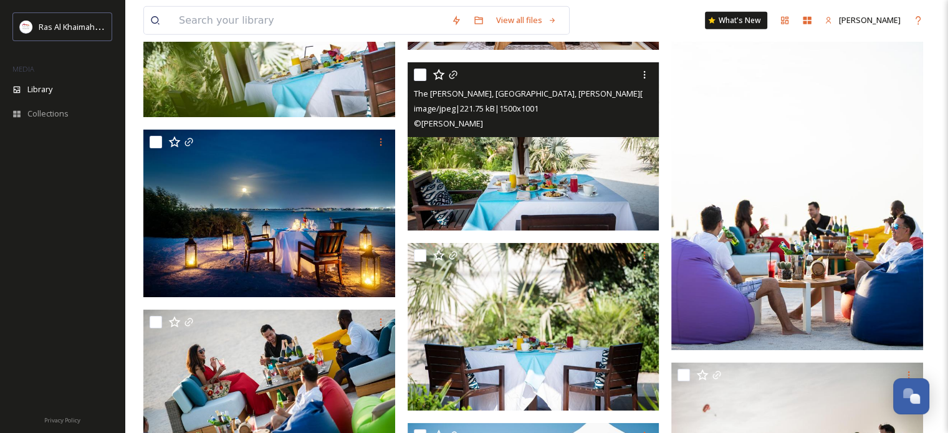
click at [540, 130] on div "© [PERSON_NAME]" at bounding box center [535, 123] width 242 height 15
click at [529, 161] on img at bounding box center [534, 146] width 252 height 168
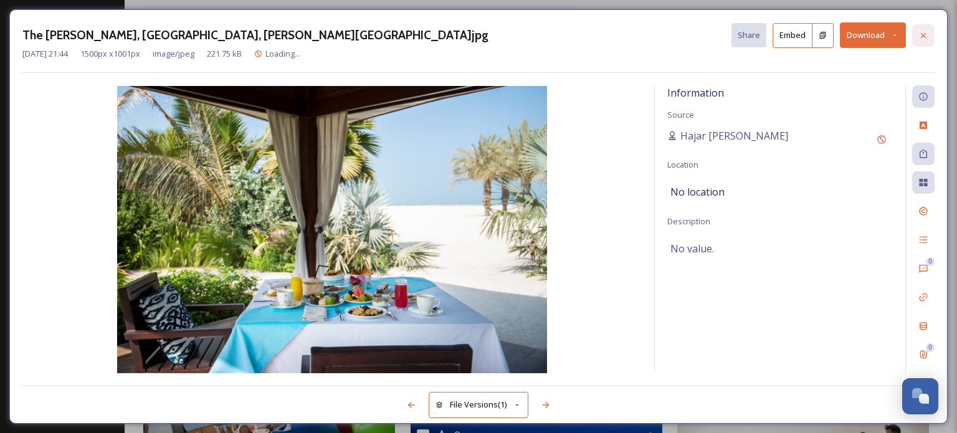
click at [926, 34] on icon at bounding box center [924, 36] width 10 height 10
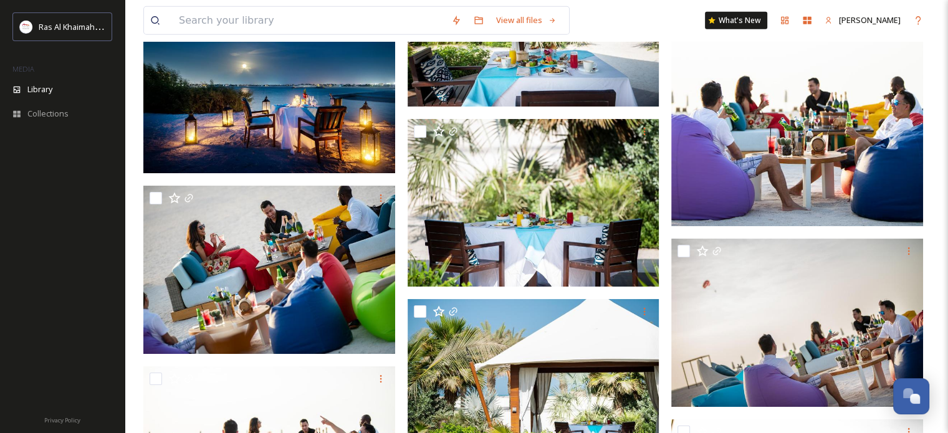
scroll to position [36832, 0]
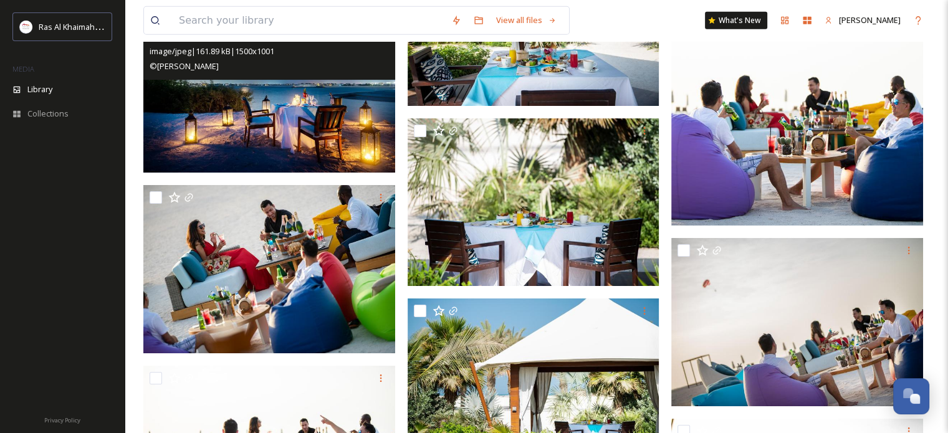
click at [199, 106] on img at bounding box center [269, 89] width 252 height 168
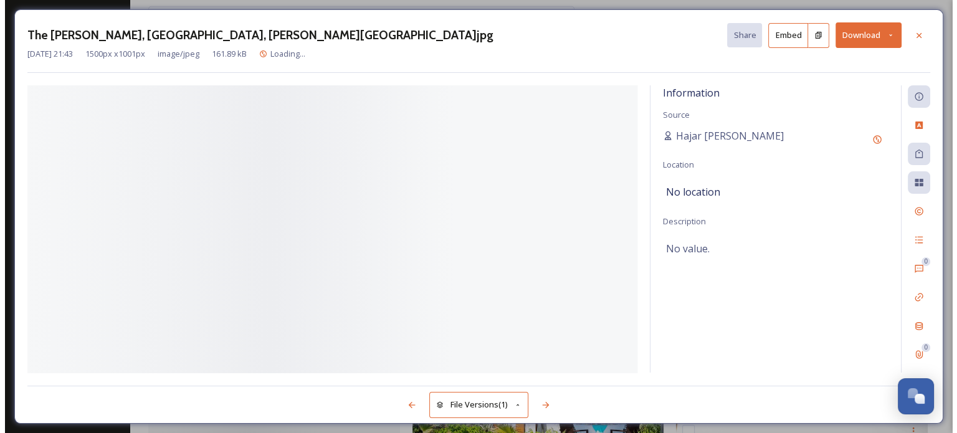
scroll to position [36652, 0]
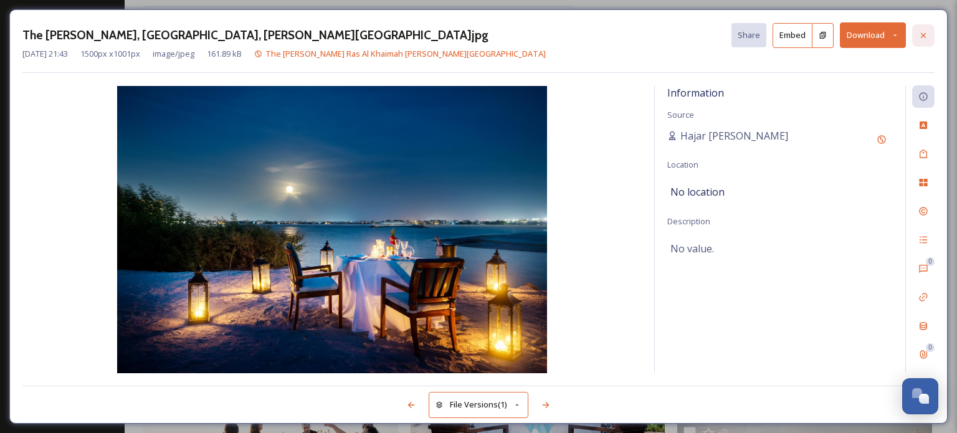
click at [925, 37] on icon at bounding box center [924, 36] width 10 height 10
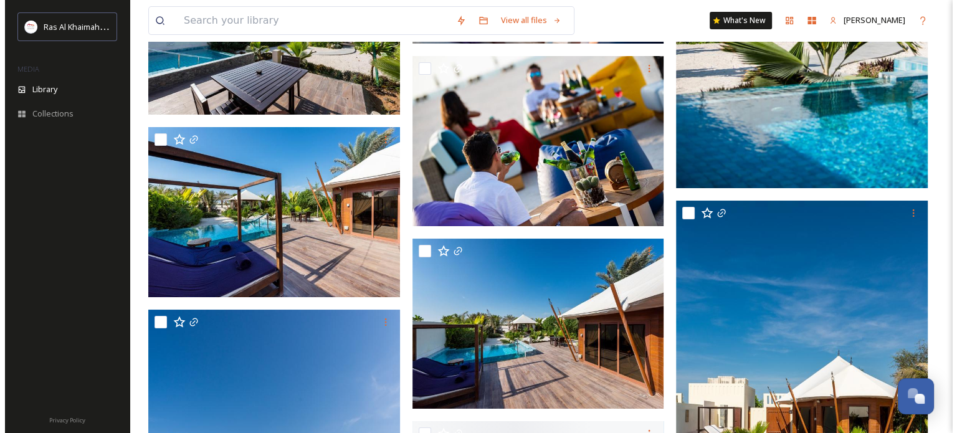
scroll to position [38507, 0]
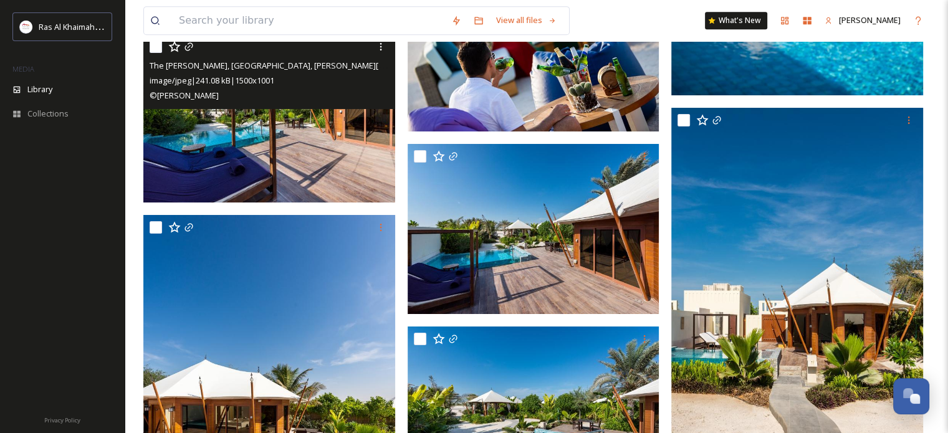
click at [292, 132] on img at bounding box center [269, 118] width 252 height 168
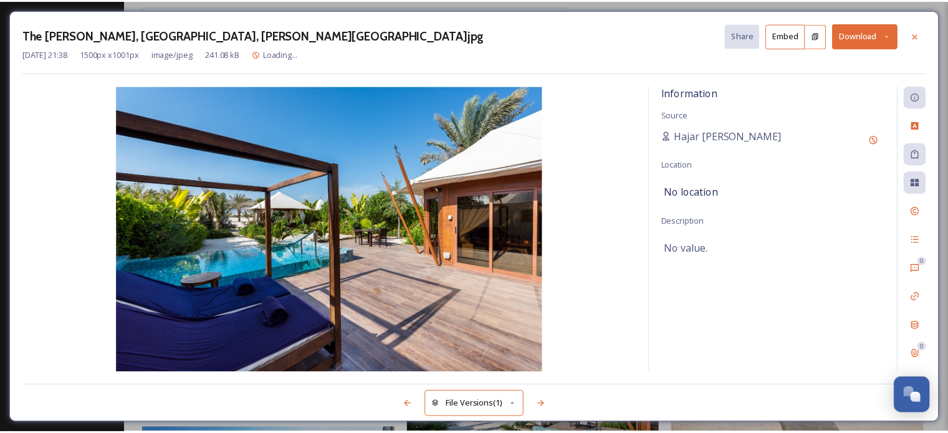
scroll to position [38508, 0]
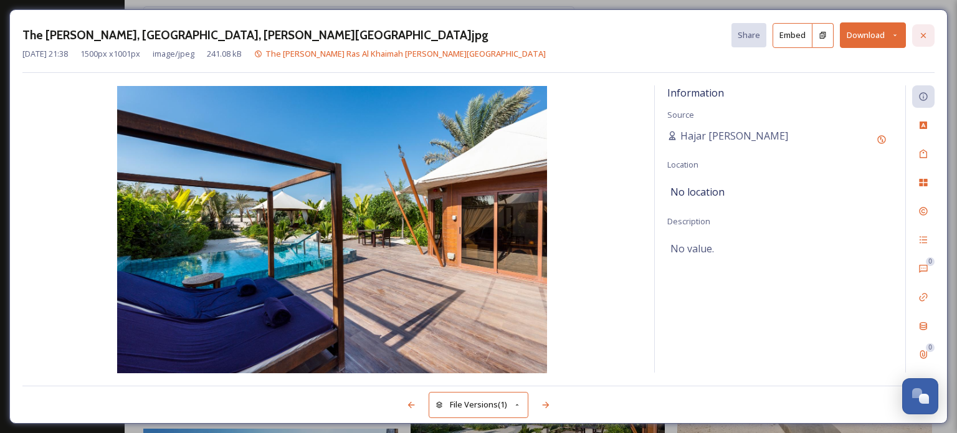
click at [920, 33] on icon at bounding box center [924, 36] width 10 height 10
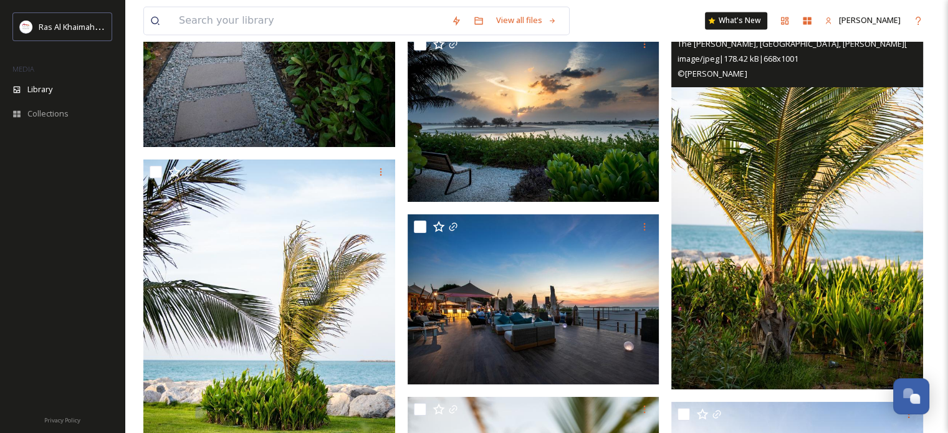
scroll to position [40129, 0]
